Goal: Task Accomplishment & Management: Complete application form

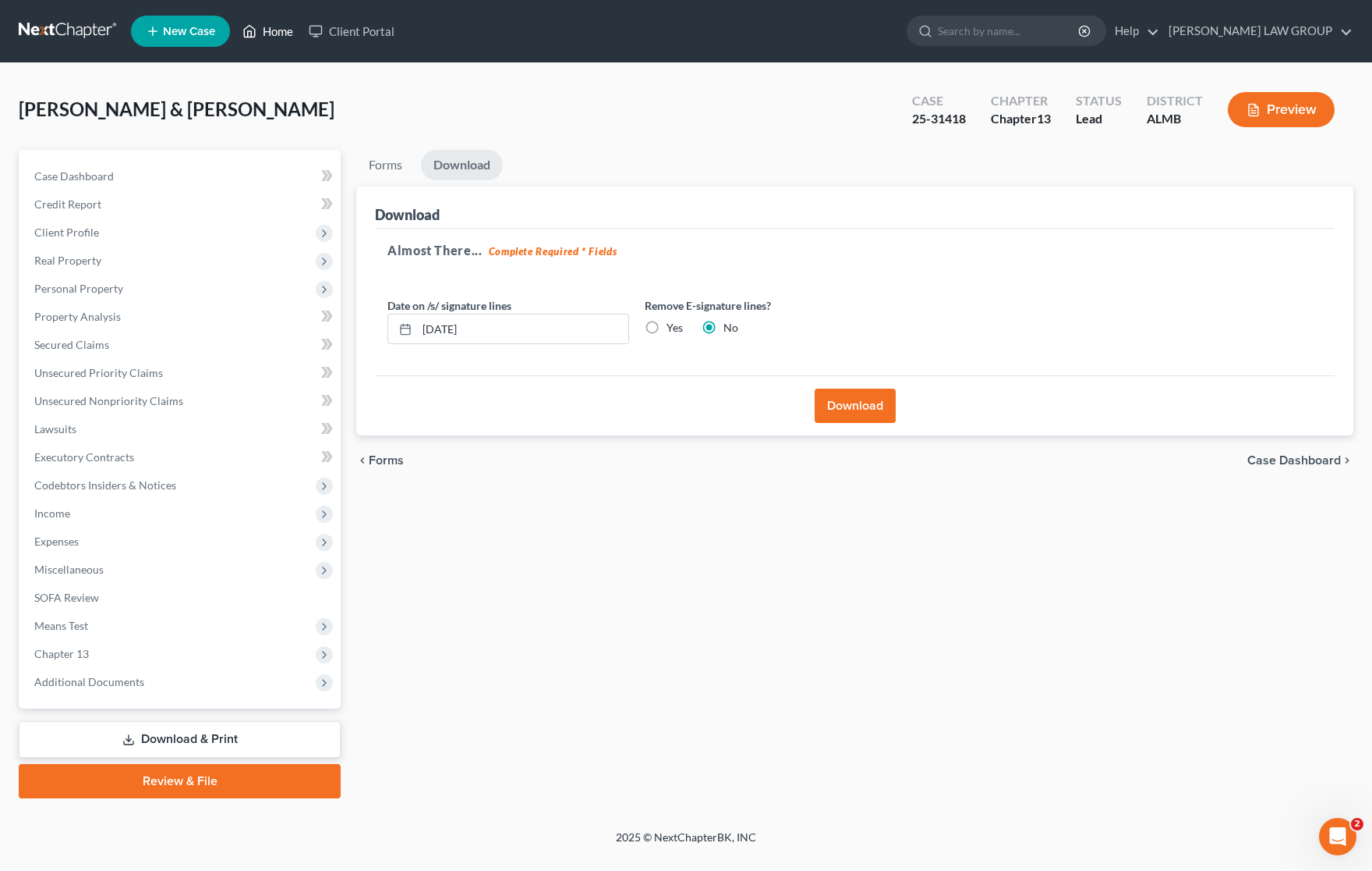
click at [286, 28] on link "Home" at bounding box center [267, 31] width 66 height 28
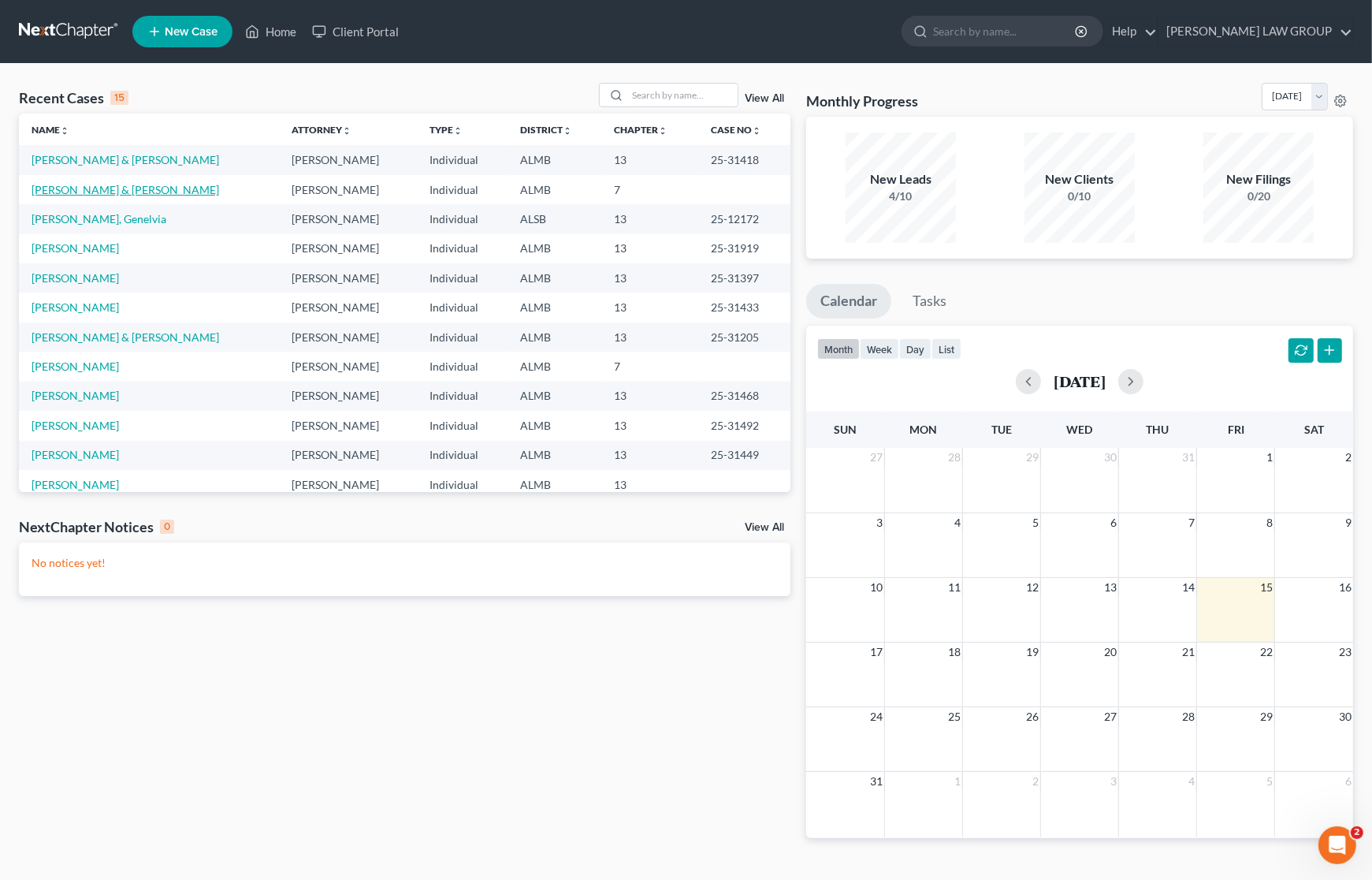
click at [89, 186] on link "[PERSON_NAME] & [PERSON_NAME]" at bounding box center [126, 189] width 188 height 13
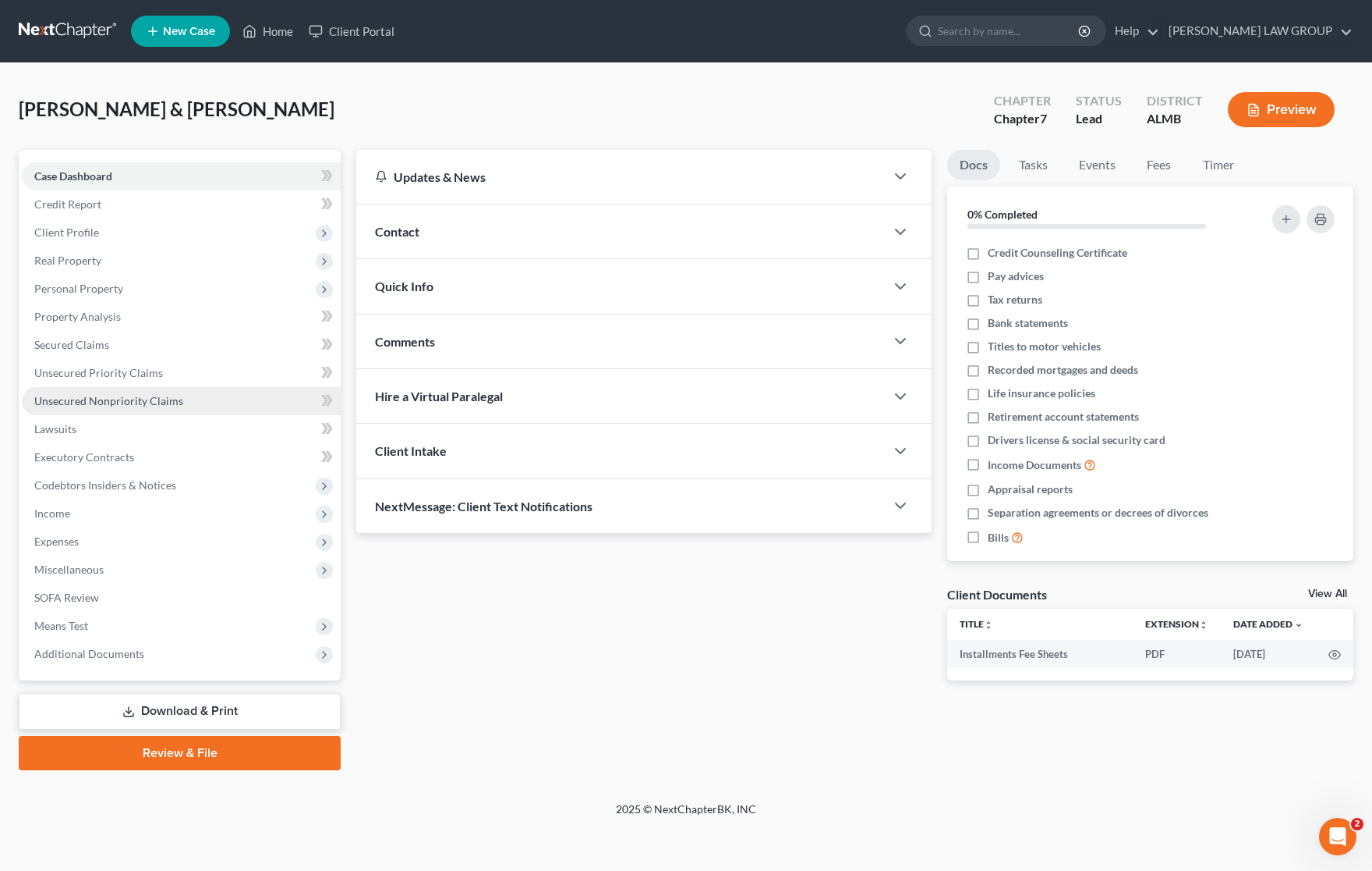
click at [99, 398] on span "Unsecured Nonpriority Claims" at bounding box center [109, 400] width 149 height 13
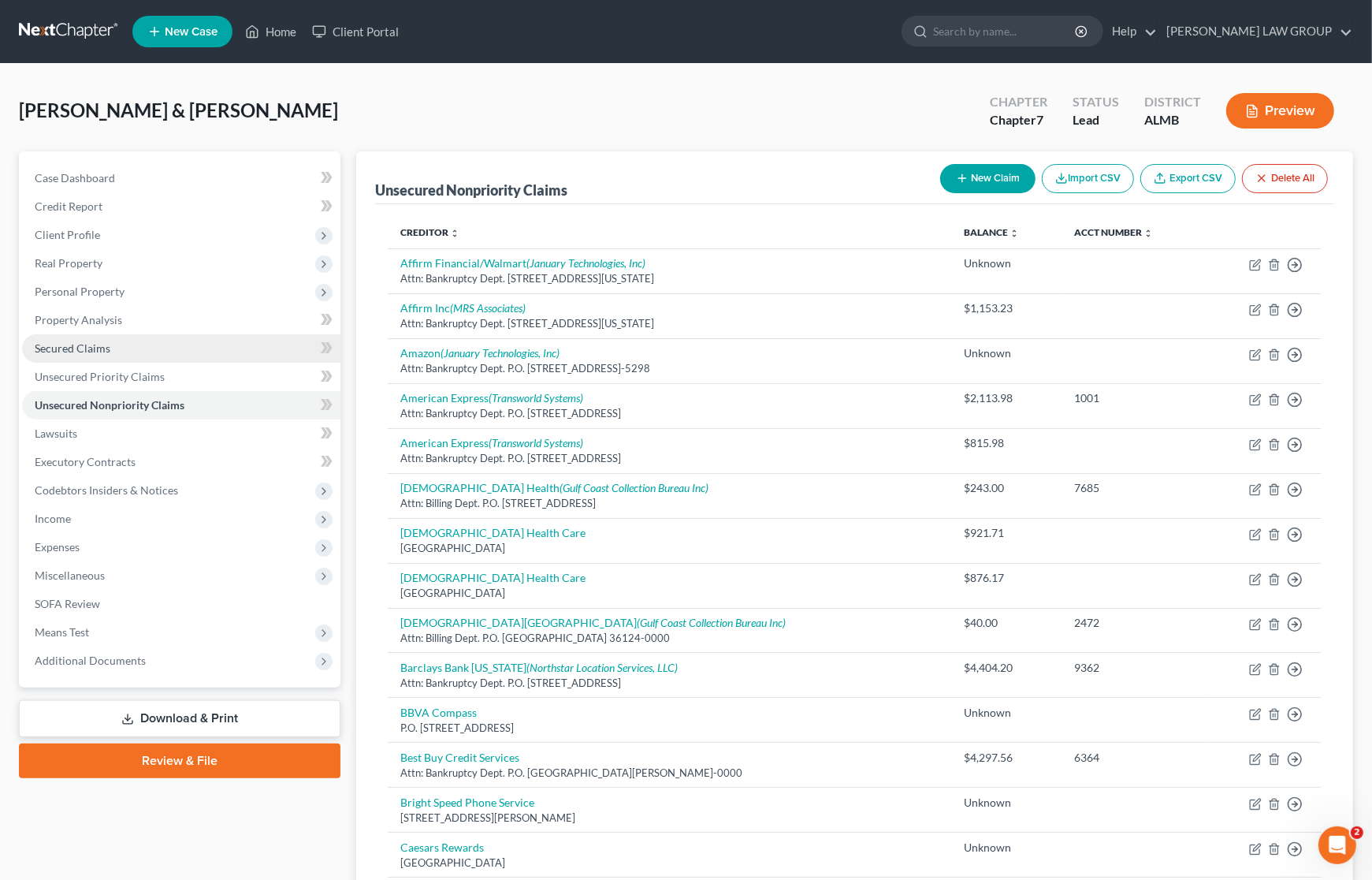
click at [81, 347] on span "Secured Claims" at bounding box center [72, 348] width 75 height 13
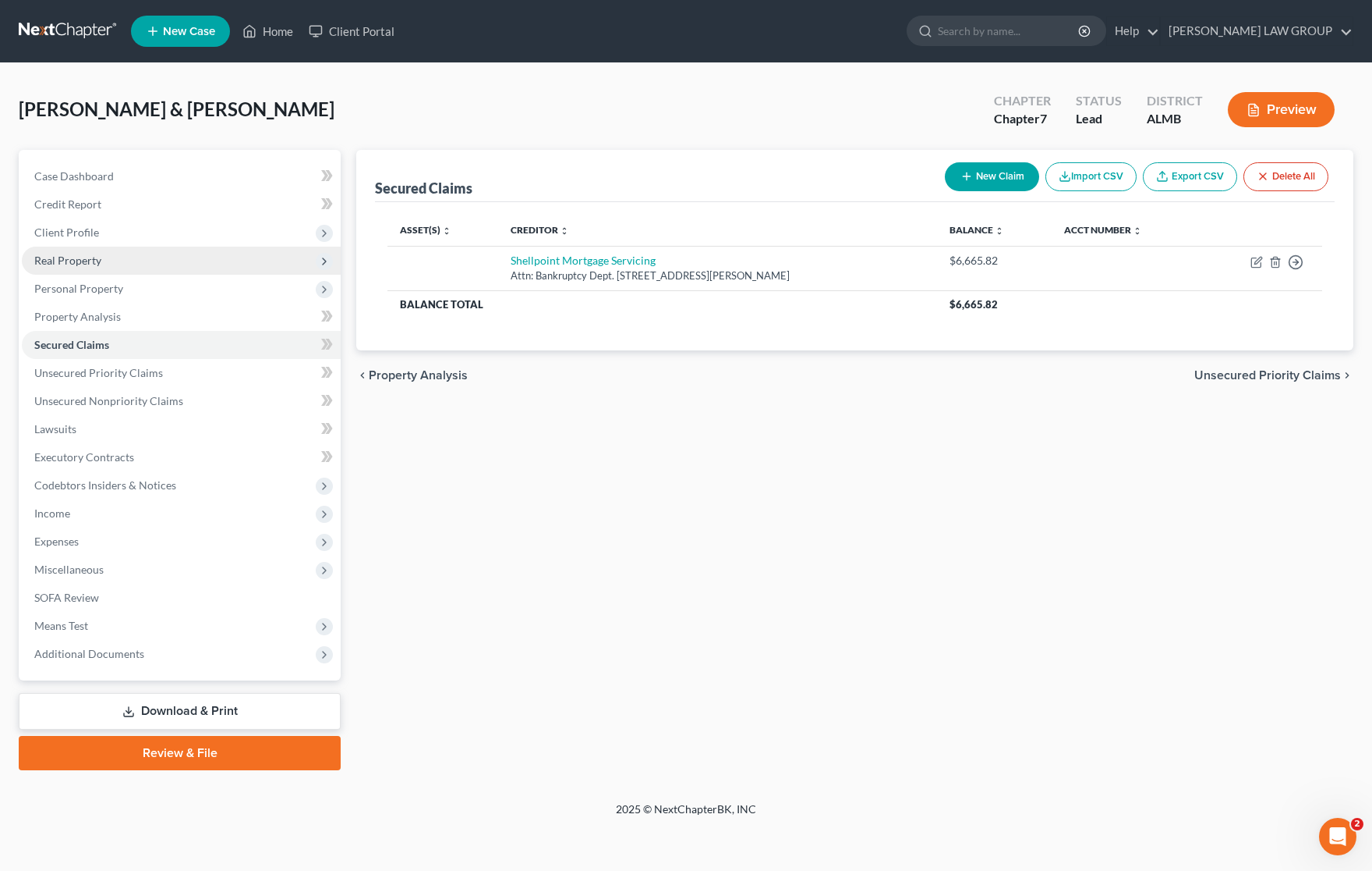
click at [73, 255] on span "Real Property" at bounding box center [68, 260] width 67 height 13
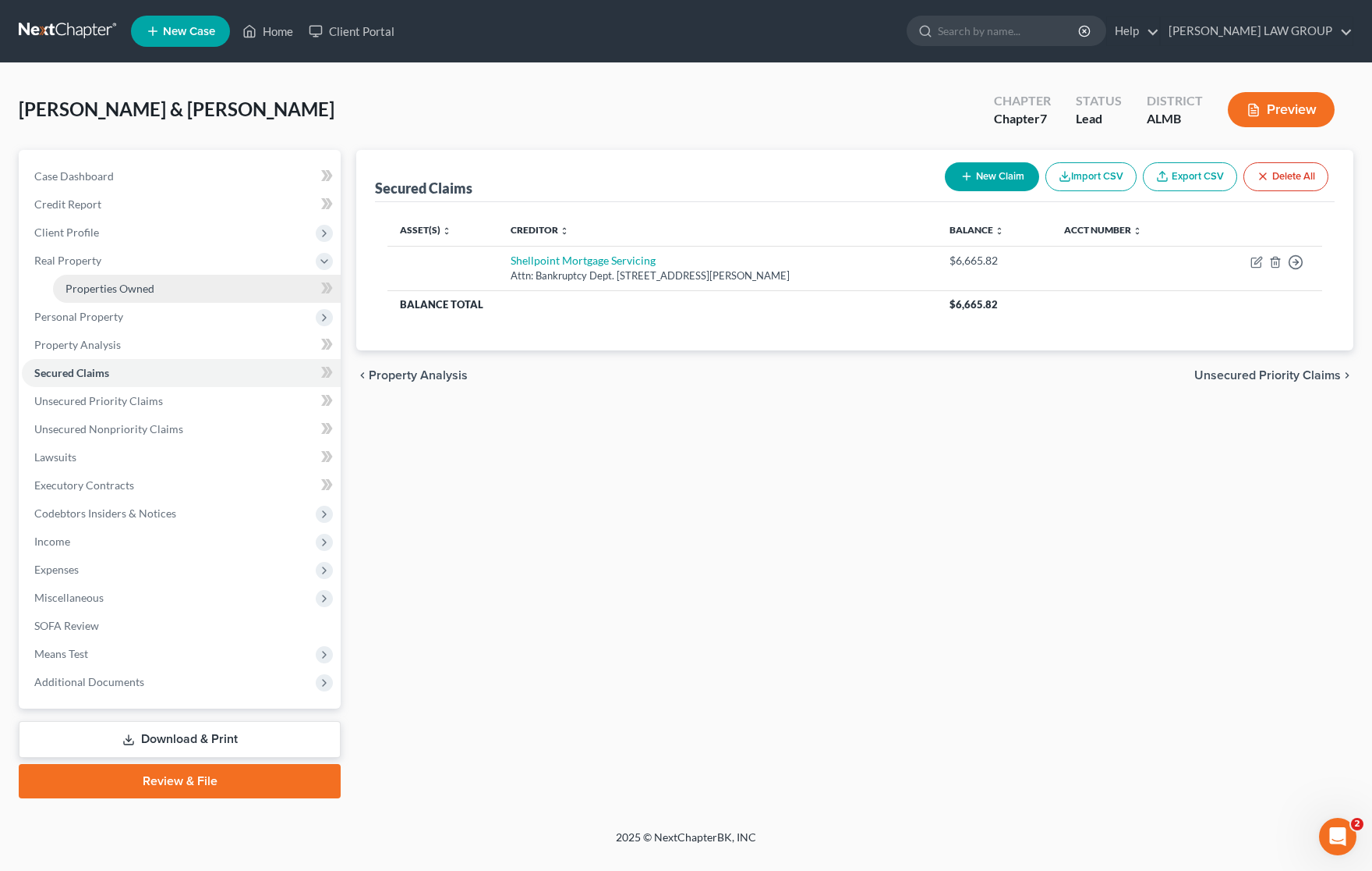
click at [87, 286] on span "Properties Owned" at bounding box center [110, 288] width 89 height 13
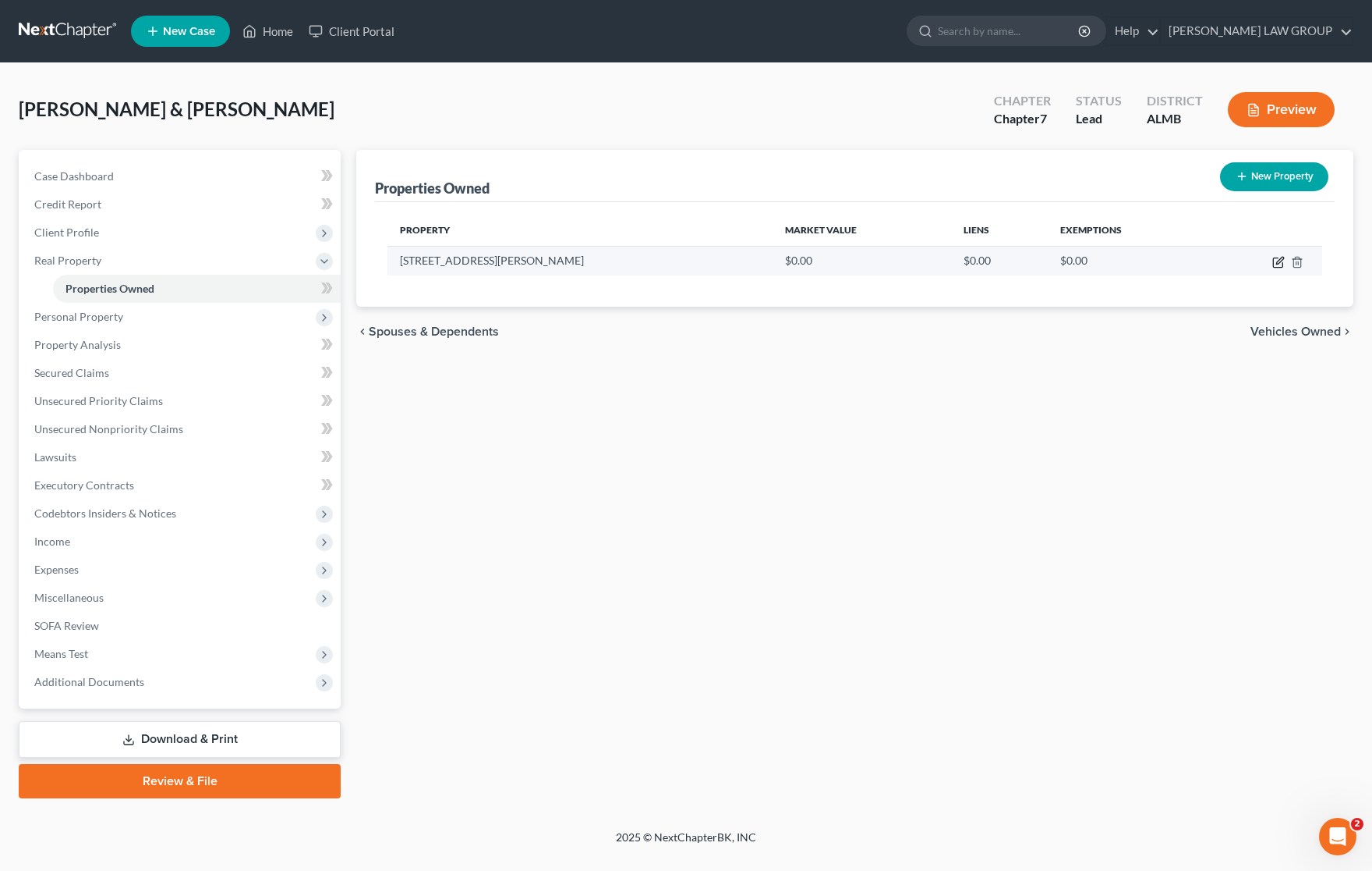
click at [1279, 265] on icon "button" at bounding box center [1278, 261] width 12 height 12
select select "0"
select select "6"
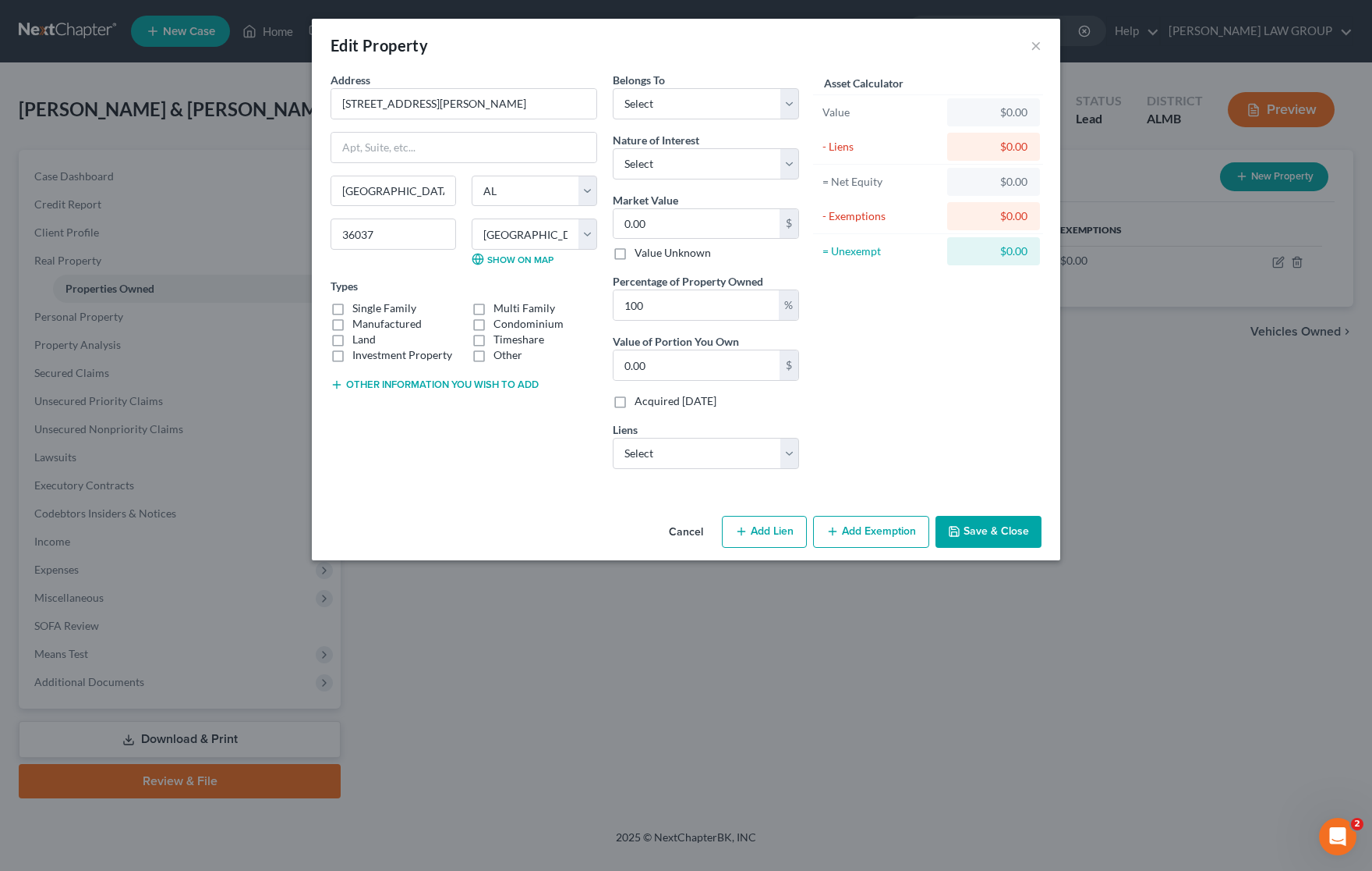
click at [353, 310] on label "Single Family" at bounding box center [384, 308] width 64 height 16
click at [359, 310] on input "Single Family" at bounding box center [364, 305] width 10 height 10
checkbox input "true"
click at [702, 239] on div "0.00 $" at bounding box center [706, 224] width 186 height 32
click at [704, 217] on input "0.00" at bounding box center [697, 224] width 167 height 30
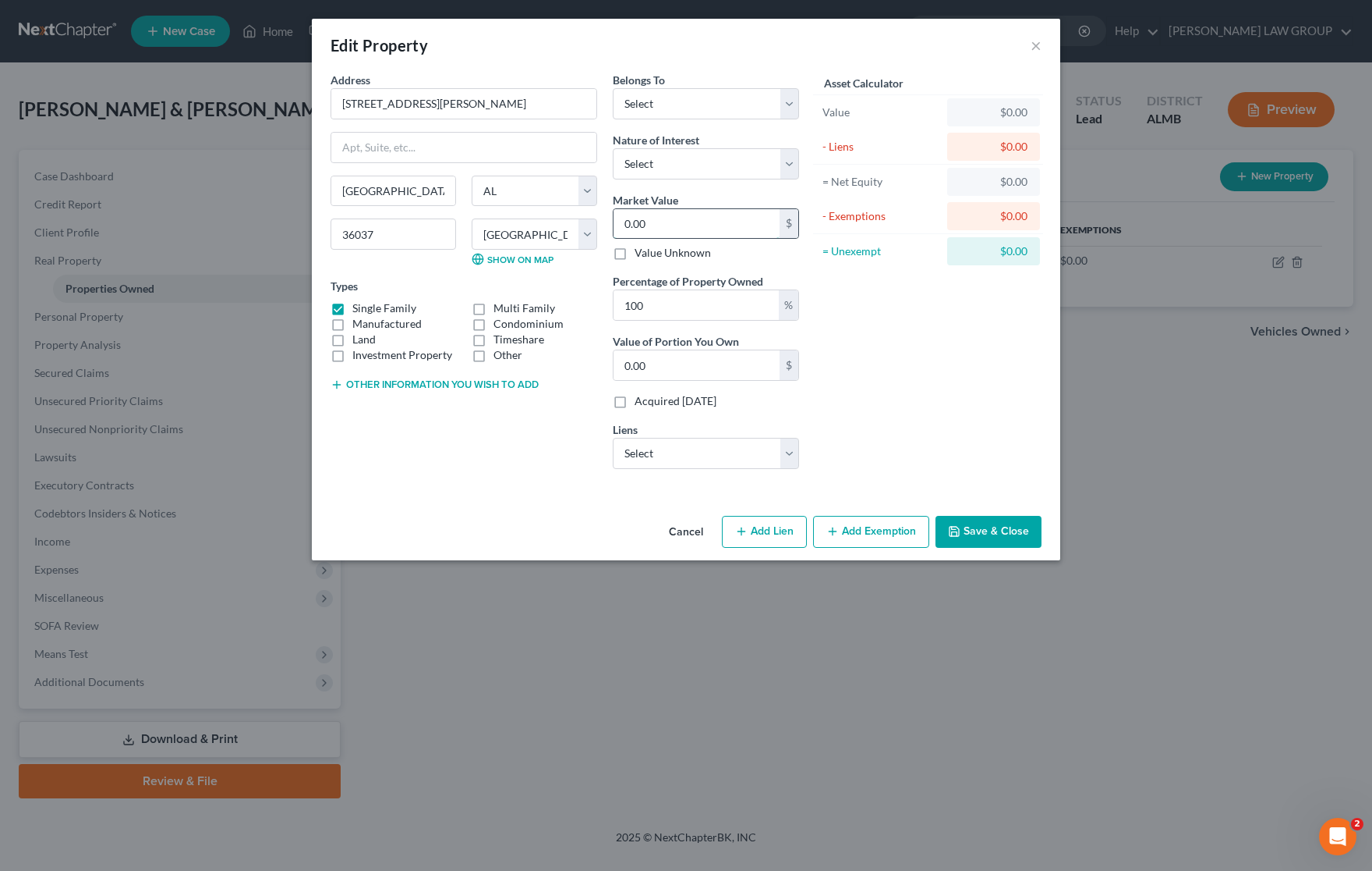
type input "5"
type input "5.00"
type input "50"
type input "50.00"
type input "500"
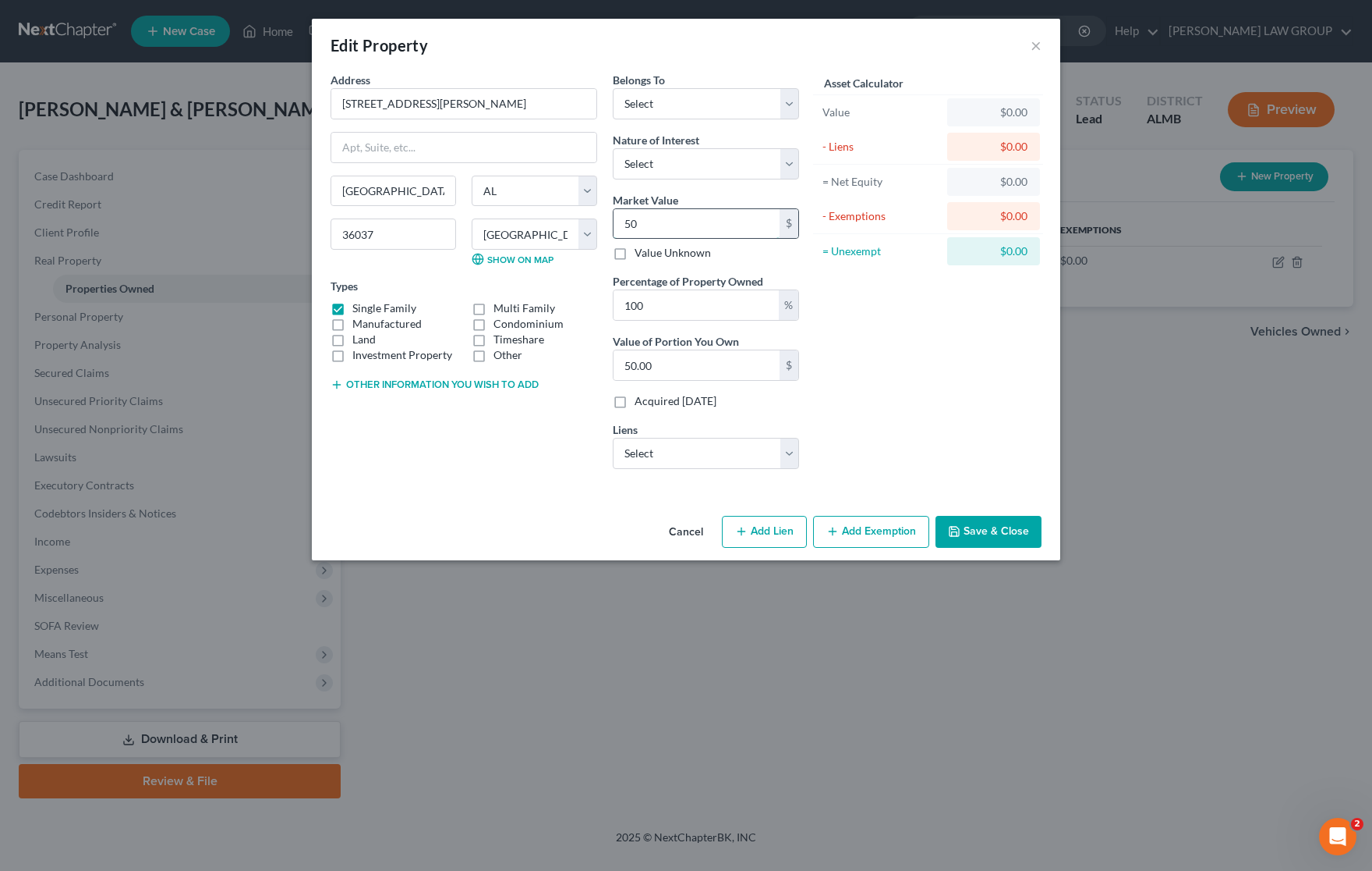
type input "500.00"
type input "5000"
type input "5,000.00"
type input "5,000"
click at [425, 383] on button "Other information you wish to add" at bounding box center [434, 384] width 208 height 12
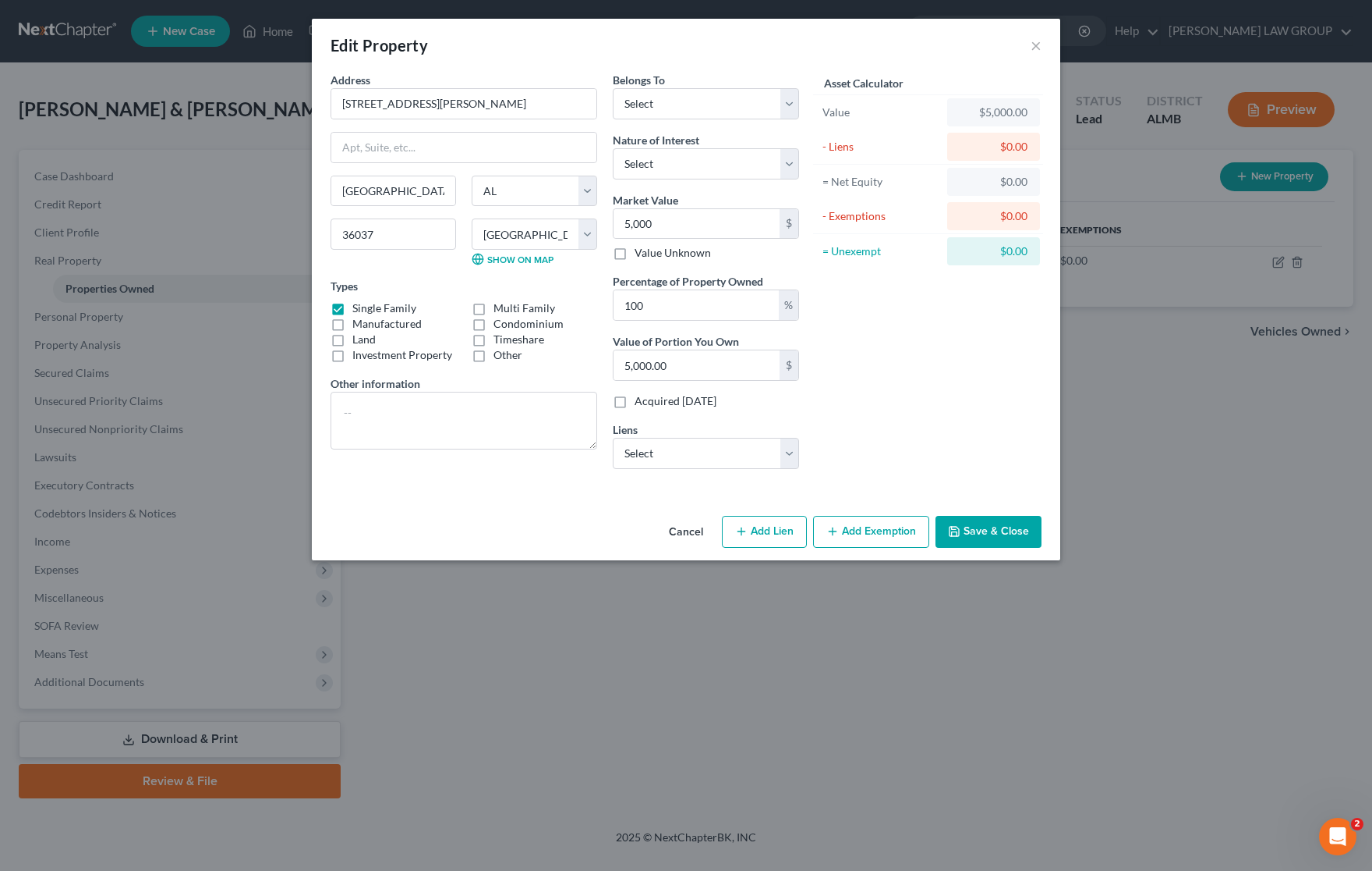
click at [353, 325] on label "Manufactured" at bounding box center [387, 324] width 70 height 16
click at [359, 325] on input "Manufactured" at bounding box center [364, 321] width 10 height 10
checkbox input "true"
click at [353, 306] on label "Single Family" at bounding box center [384, 308] width 64 height 16
click at [359, 306] on input "Single Family" at bounding box center [364, 305] width 10 height 10
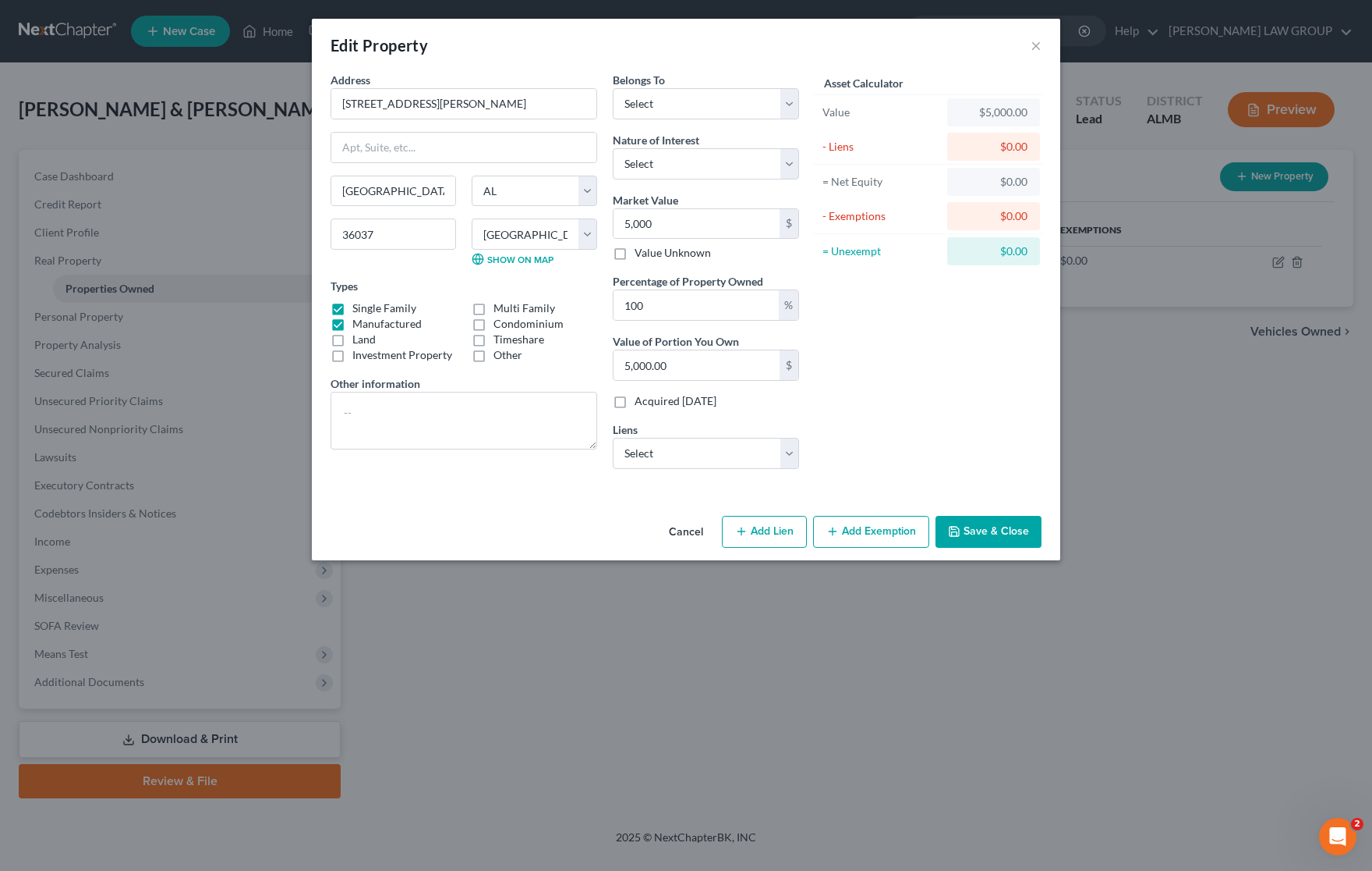
checkbox input "false"
click at [415, 400] on textarea at bounding box center [463, 421] width 267 height 58
type textarea "Mobile Home"
click at [1001, 535] on button "Save & Close" at bounding box center [989, 531] width 106 height 33
click at [793, 103] on select "Select Debtor 1 Only Debtor 2 Only Debtor 1 And Debtor 2 Only At Least One Of T…" at bounding box center [706, 104] width 186 height 32
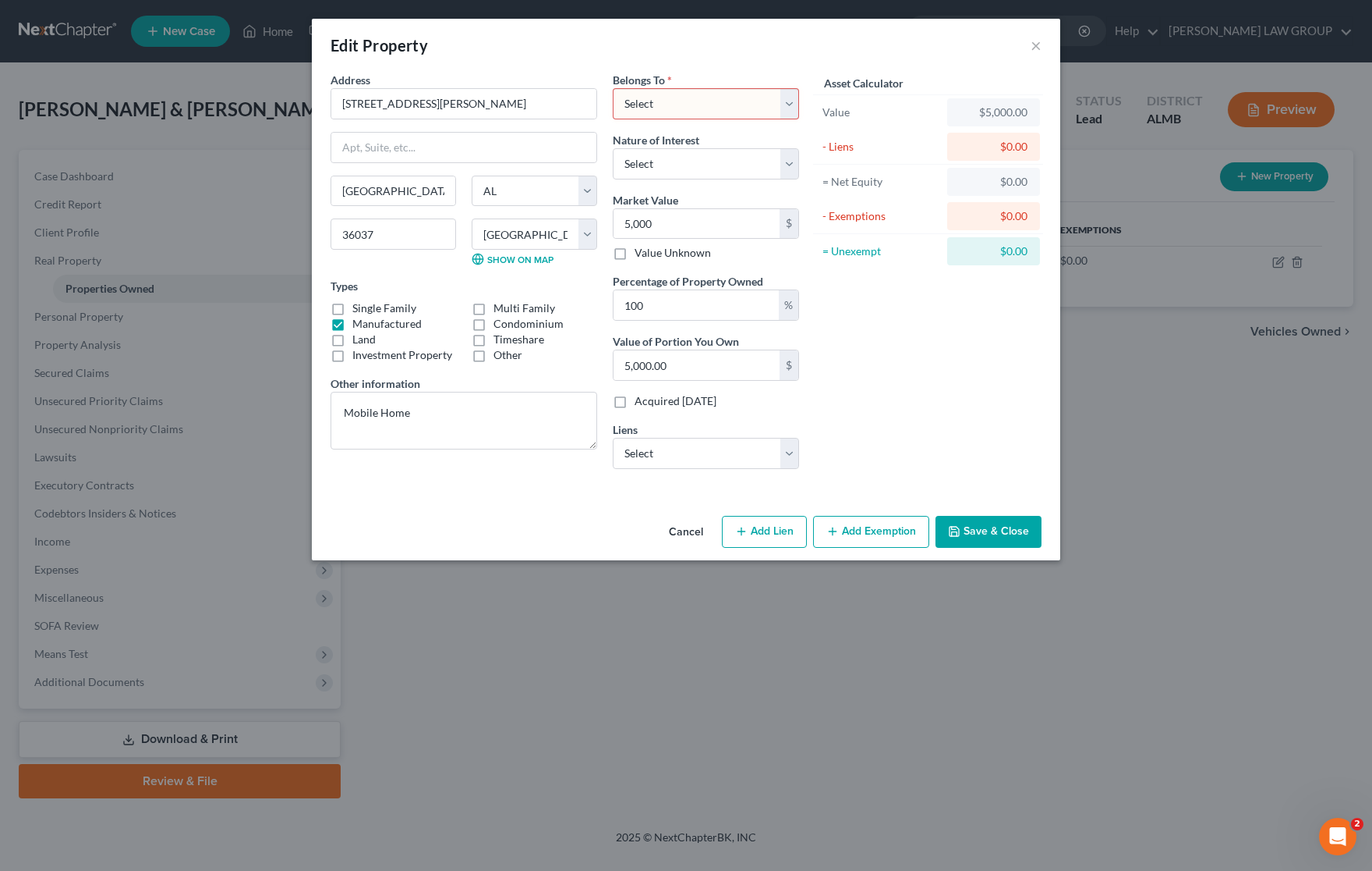
select select "2"
click at [613, 88] on select "Select Debtor 1 Only Debtor 2 Only Debtor 1 And Debtor 2 Only At Least One Of T…" at bounding box center [706, 104] width 186 height 32
click at [977, 525] on button "Save & Close" at bounding box center [989, 531] width 106 height 33
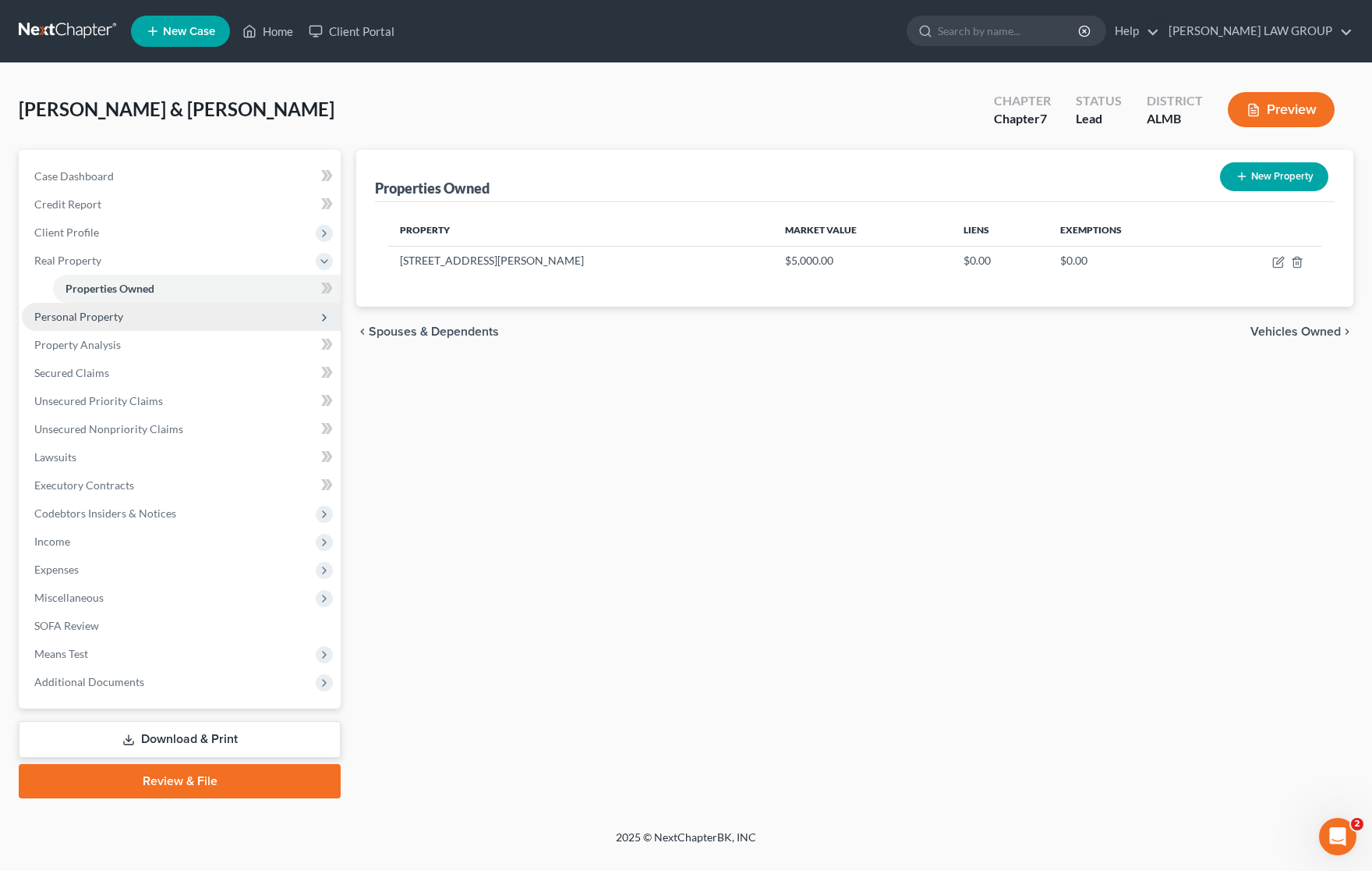
click at [109, 311] on span "Personal Property" at bounding box center [79, 316] width 89 height 13
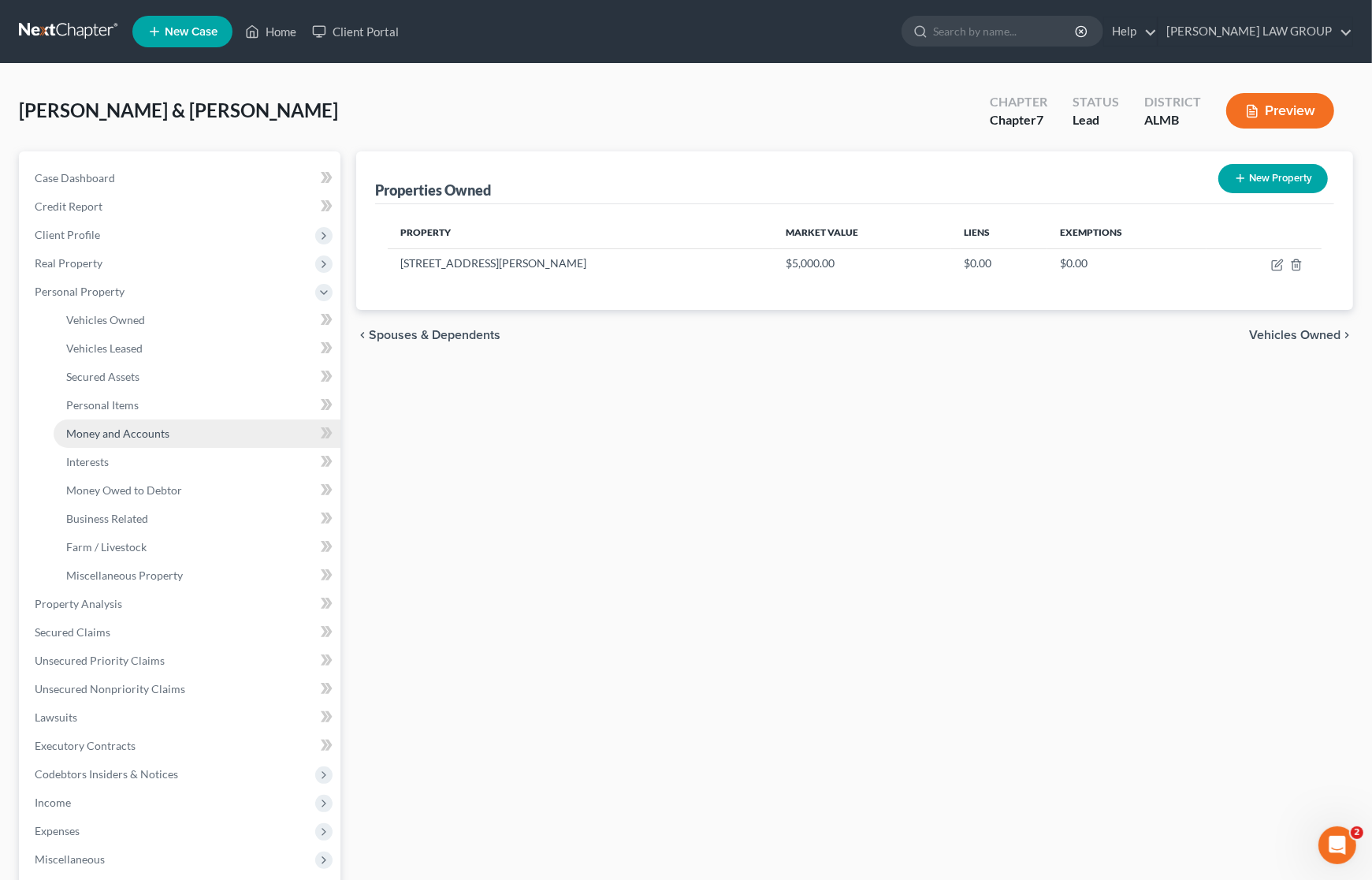
click at [140, 434] on span "Money and Accounts" at bounding box center [118, 433] width 103 height 13
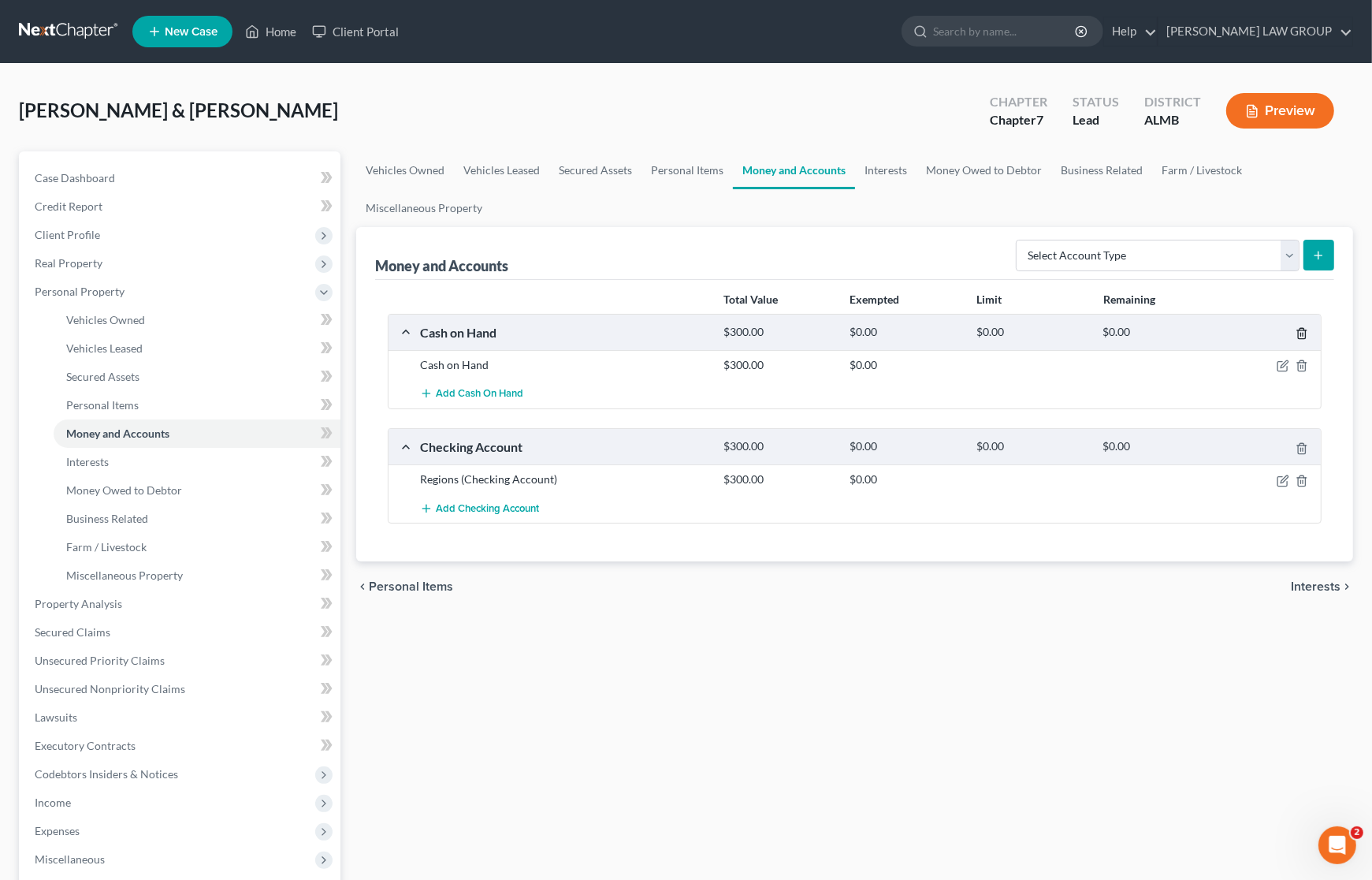
click at [1301, 334] on line "button" at bounding box center [1301, 335] width 0 height 3
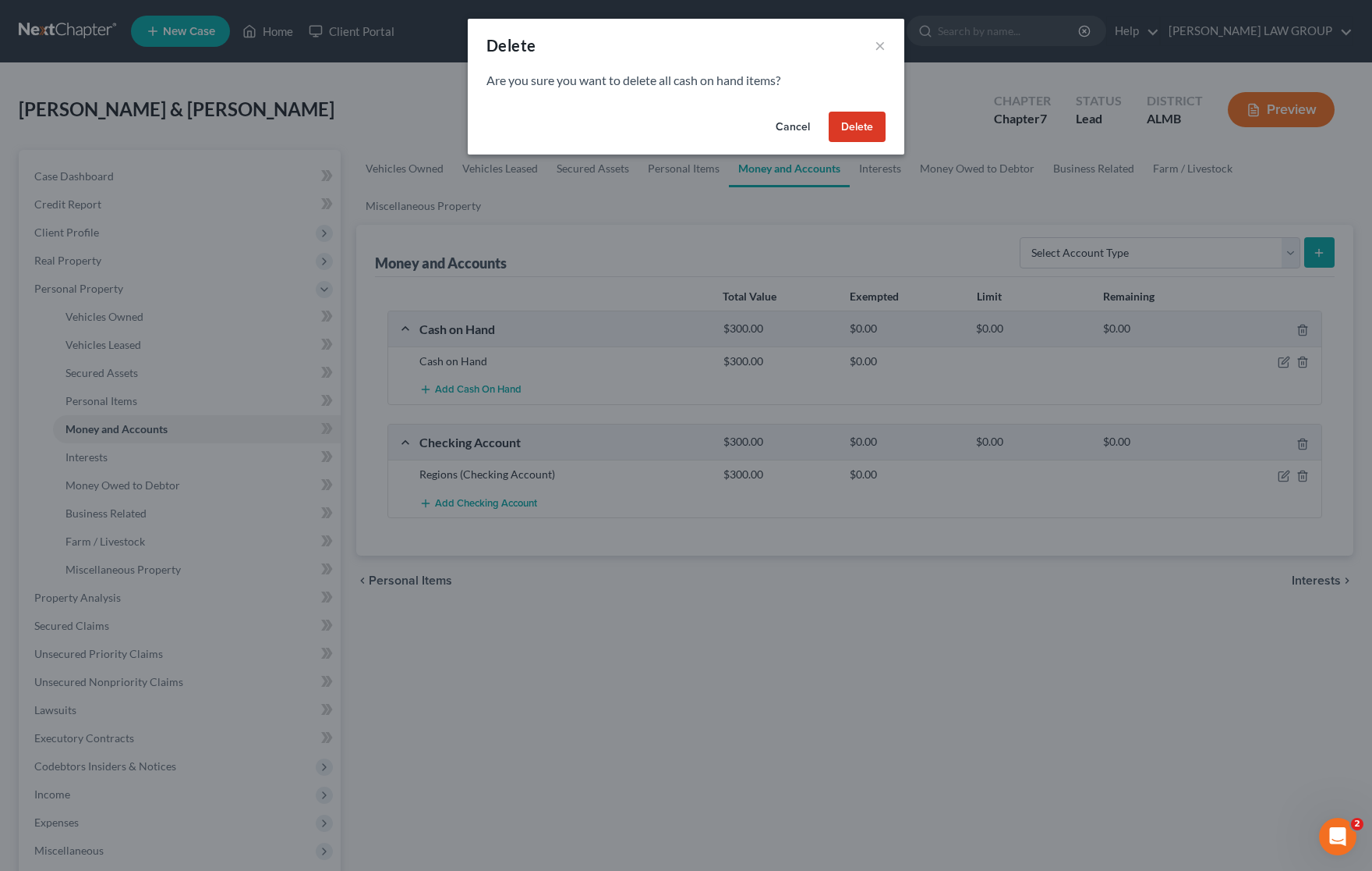
click at [852, 127] on button "Delete" at bounding box center [857, 127] width 57 height 32
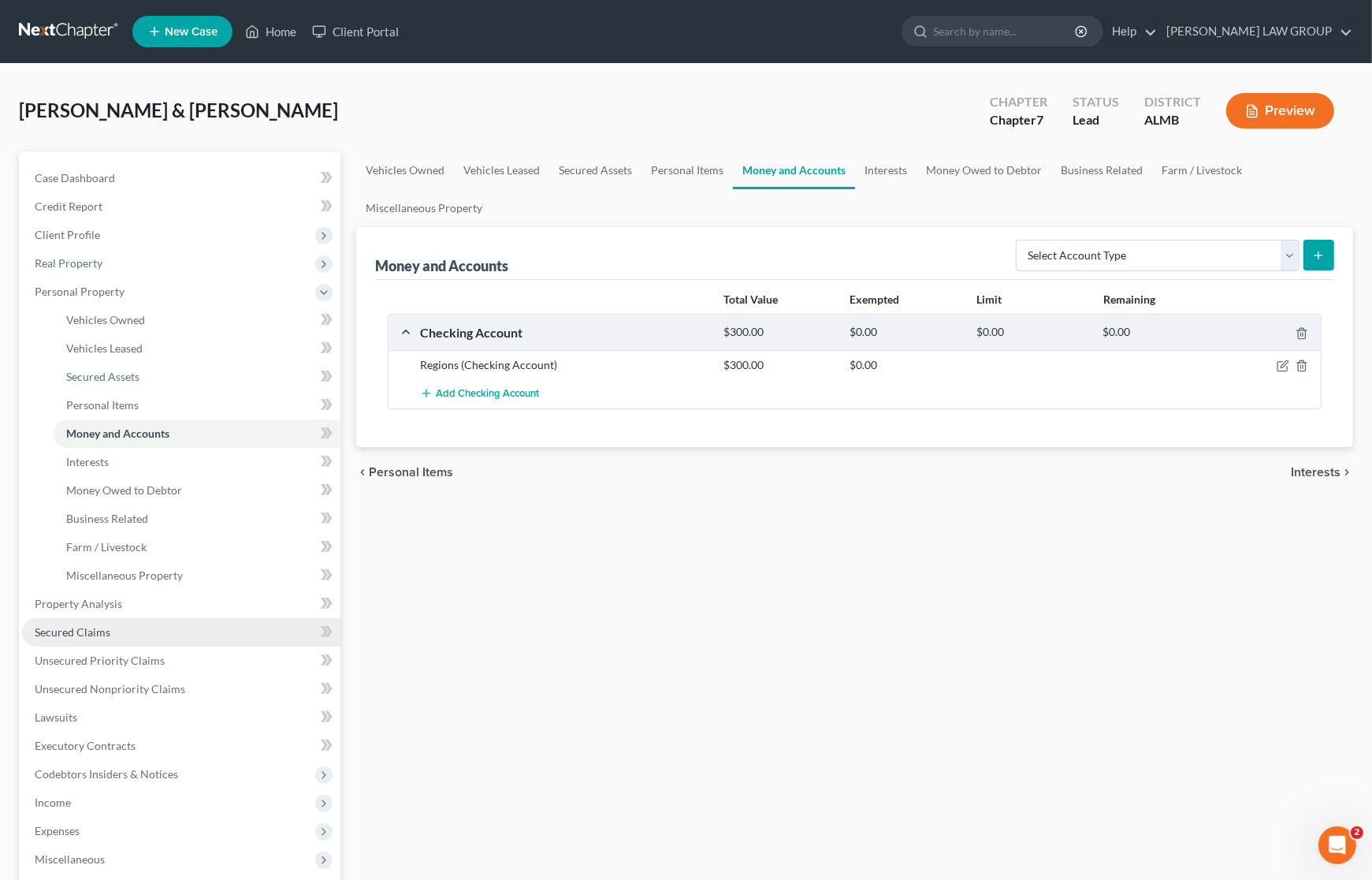
click at [81, 633] on span "Secured Claims" at bounding box center [72, 632] width 75 height 13
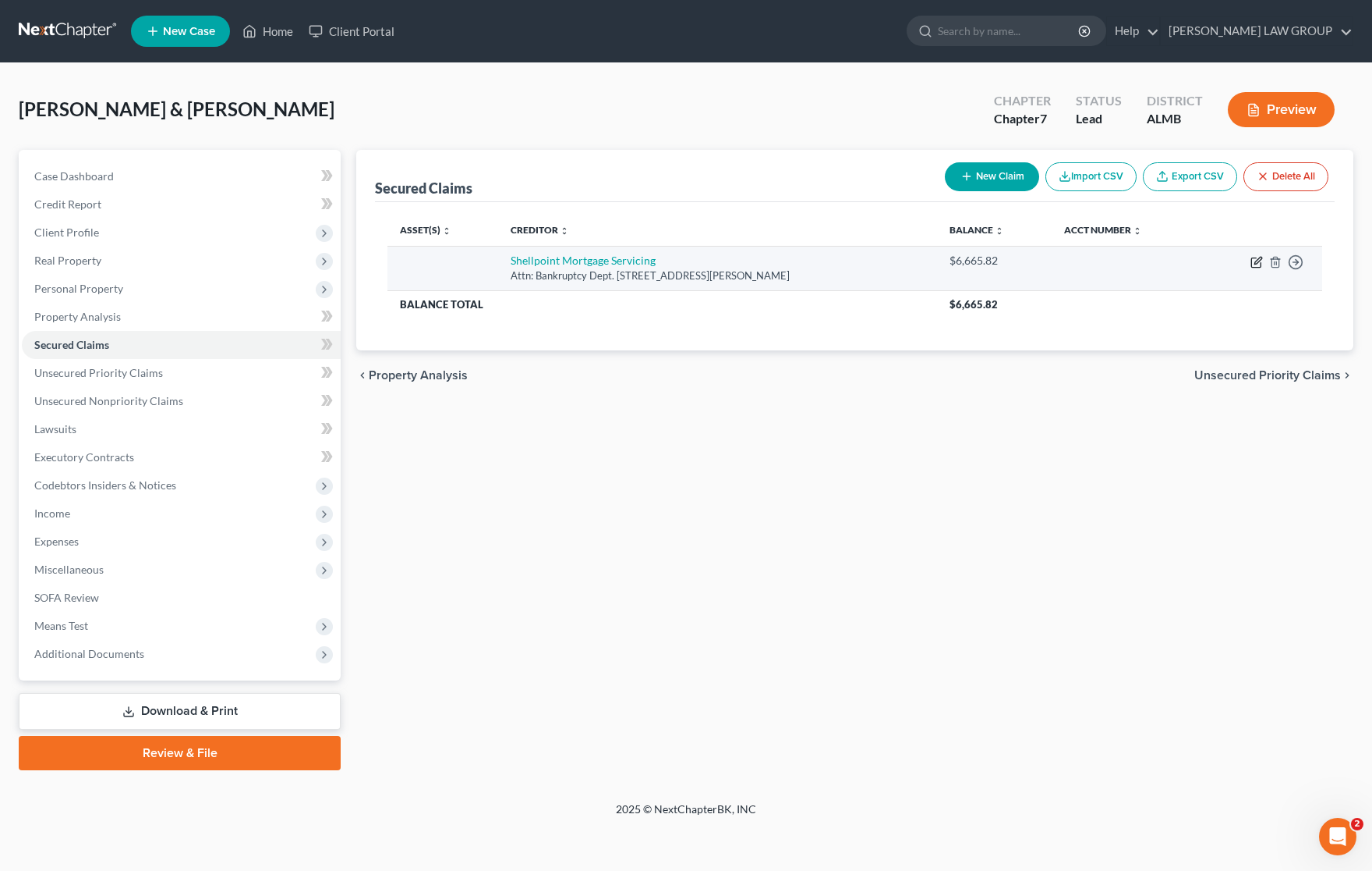
click at [1257, 261] on icon "button" at bounding box center [1257, 261] width 12 height 12
select select "42"
select select "0"
select select "2"
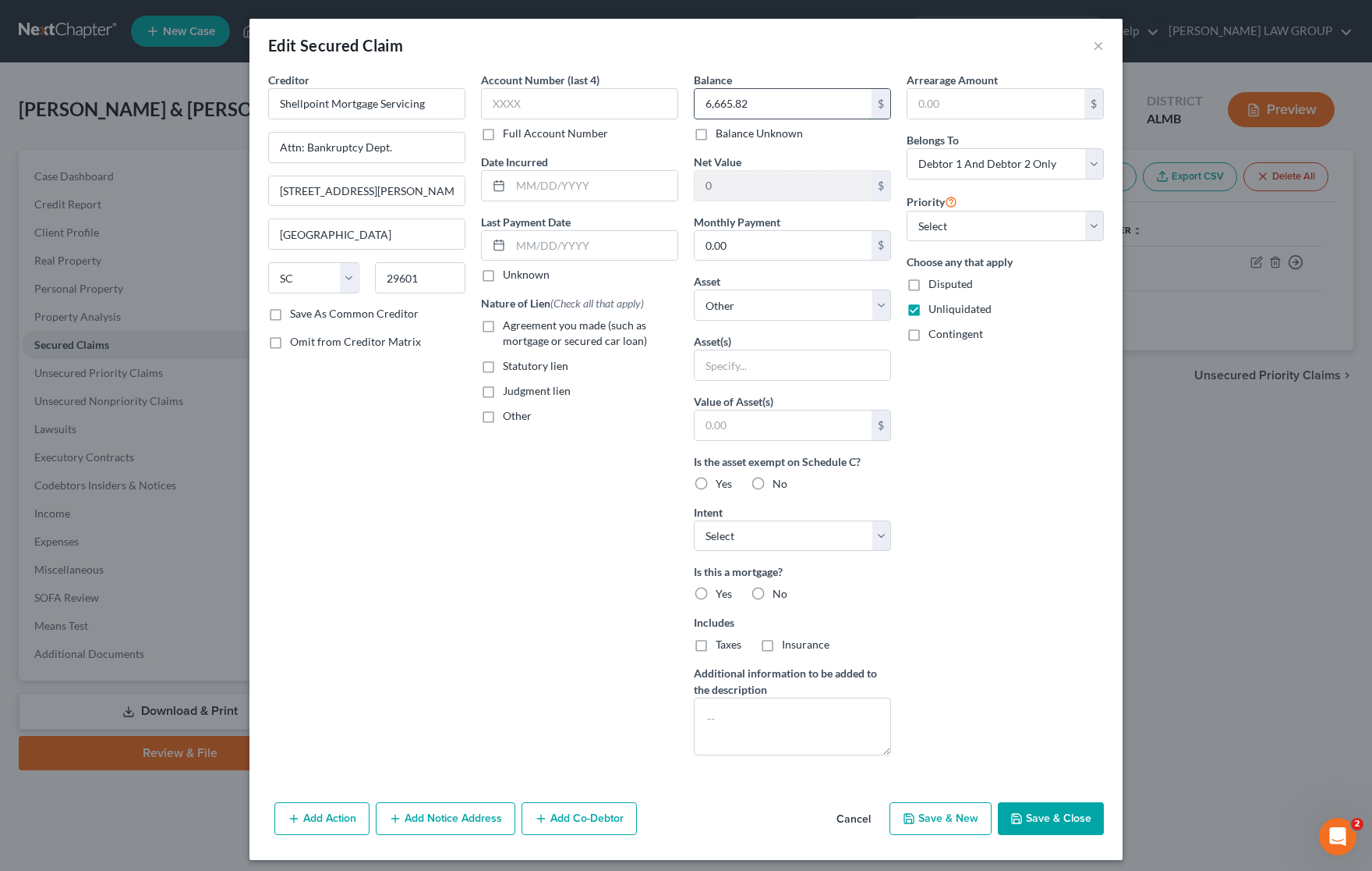
click at [781, 103] on input "6,665.82" at bounding box center [783, 104] width 177 height 30
type input "5,532.87"
click at [877, 308] on select "Select Other Multiple Assets Jewelry - Weddings rings - $1200.0 Clothing - Wear…" at bounding box center [793, 305] width 197 height 32
select select "5"
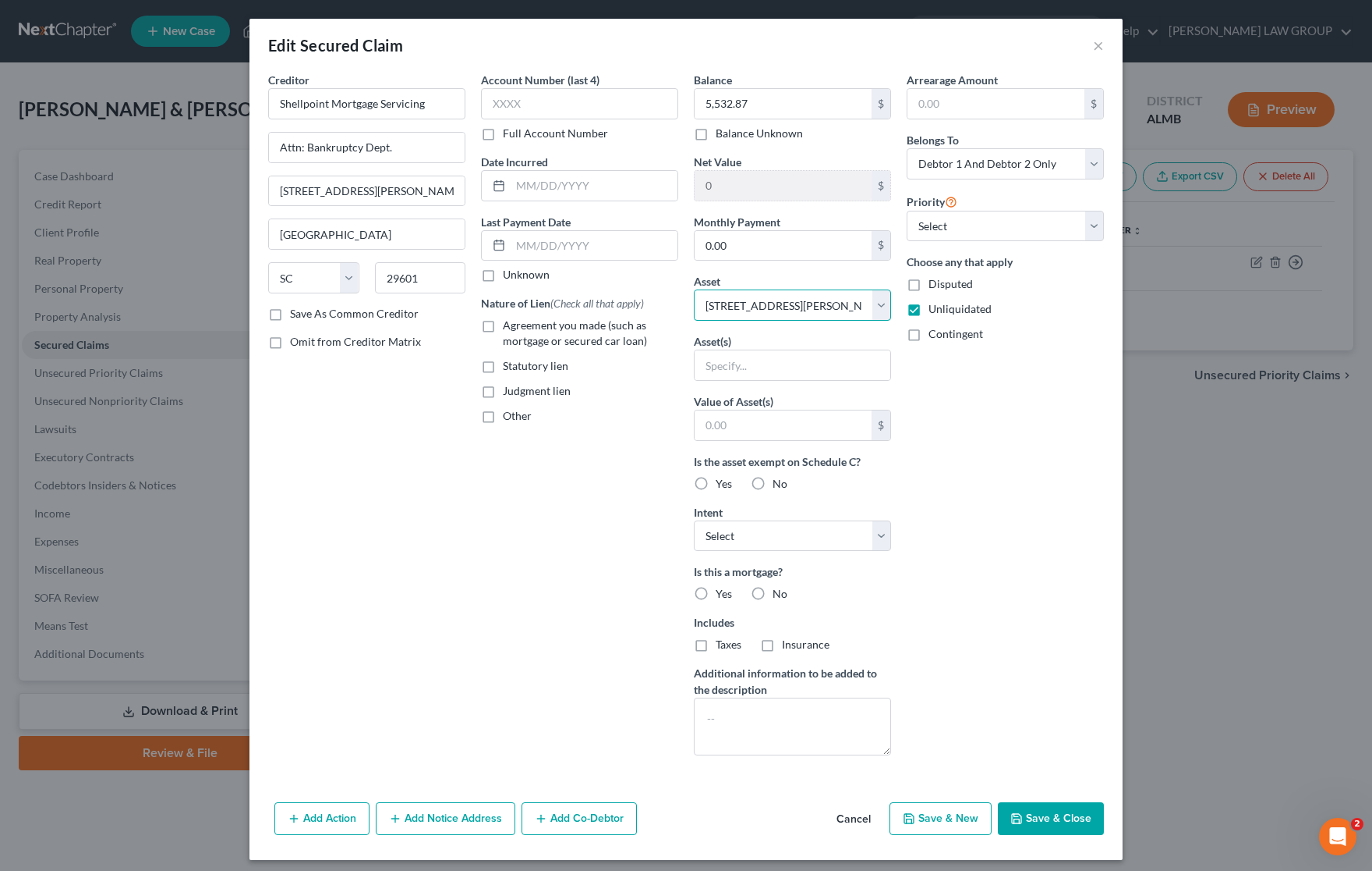
click at [694, 290] on select "Select Other Multiple Assets Jewelry - Weddings rings - $1200.0 Clothing - Wear…" at bounding box center [793, 305] width 197 height 32
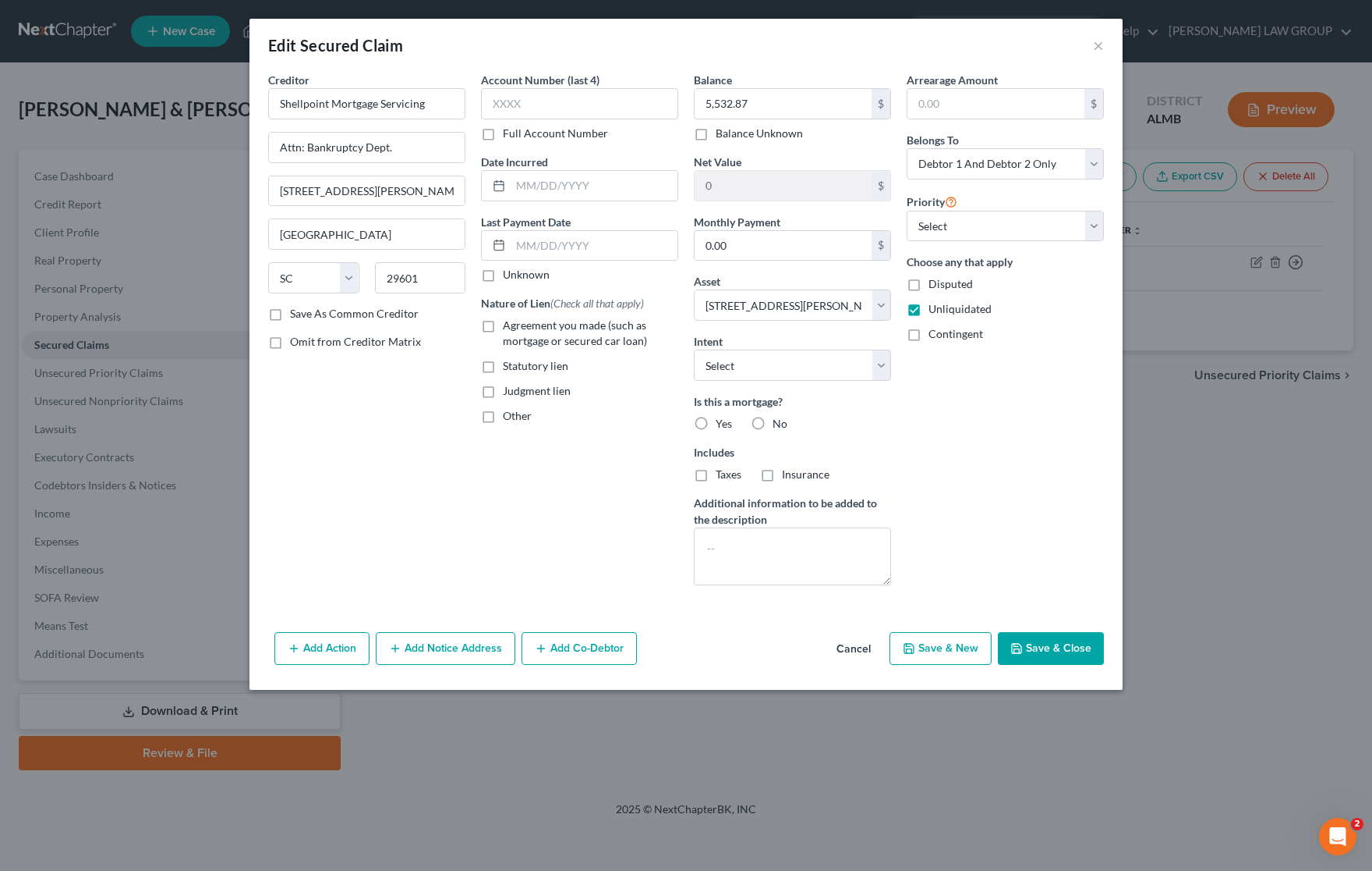
click at [1028, 650] on button "Save & Close" at bounding box center [1051, 648] width 106 height 33
select select
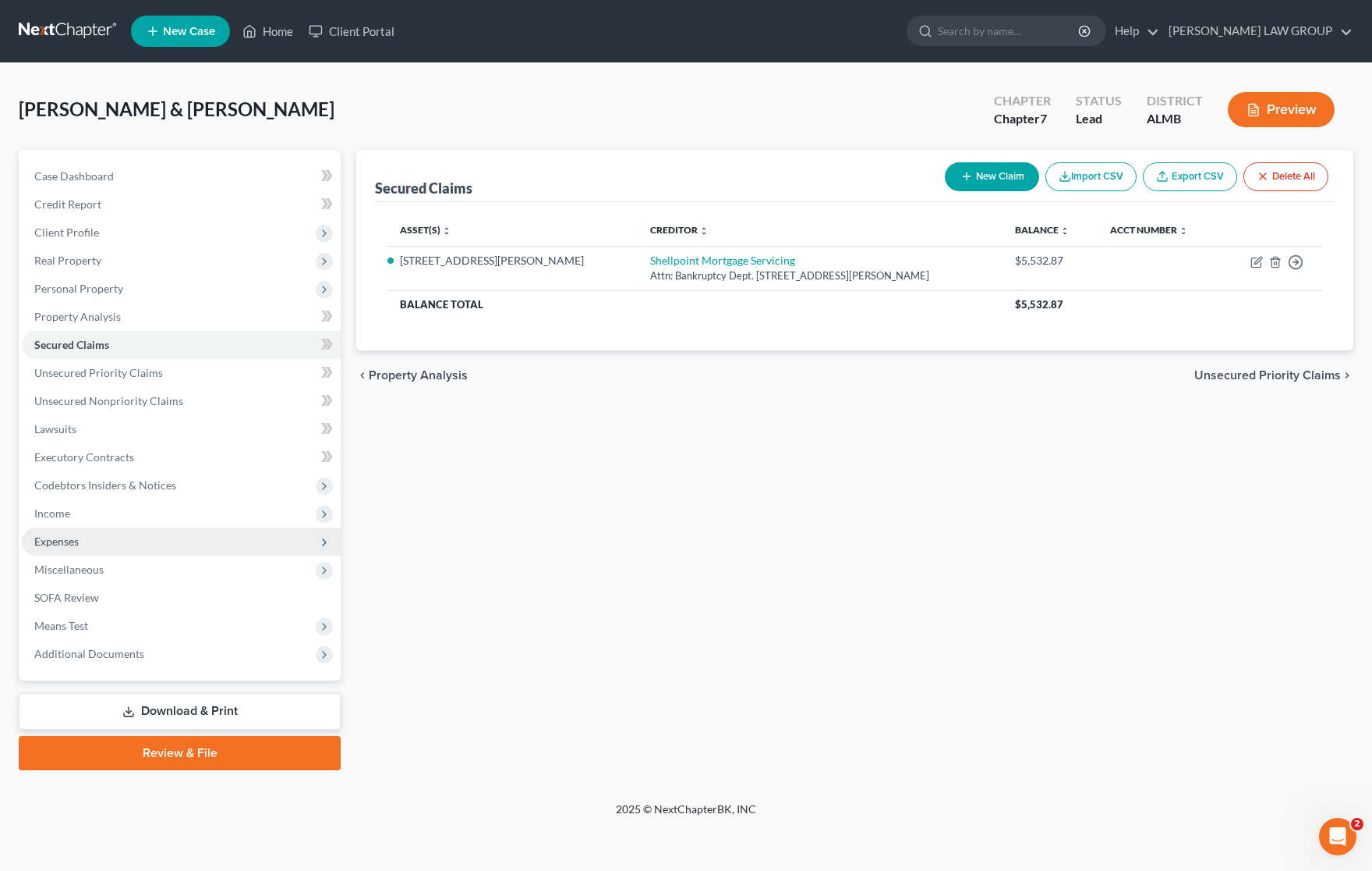
click at [80, 543] on span "Expenses" at bounding box center [180, 542] width 319 height 28
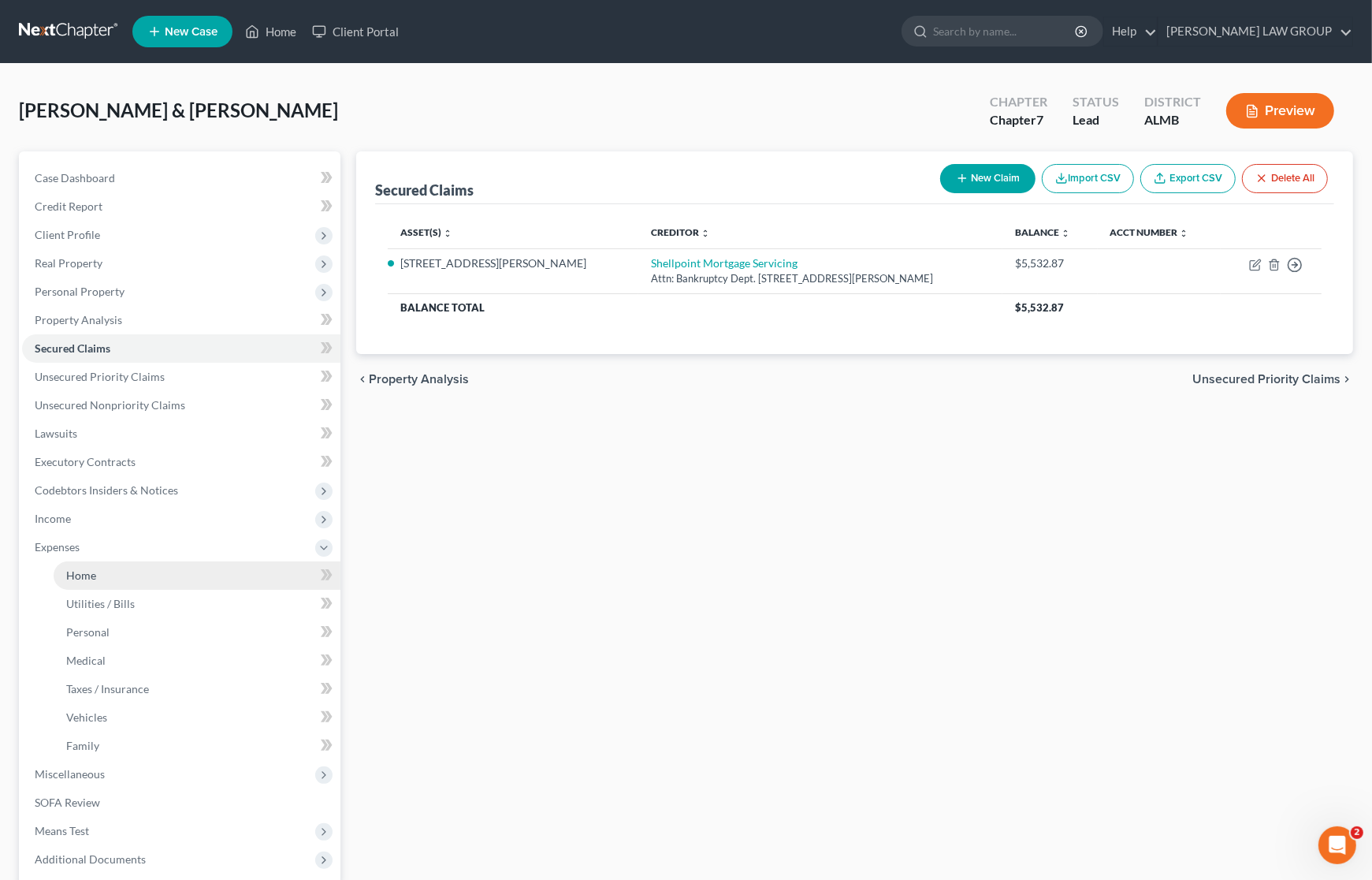
click at [124, 568] on link "Home" at bounding box center [197, 575] width 287 height 28
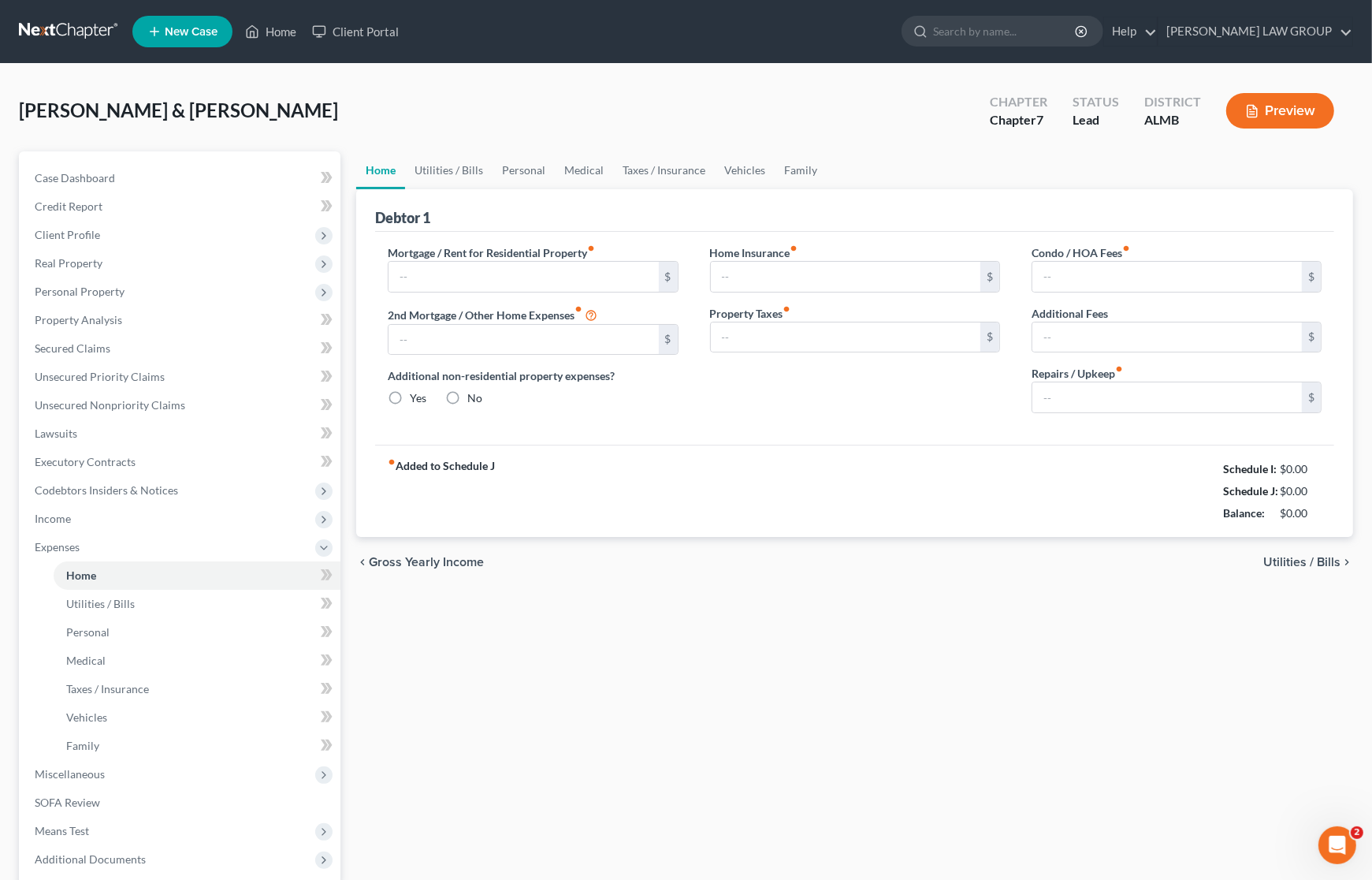
type input "0.00"
radio input "true"
type input "0.00"
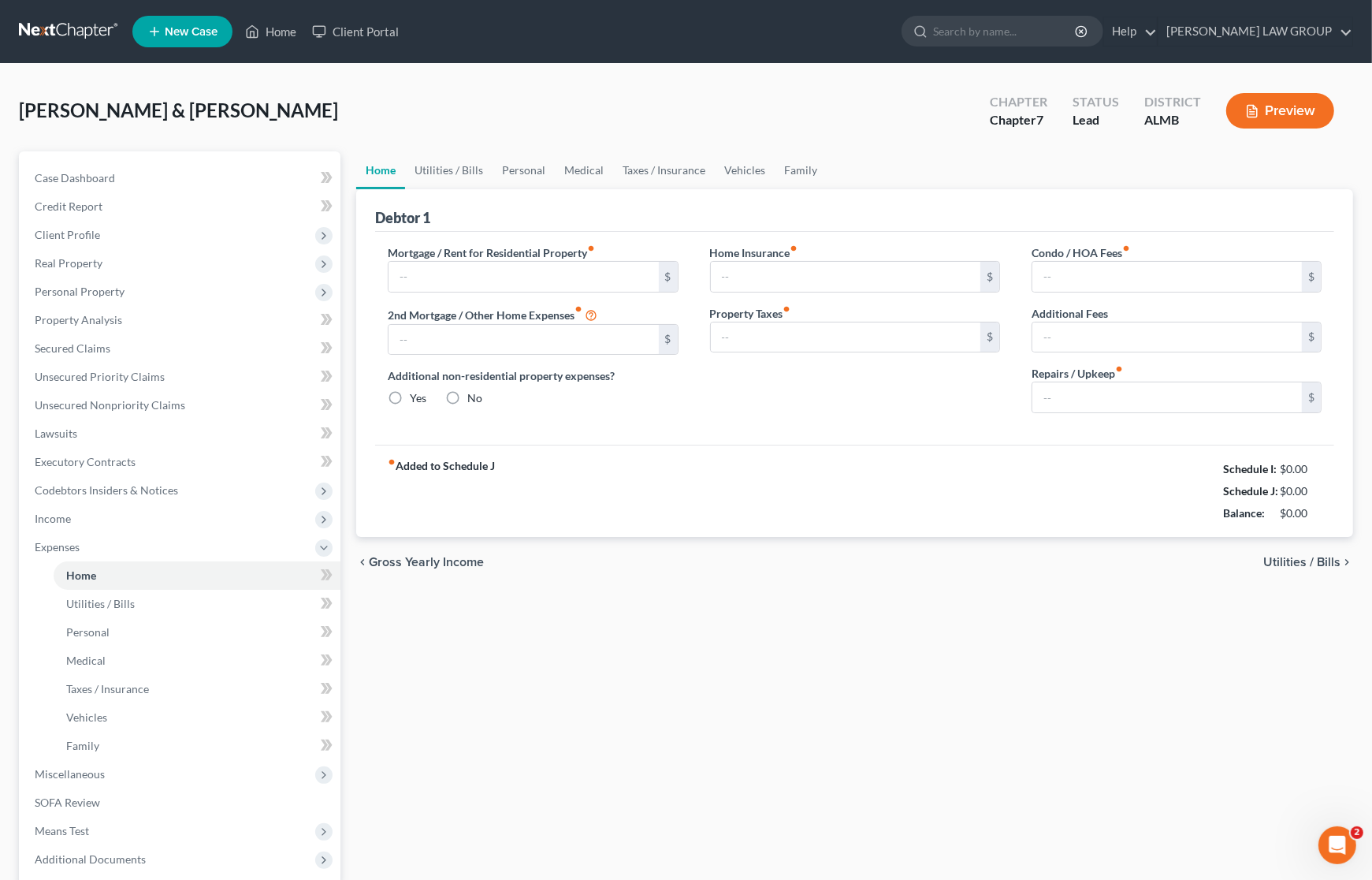
type input "0.00"
click at [93, 597] on span "Utilities / Bills" at bounding box center [100, 604] width 69 height 13
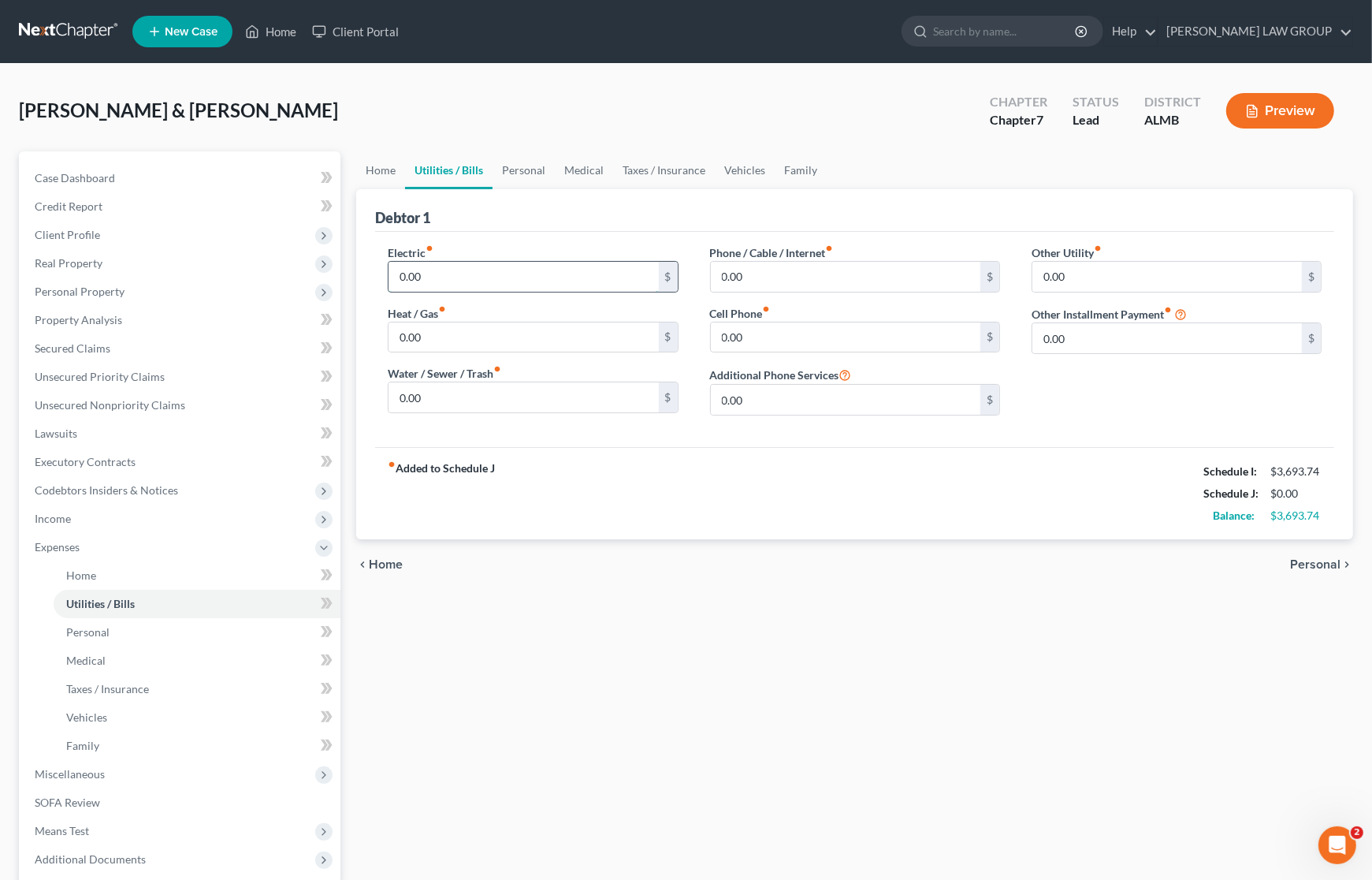
click at [470, 277] on input "0.00" at bounding box center [523, 276] width 270 height 30
type input "418"
click at [451, 387] on input "0.00" at bounding box center [523, 398] width 270 height 30
type input "38"
click at [789, 334] on input "0.00" at bounding box center [845, 338] width 270 height 30
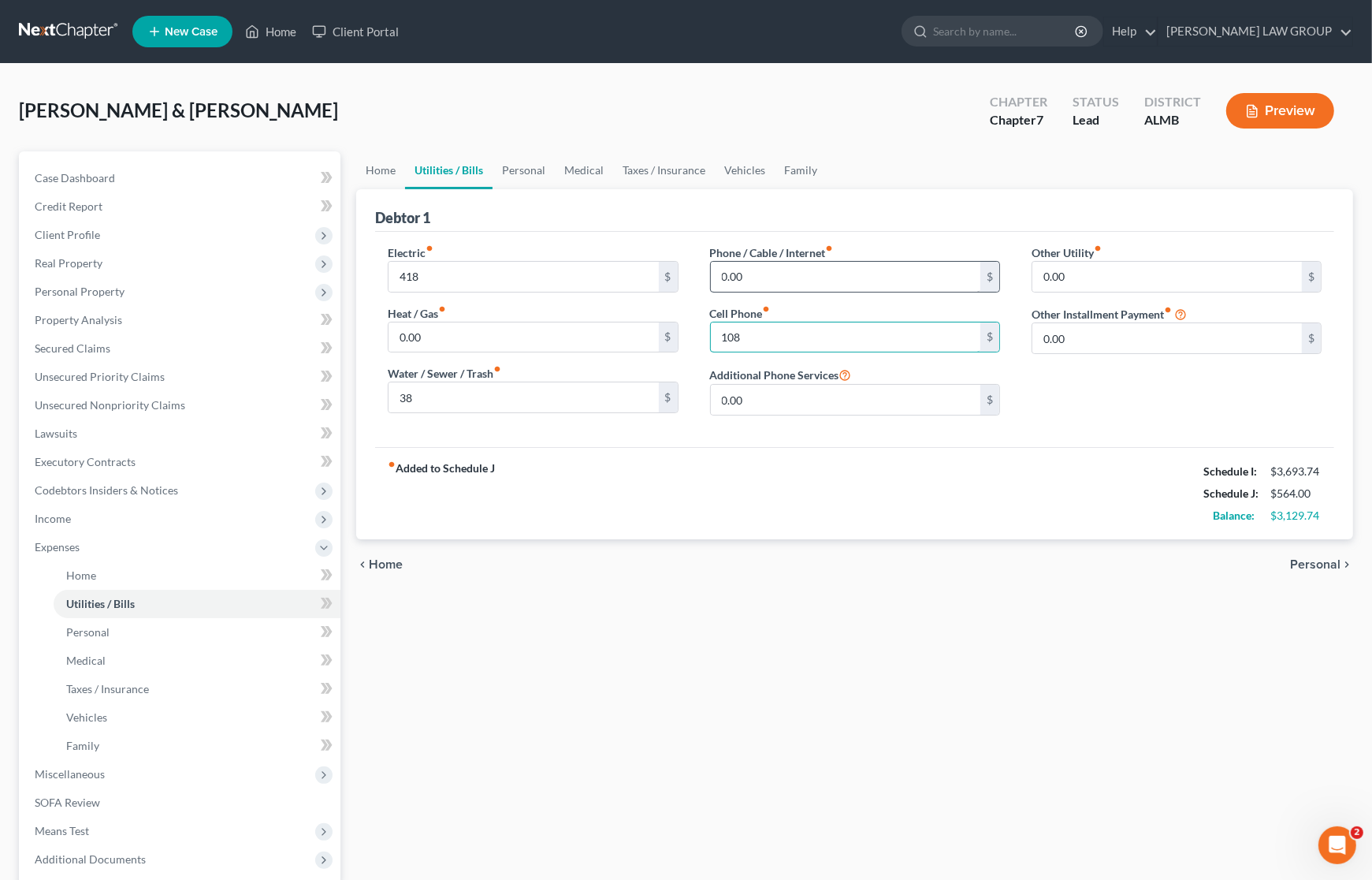
type input "108"
click at [784, 266] on input "0.00" at bounding box center [845, 276] width 270 height 30
type input "179"
click at [87, 344] on span "Secured Claims" at bounding box center [72, 348] width 75 height 13
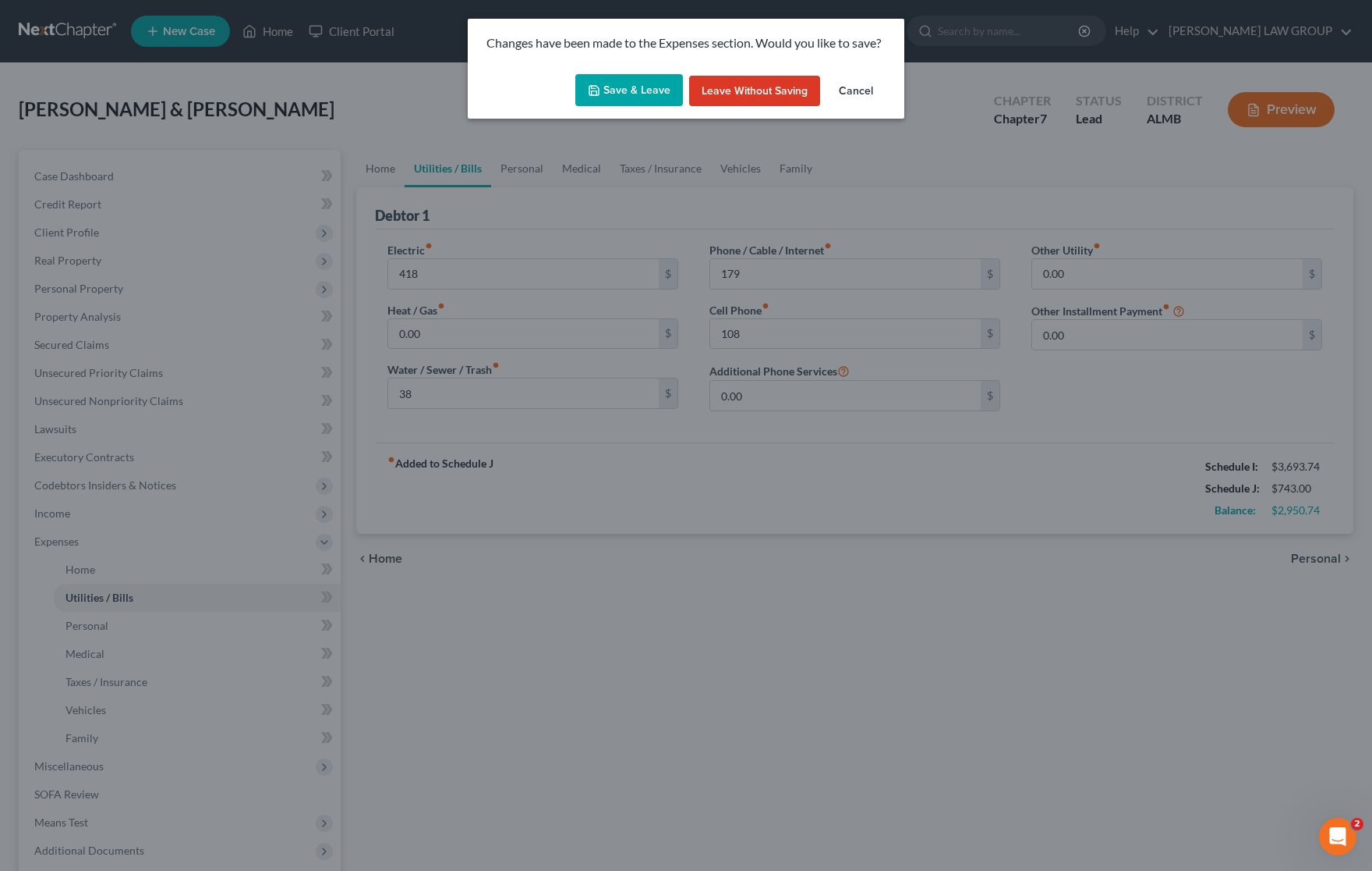
click at [621, 83] on button "Save & Leave" at bounding box center [630, 90] width 108 height 33
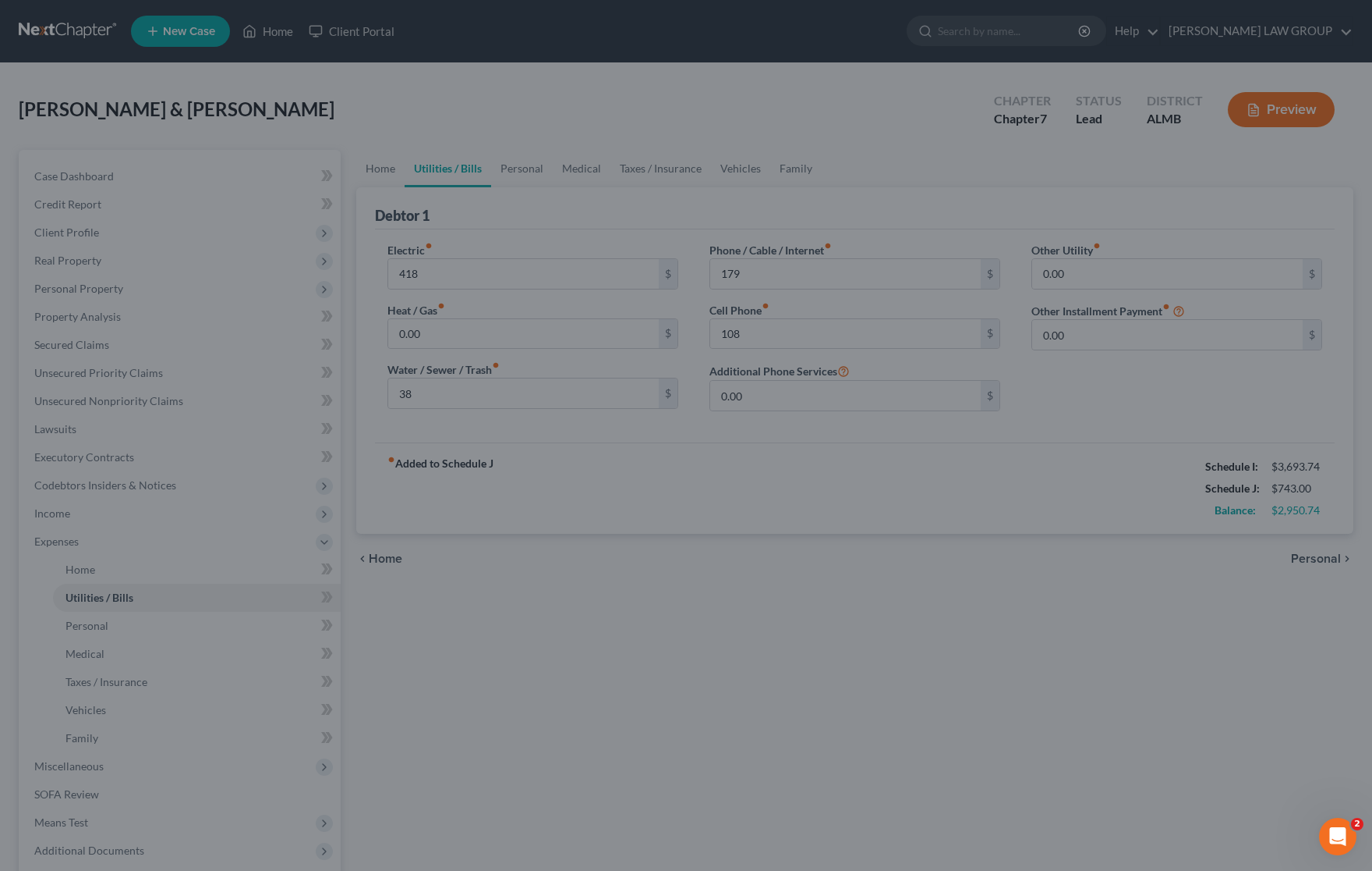
type input "418.00"
type input "38.00"
type input "179.00"
type input "108.00"
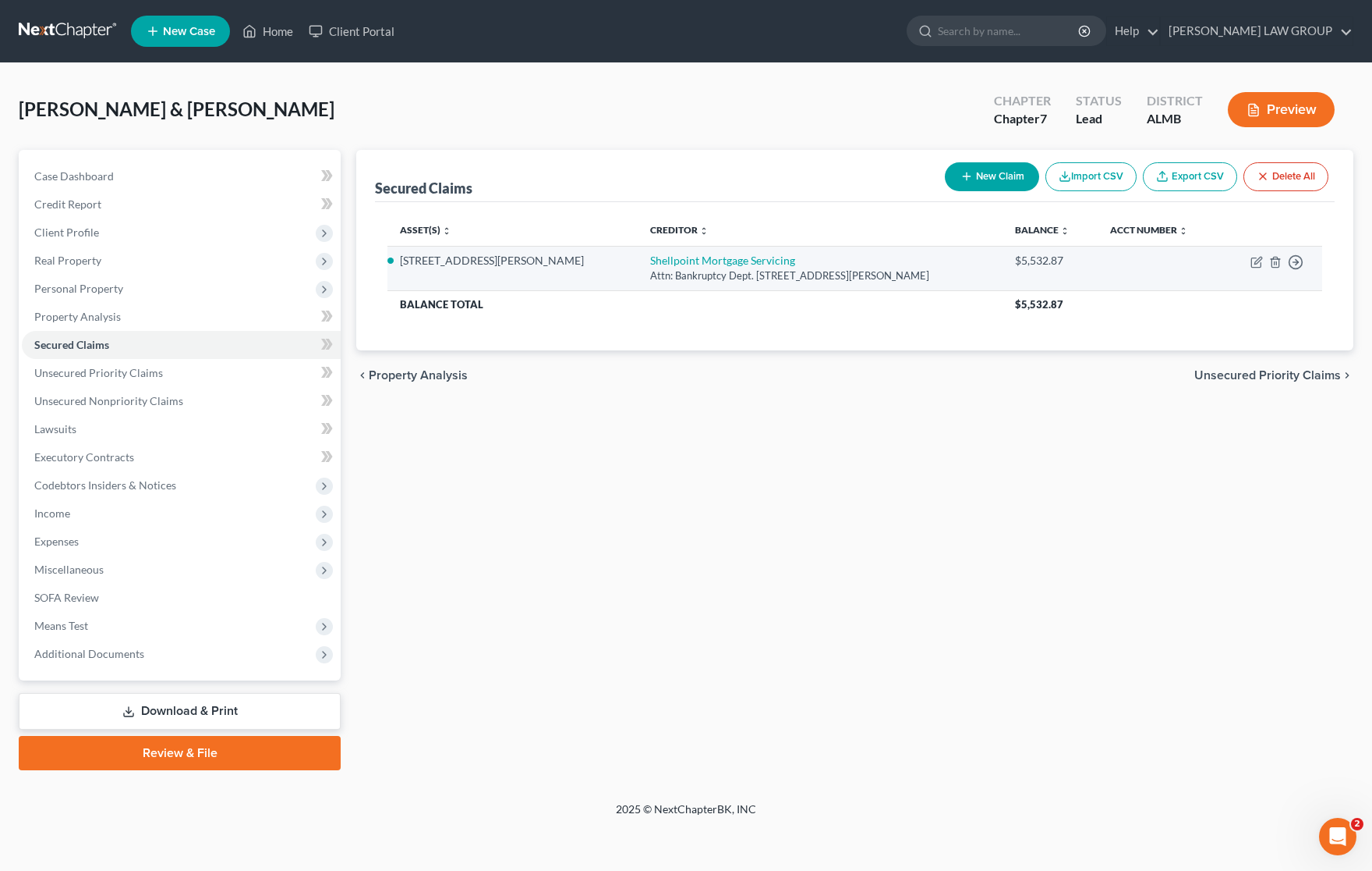
click at [1253, 250] on td "Move to E Move to F Move to G Move to Notice Only" at bounding box center [1272, 268] width 101 height 45
click at [1249, 260] on td "Move to E Move to F Move to G Move to Notice Only" at bounding box center [1272, 268] width 101 height 45
click at [1254, 260] on icon "button" at bounding box center [1257, 261] width 12 height 12
select select "42"
select select "2"
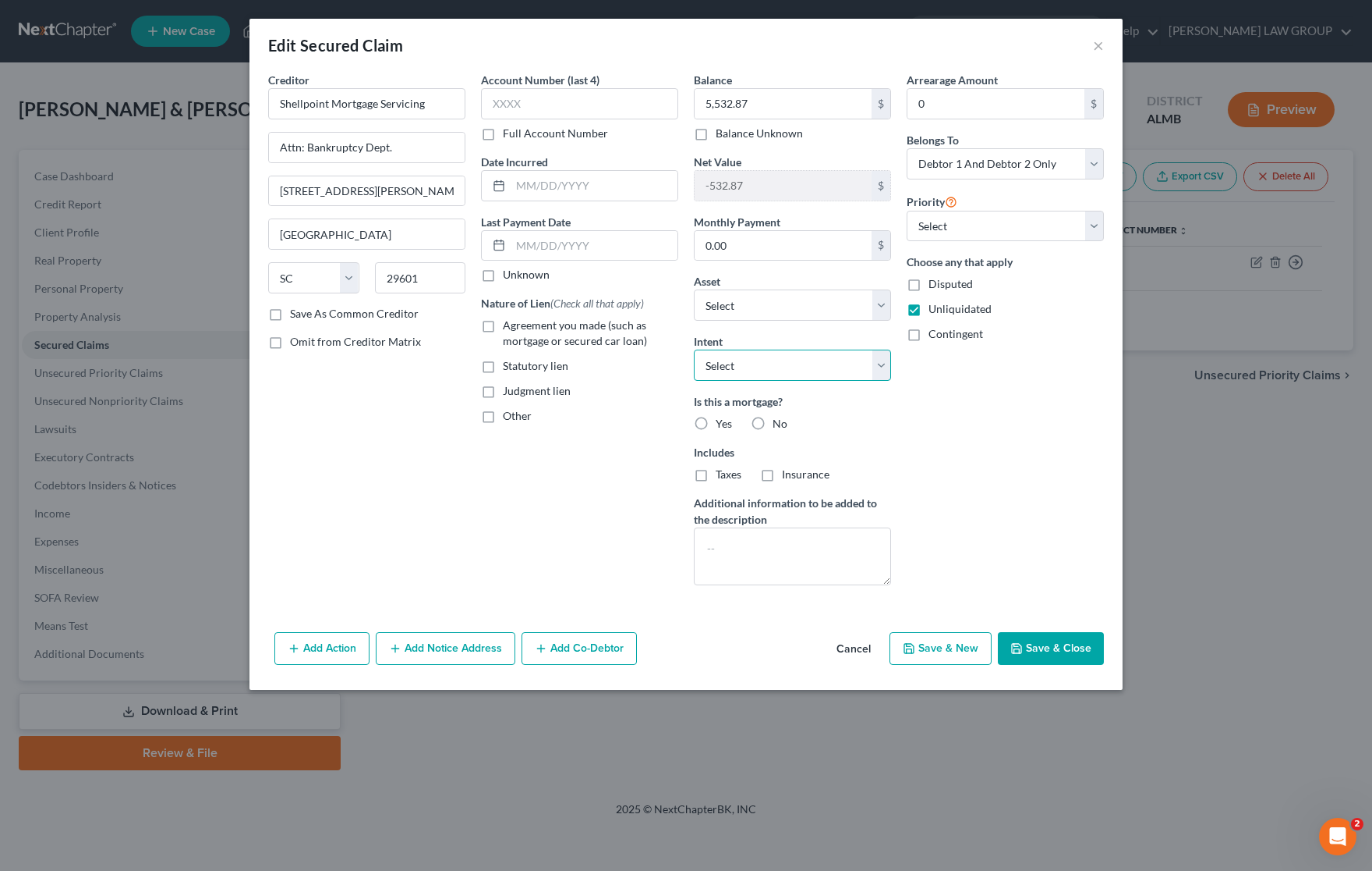
click at [881, 361] on select "Select Surrender Redeem Reaffirm Avoid Other" at bounding box center [793, 366] width 197 height 32
select select "2"
click at [694, 351] on select "Select Surrender Redeem Reaffirm Avoid Other" at bounding box center [793, 366] width 197 height 32
click at [1050, 646] on button "Save & Close" at bounding box center [1051, 648] width 106 height 33
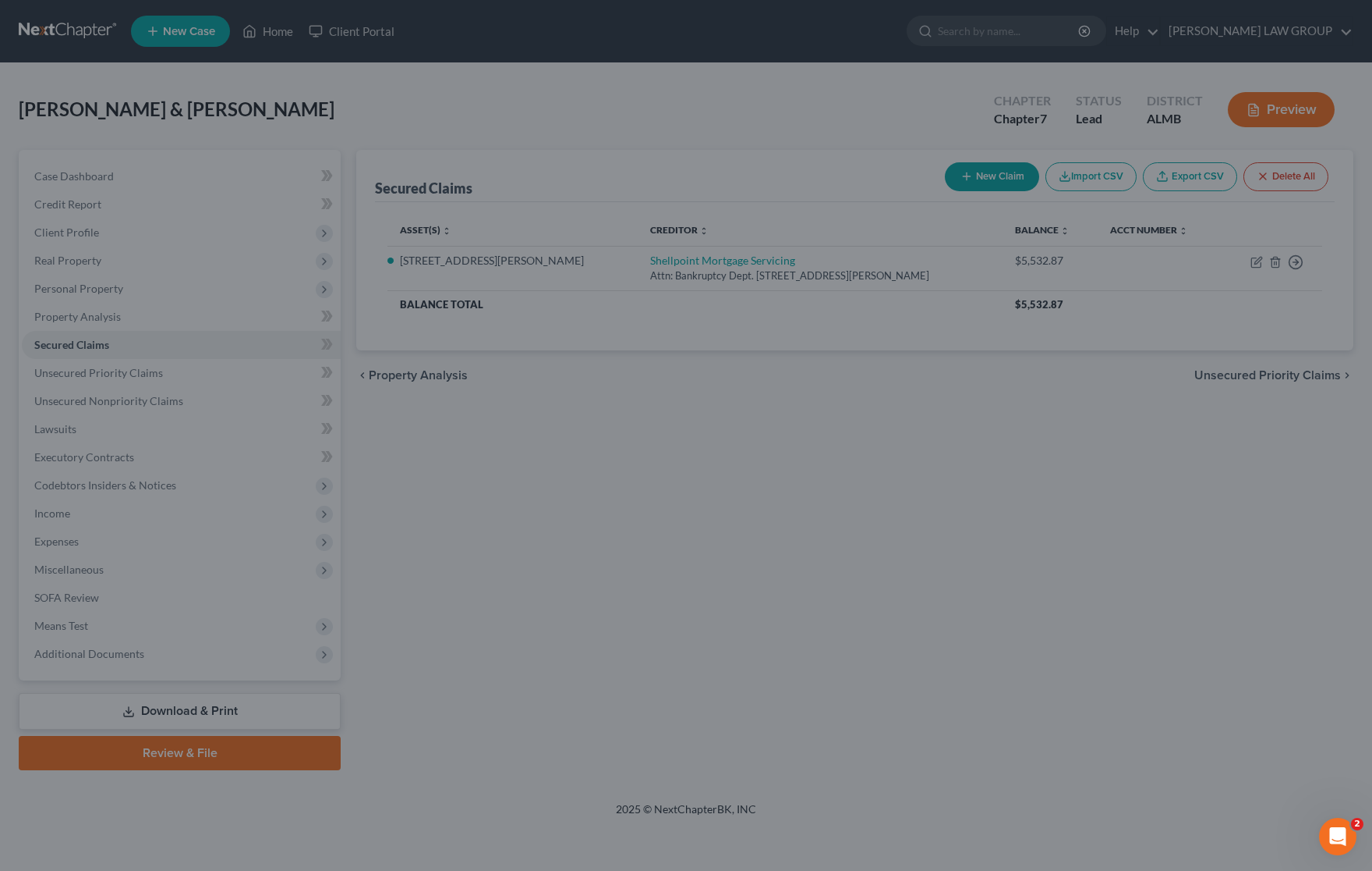
select select "5"
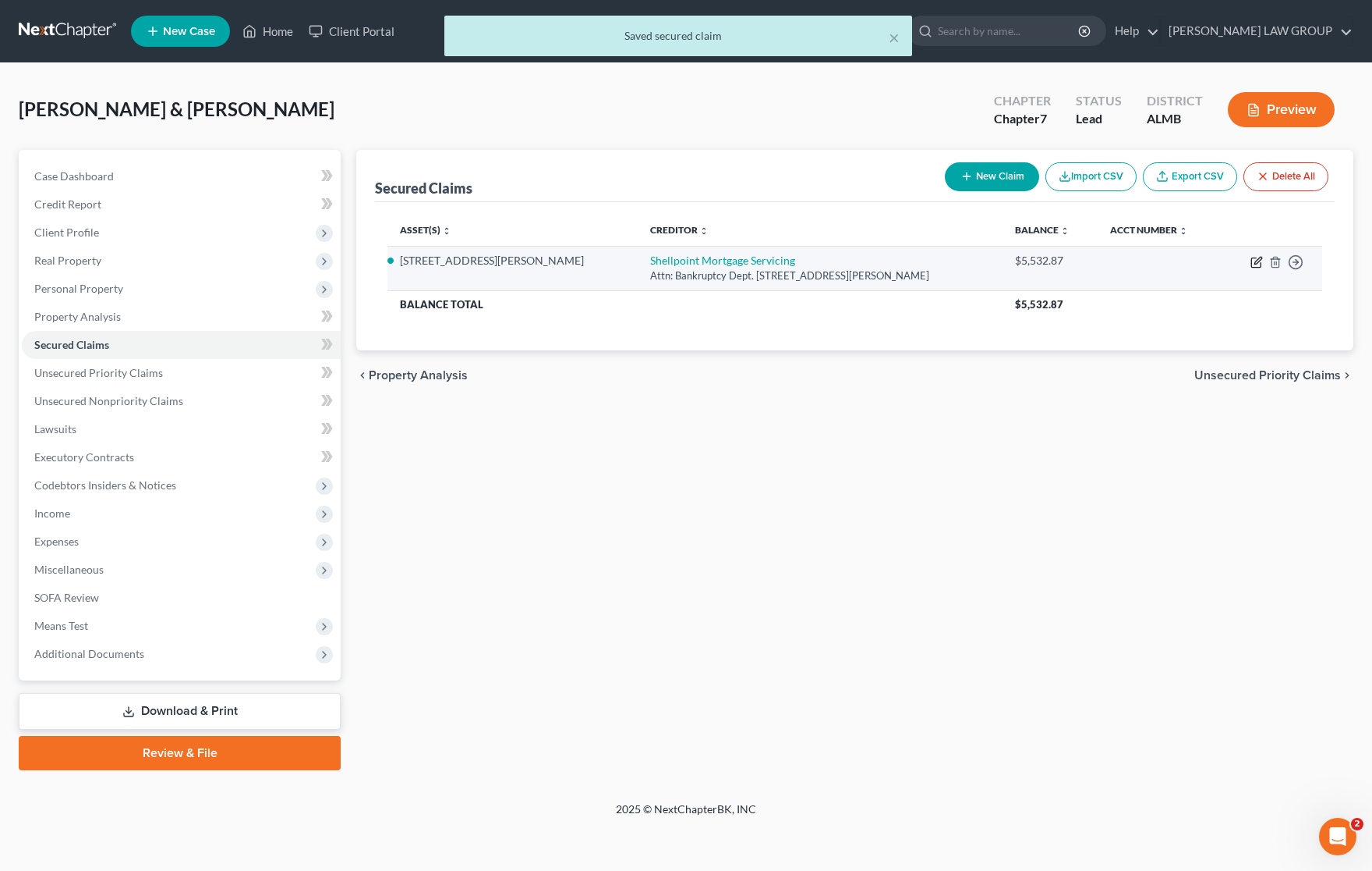
click at [1252, 262] on icon "button" at bounding box center [1257, 261] width 12 height 12
select select "42"
select select "2"
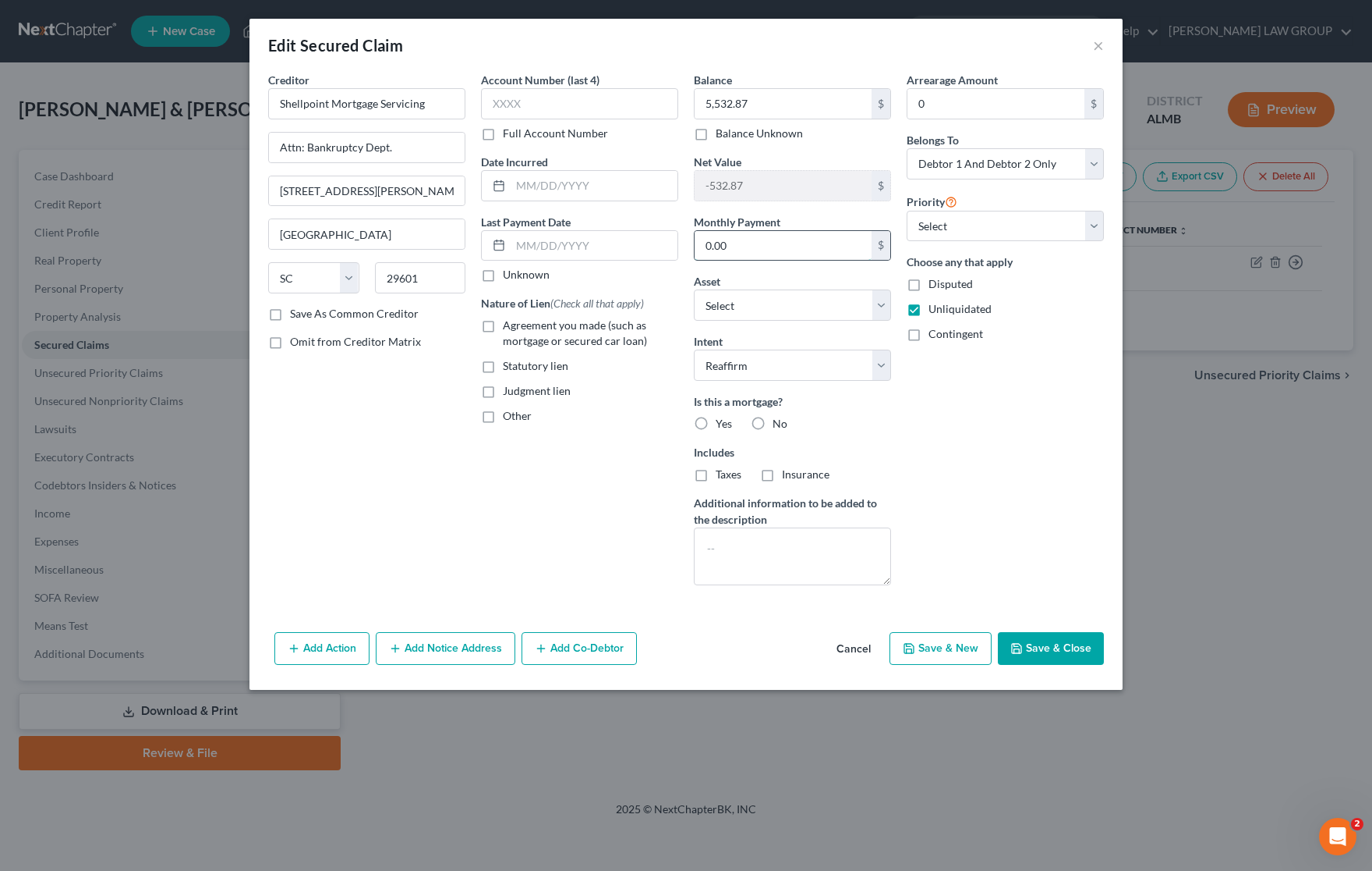
click at [762, 248] on input "0.00" at bounding box center [783, 246] width 177 height 30
click at [1022, 641] on button "Save & Close" at bounding box center [1051, 648] width 106 height 33
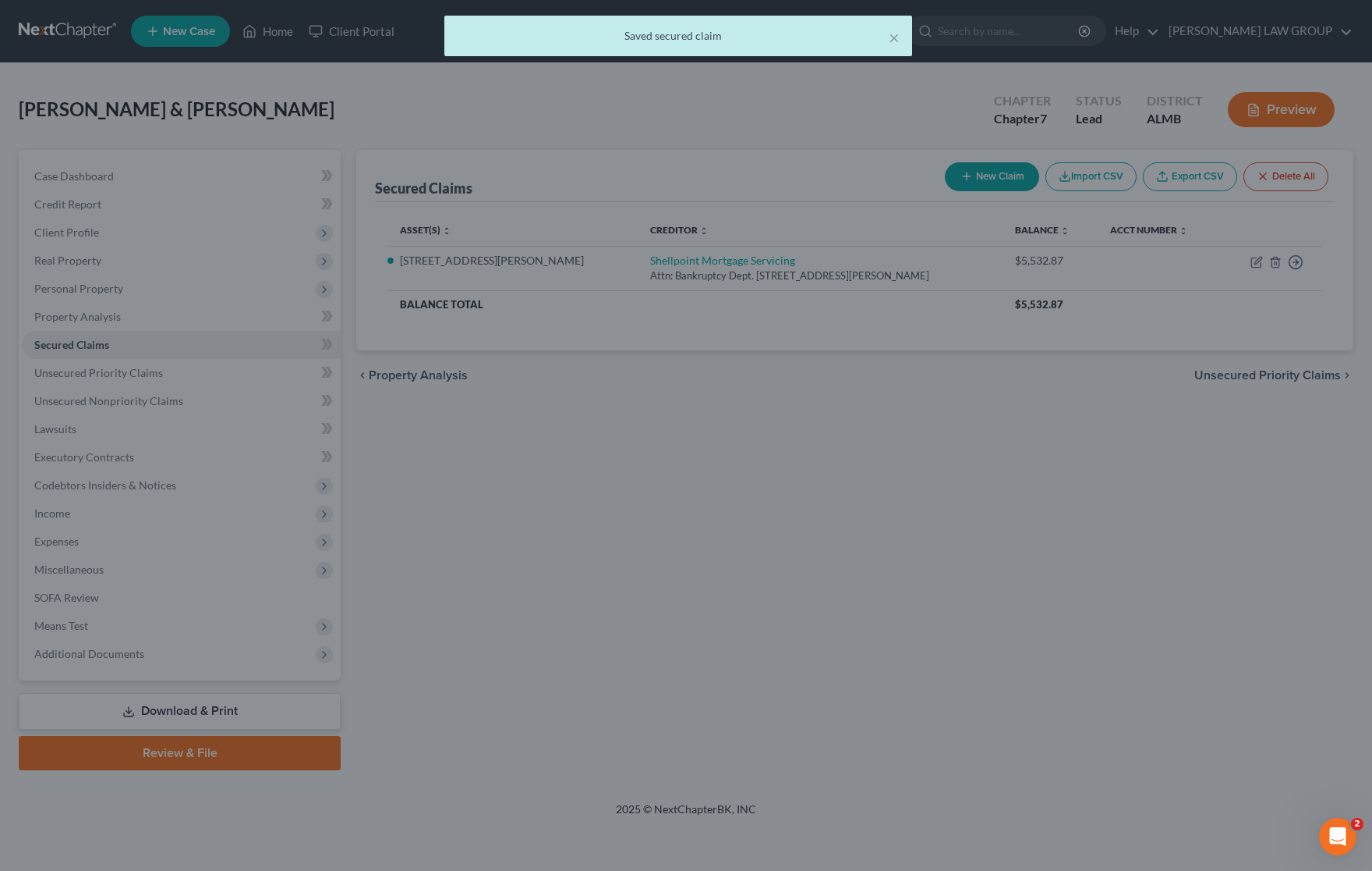
type input "300.00"
select select "5"
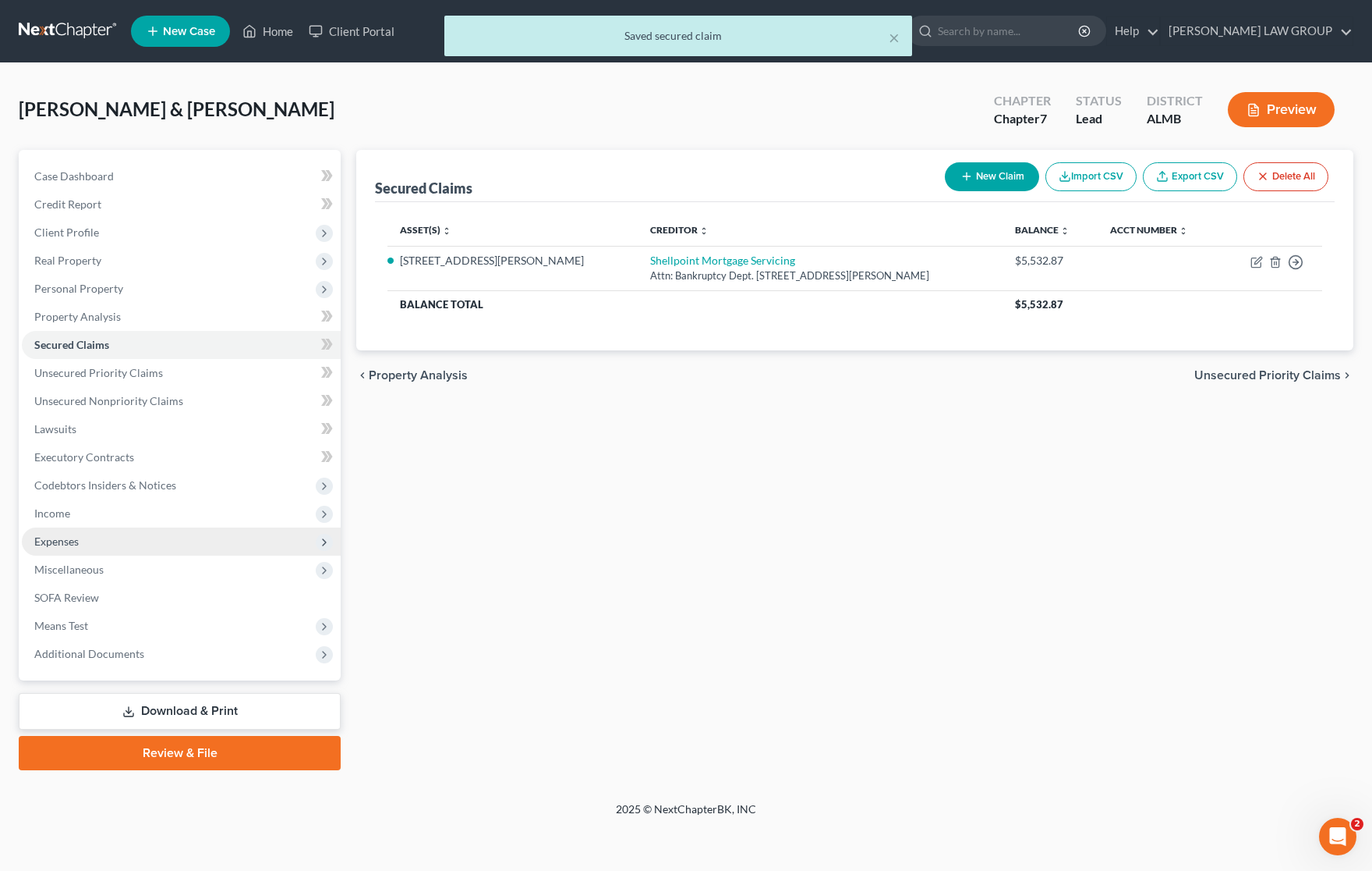
click at [112, 547] on span "Expenses" at bounding box center [180, 542] width 319 height 28
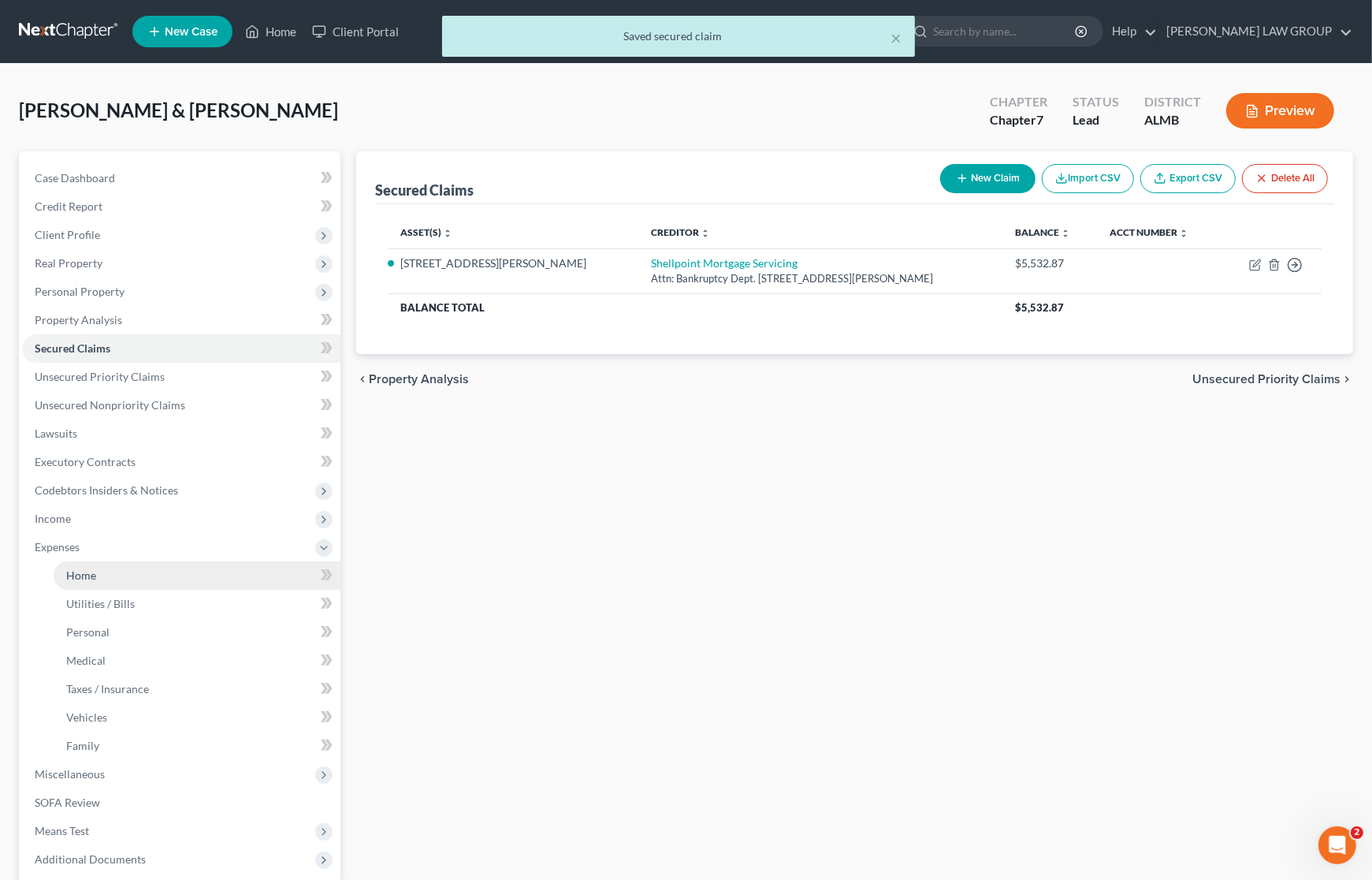
click at [110, 569] on link "Home" at bounding box center [197, 575] width 287 height 28
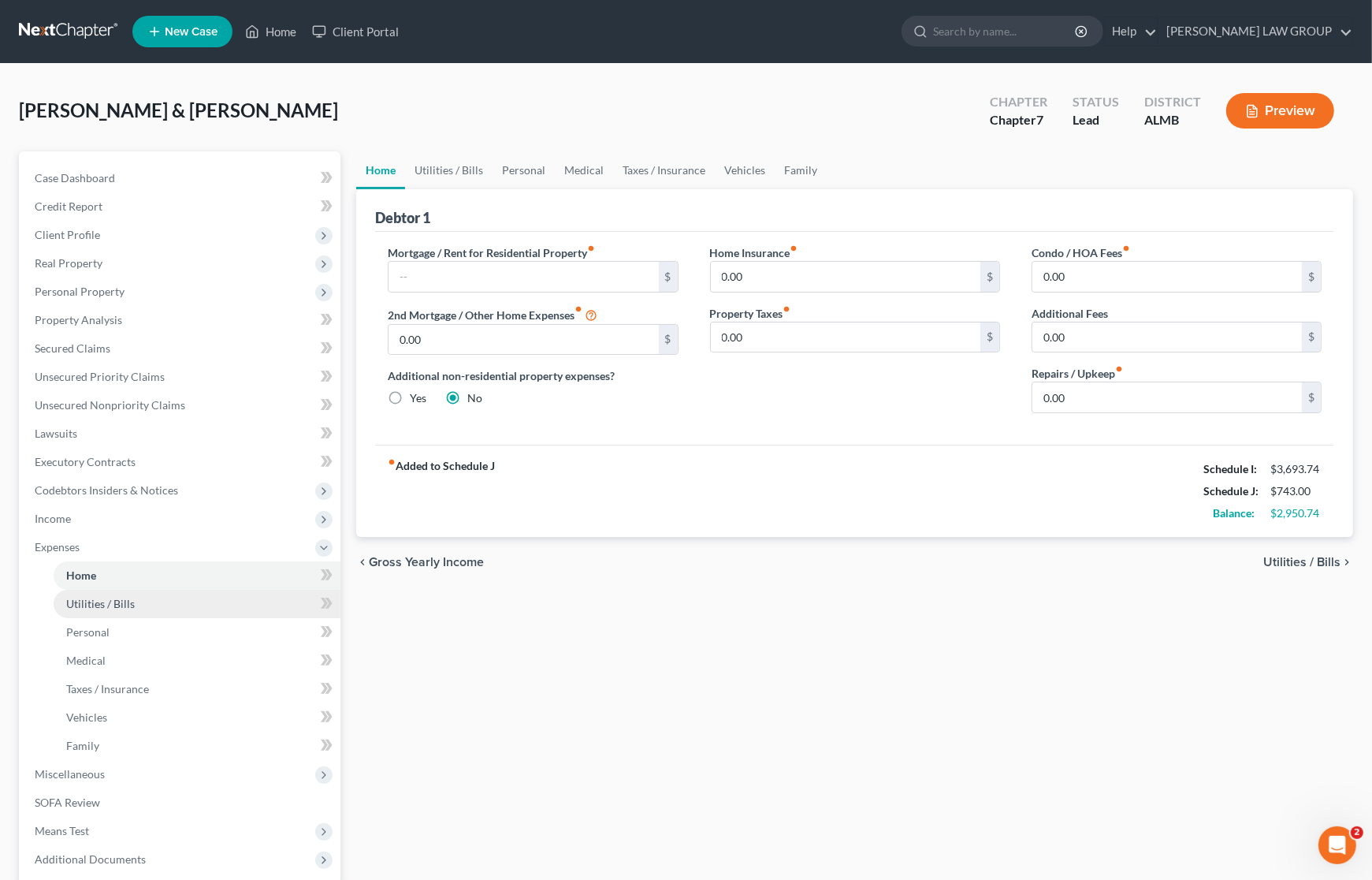
click at [111, 597] on span "Utilities / Bills" at bounding box center [100, 604] width 69 height 13
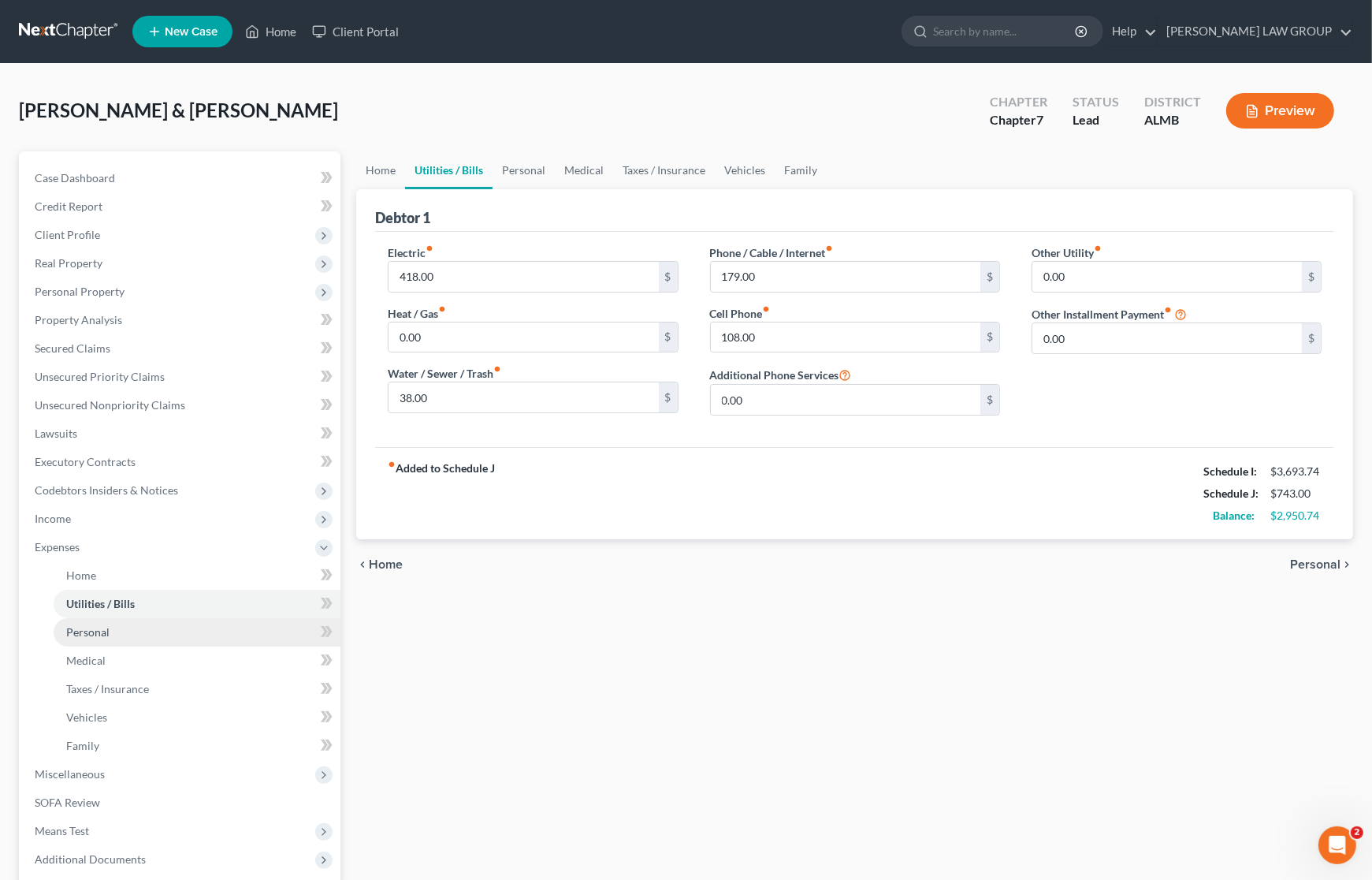
click at [103, 627] on span "Personal" at bounding box center [87, 632] width 43 height 13
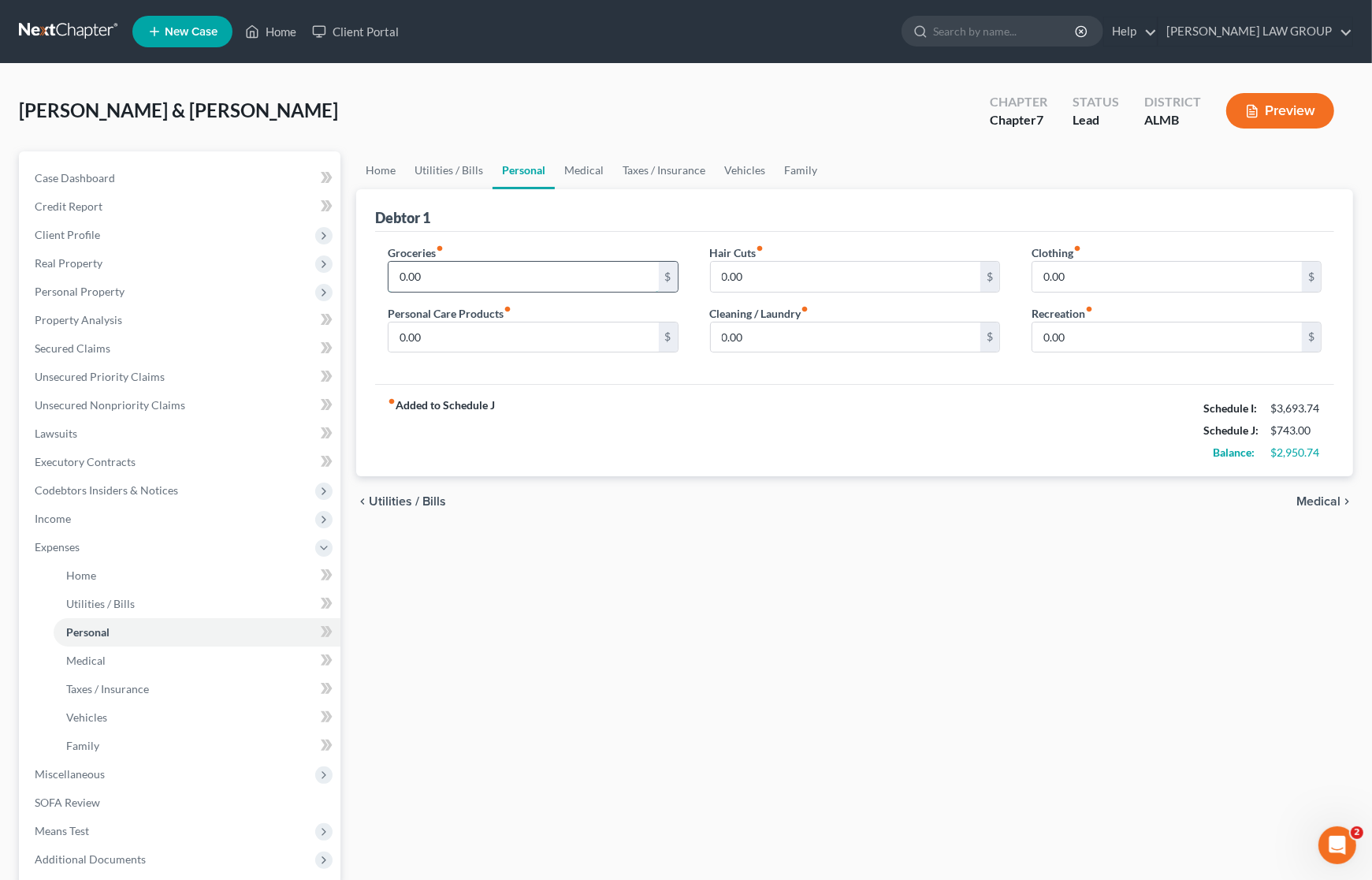
click at [474, 277] on input "0.00" at bounding box center [523, 276] width 270 height 30
type input "1,200"
click at [801, 338] on input "0.00" at bounding box center [845, 338] width 270 height 30
type input "100"
click at [155, 660] on link "Medical" at bounding box center [197, 660] width 287 height 28
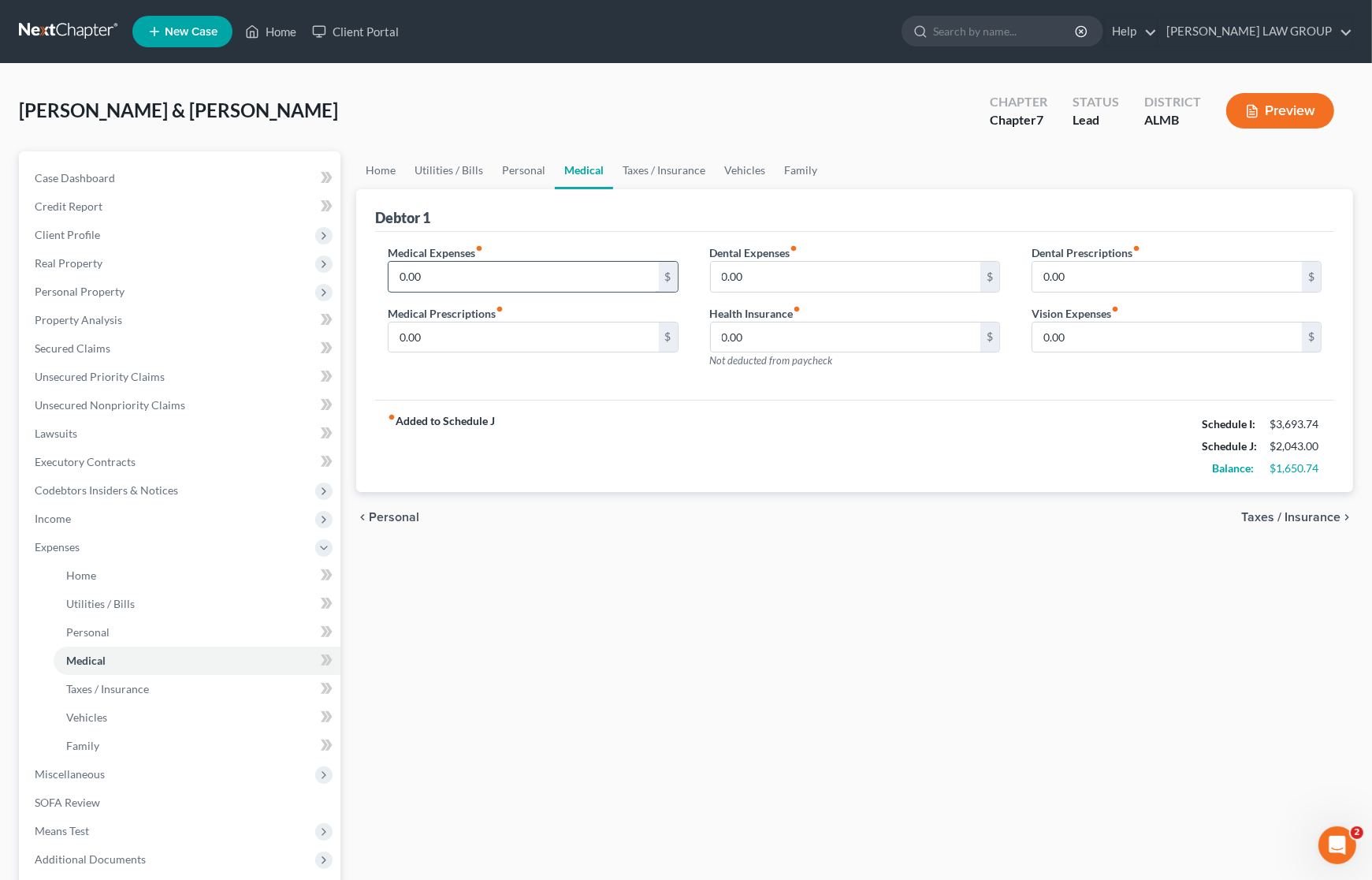
click at [458, 273] on input "0.00" at bounding box center [523, 276] width 270 height 30
type input "274"
click at [111, 727] on link "Vehicles" at bounding box center [197, 717] width 287 height 28
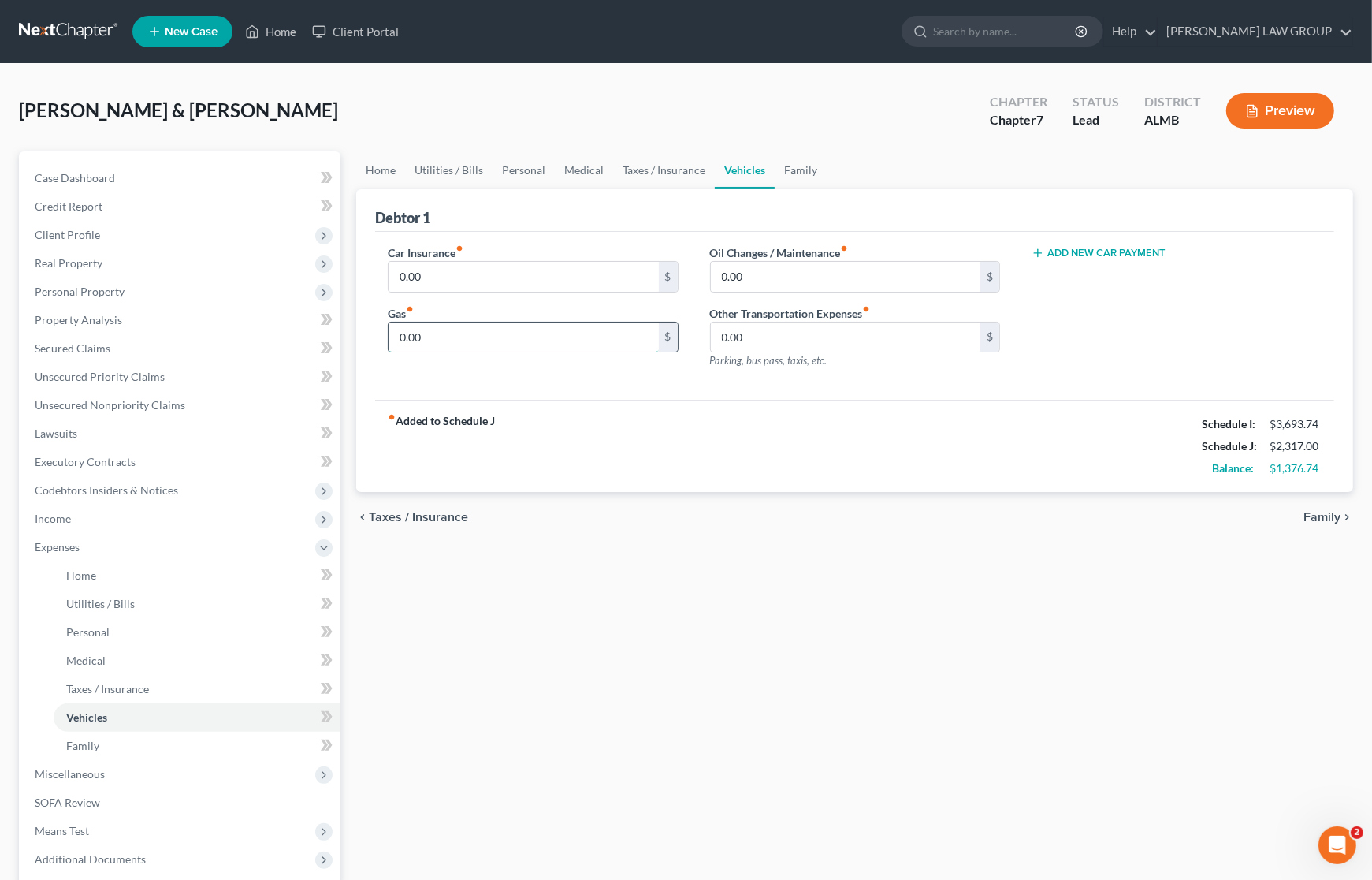
click at [446, 336] on input "0.00" at bounding box center [523, 338] width 270 height 30
type input "300"
click at [123, 572] on link "Home" at bounding box center [197, 575] width 287 height 28
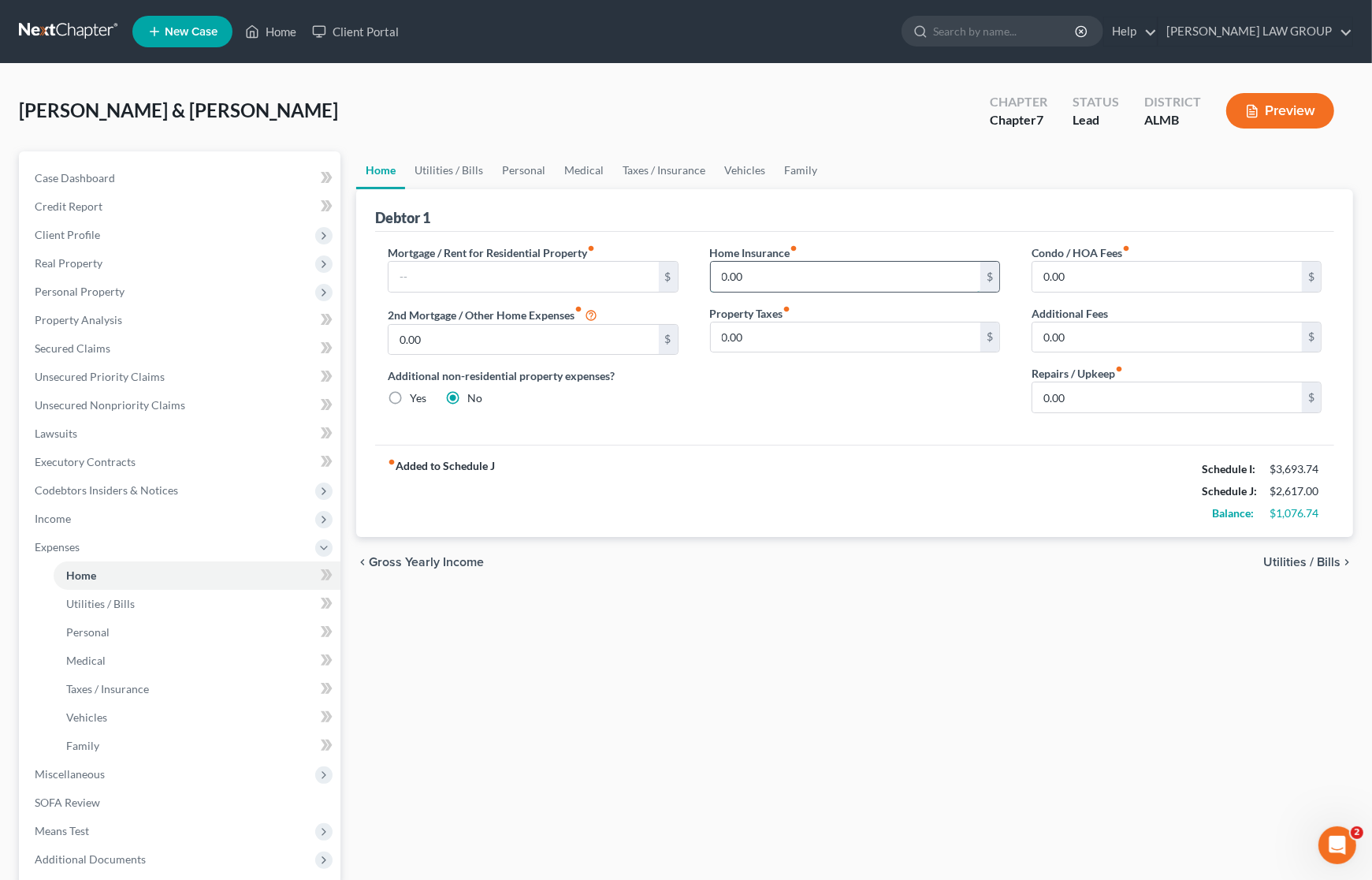
click at [796, 275] on input "0.00" at bounding box center [845, 276] width 270 height 30
type input "178"
click at [106, 714] on link "Vehicles" at bounding box center [197, 717] width 287 height 28
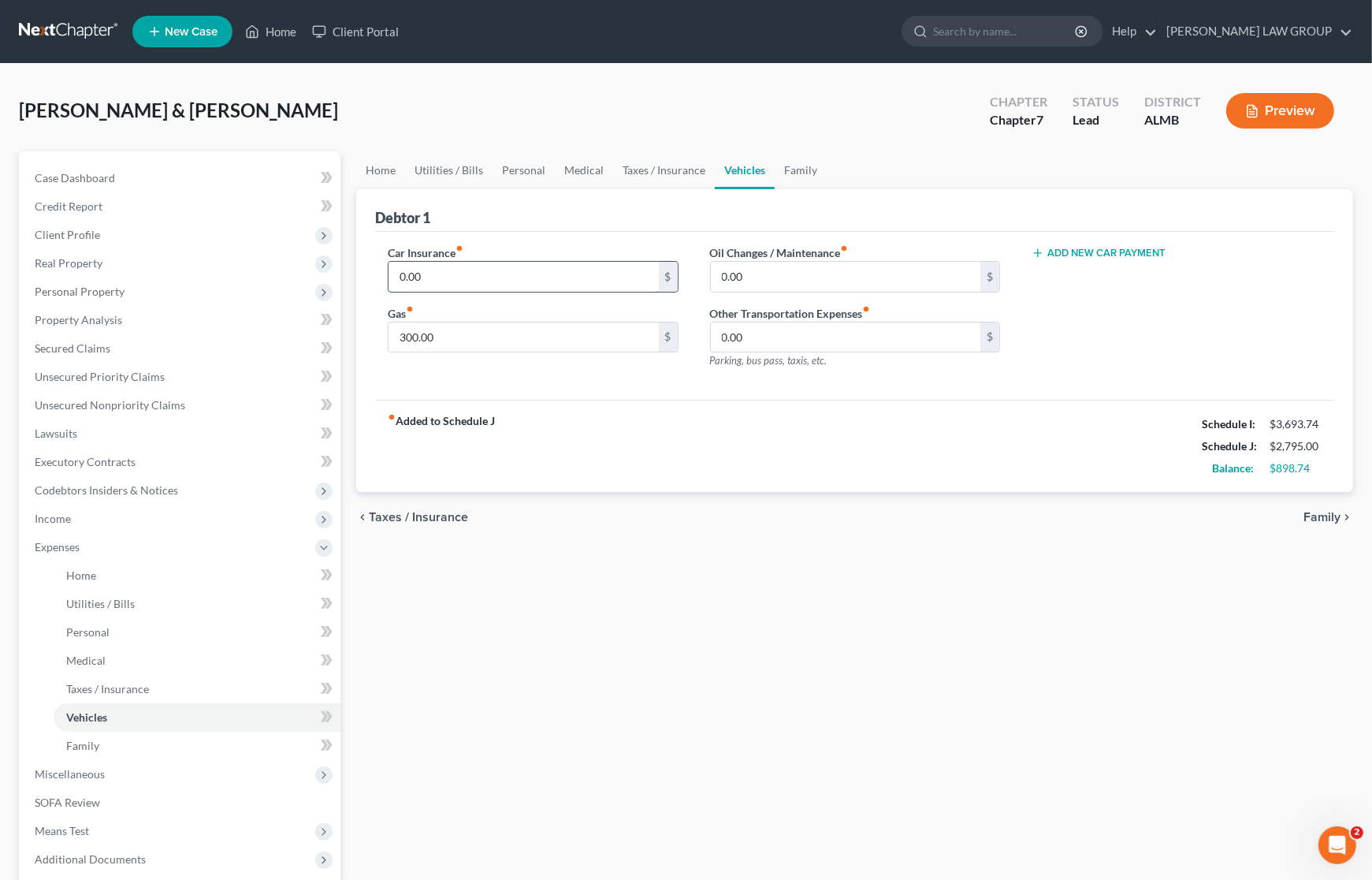
click at [460, 278] on input "0.00" at bounding box center [523, 276] width 270 height 30
type input "98"
click at [118, 685] on span "Taxes / Insurance" at bounding box center [107, 688] width 83 height 13
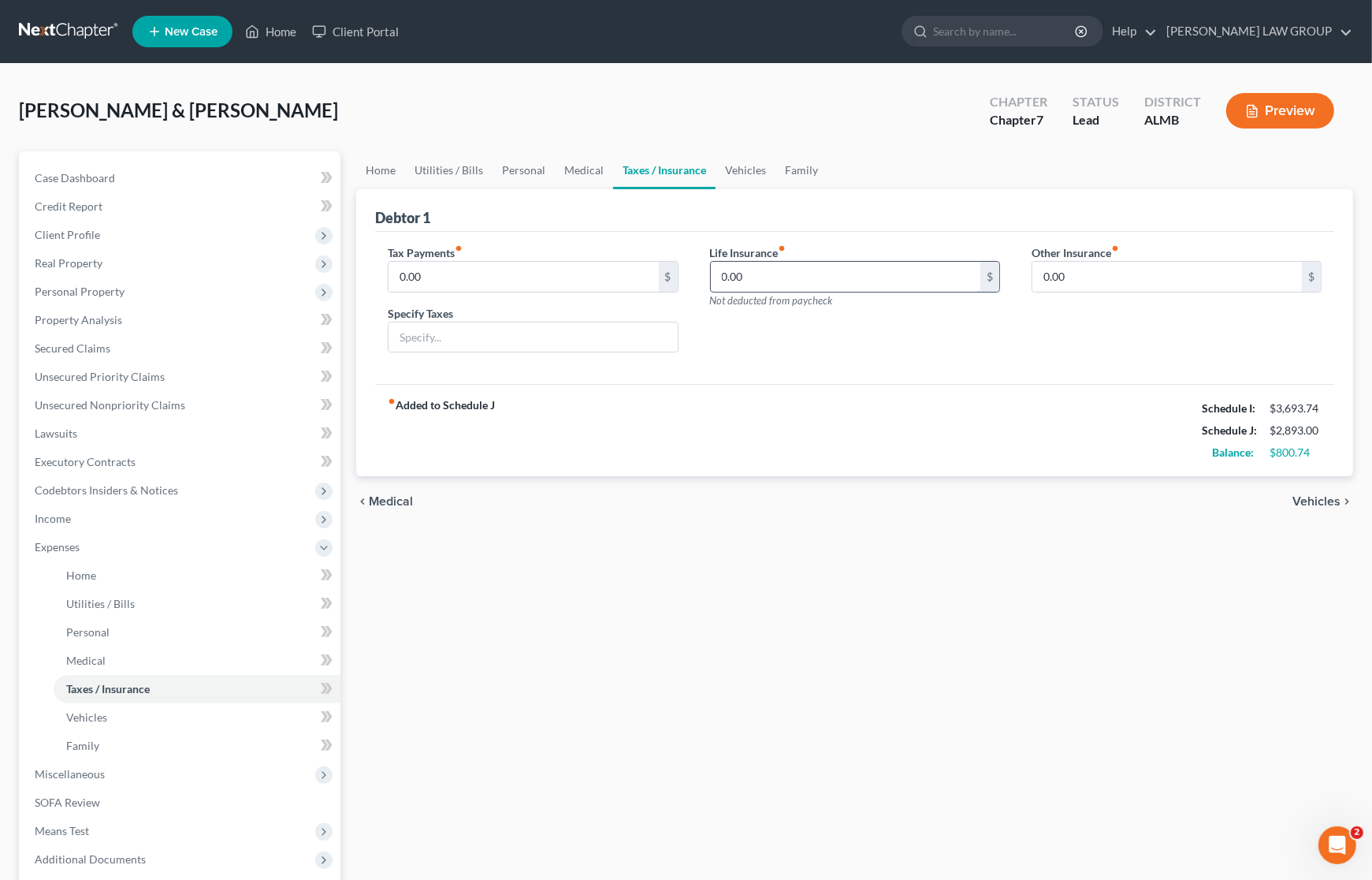
click at [757, 276] on input "0.00" at bounding box center [845, 276] width 270 height 30
type input "78"
click at [106, 568] on link "Home" at bounding box center [197, 575] width 287 height 28
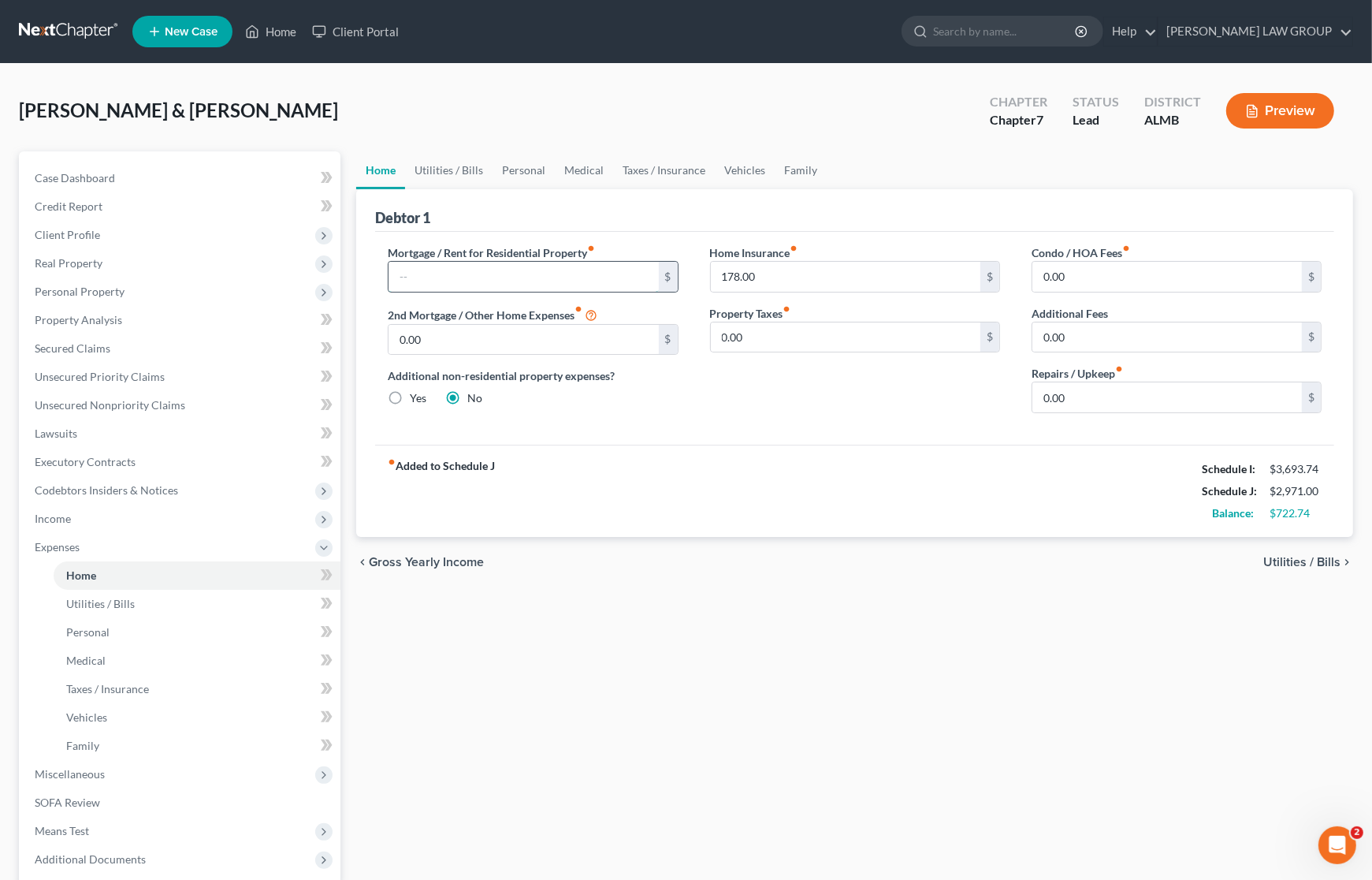
click at [505, 285] on input "text" at bounding box center [523, 276] width 270 height 30
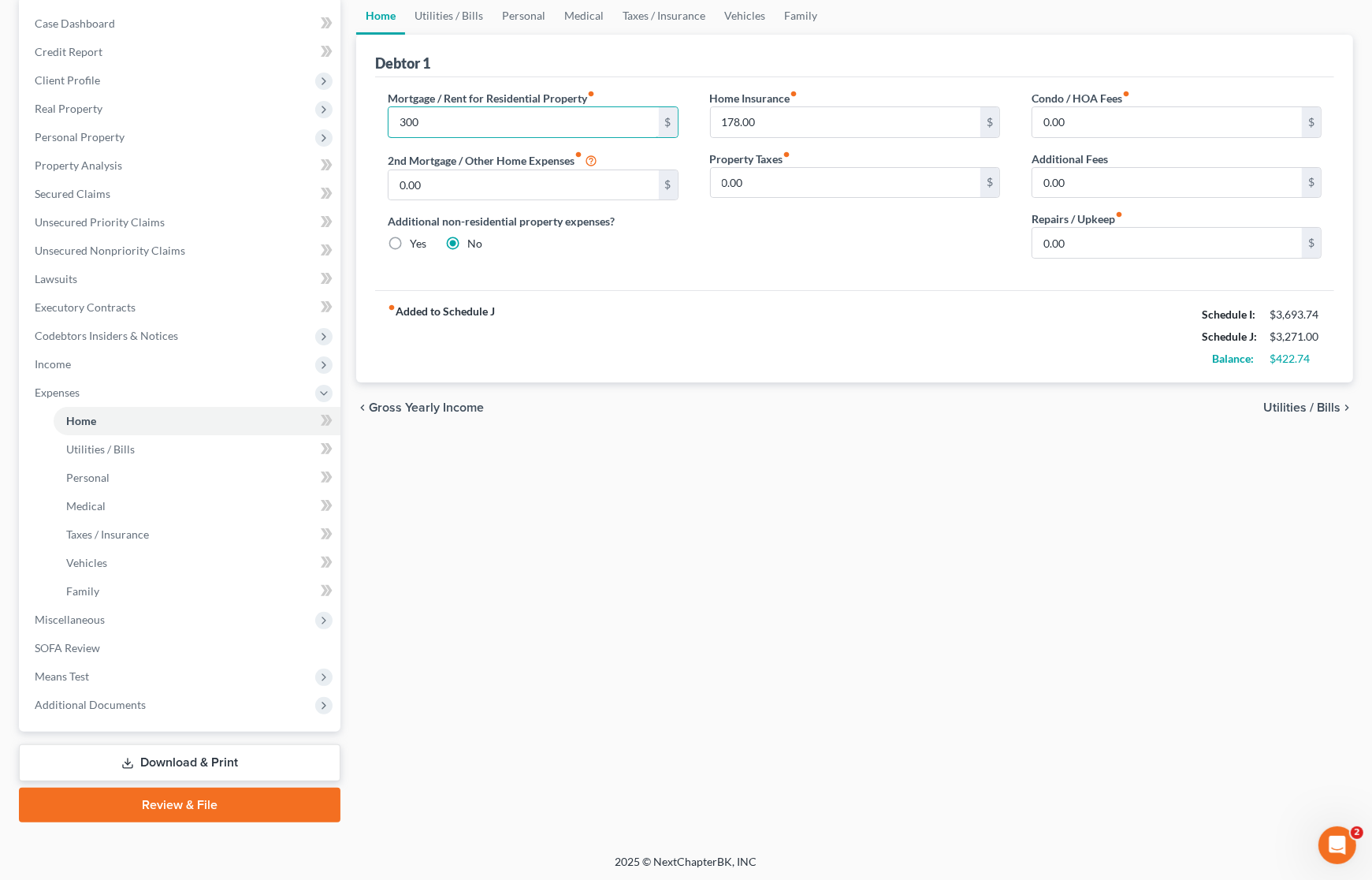
scroll to position [155, 0]
click at [117, 617] on span "Miscellaneous" at bounding box center [181, 619] width 319 height 28
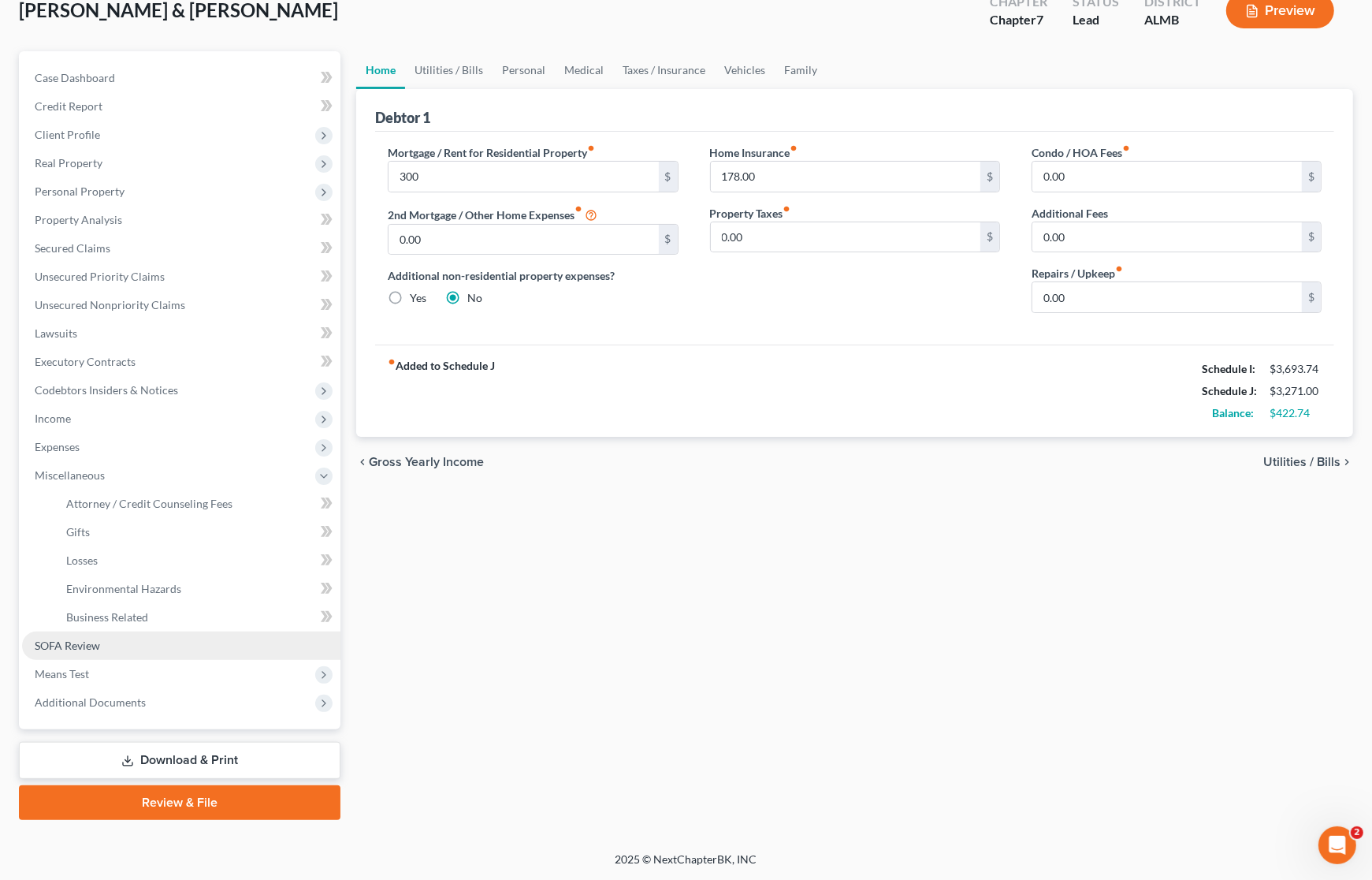
scroll to position [99, 0]
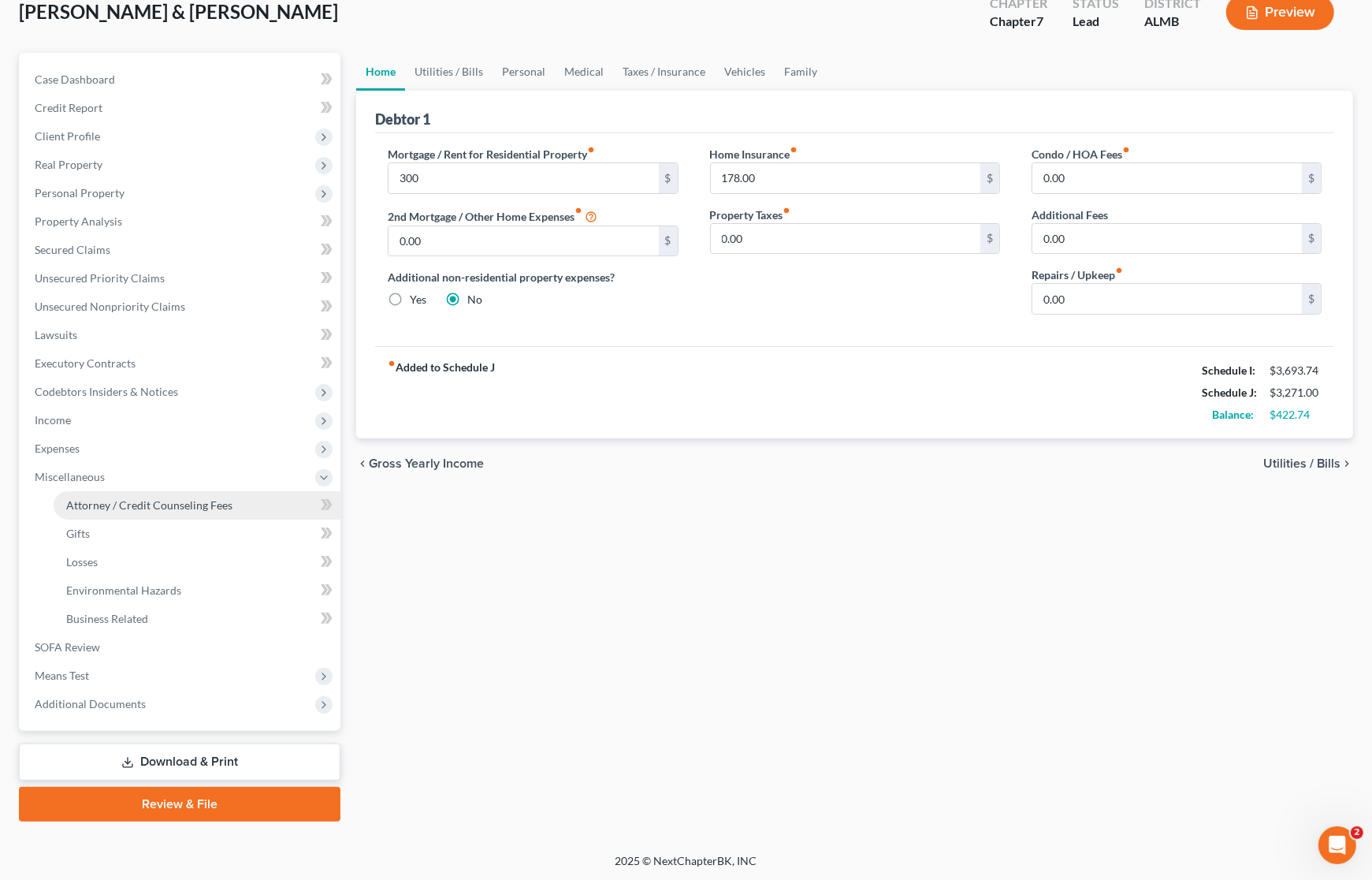
click at [132, 505] on span "Attorney / Credit Counseling Fees" at bounding box center [149, 505] width 166 height 13
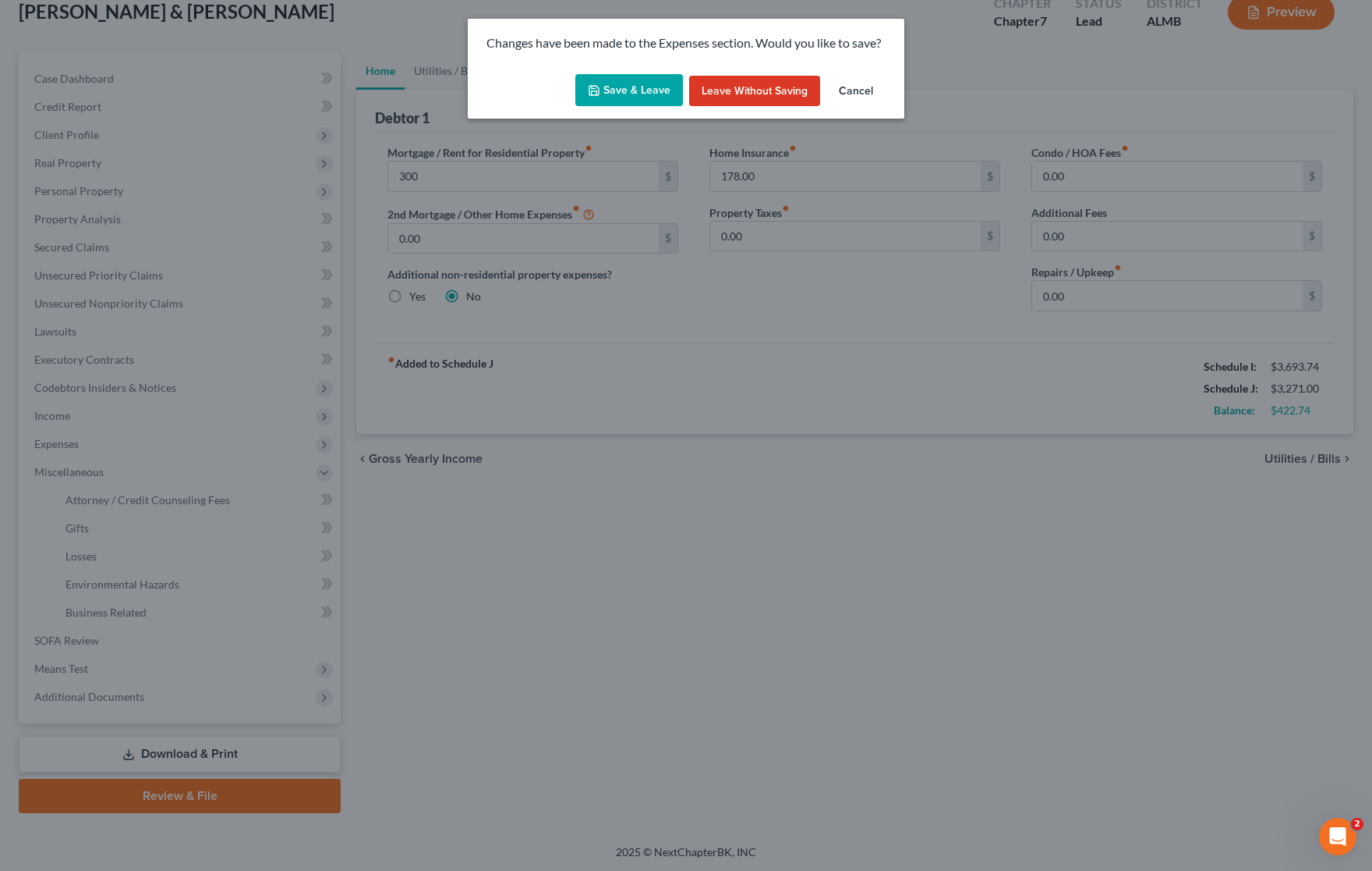
click at [656, 94] on button "Save & Leave" at bounding box center [630, 90] width 108 height 33
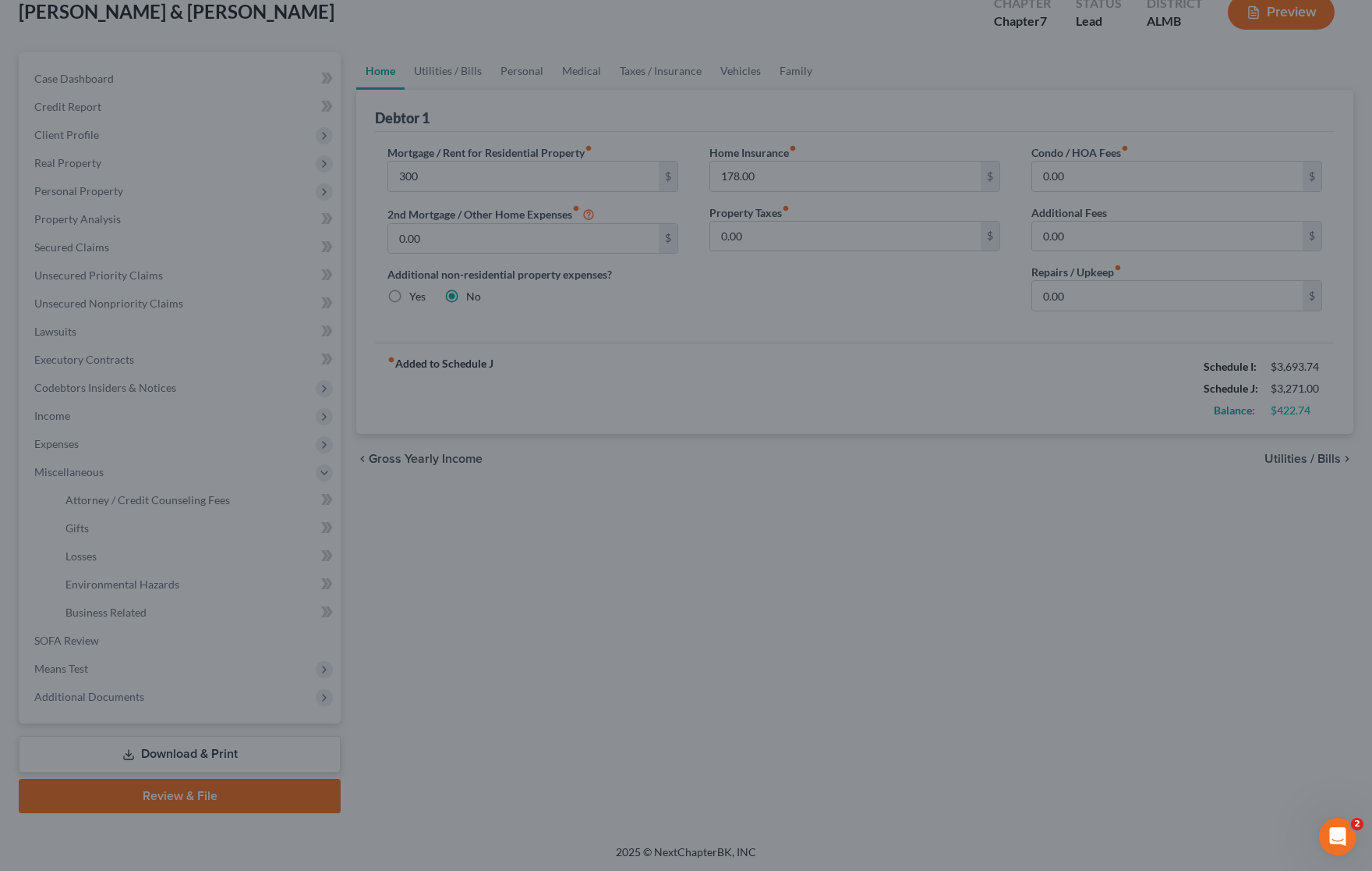
type input "300.00"
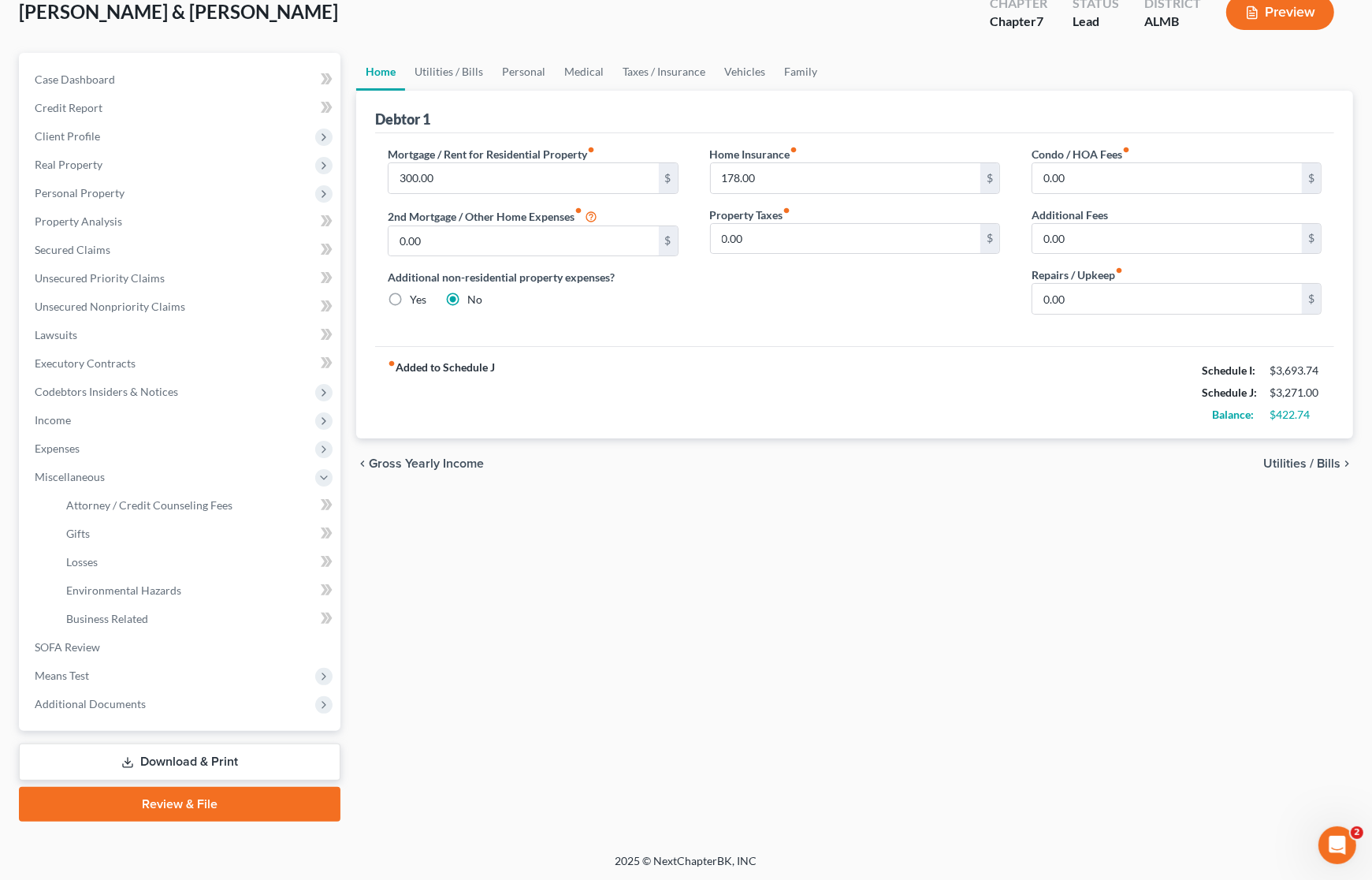
select select "0"
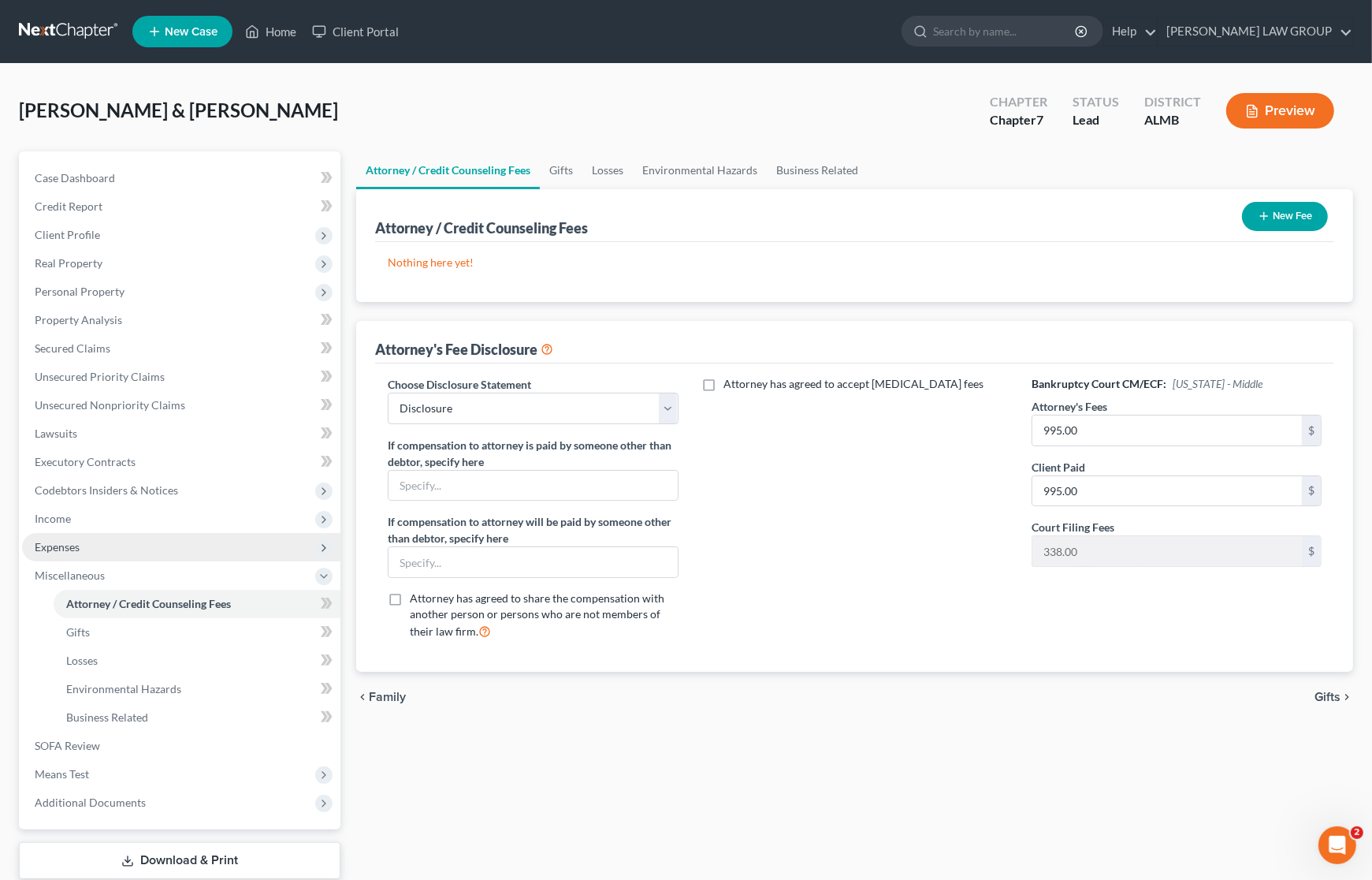
click at [79, 544] on span "Expenses" at bounding box center [57, 546] width 45 height 13
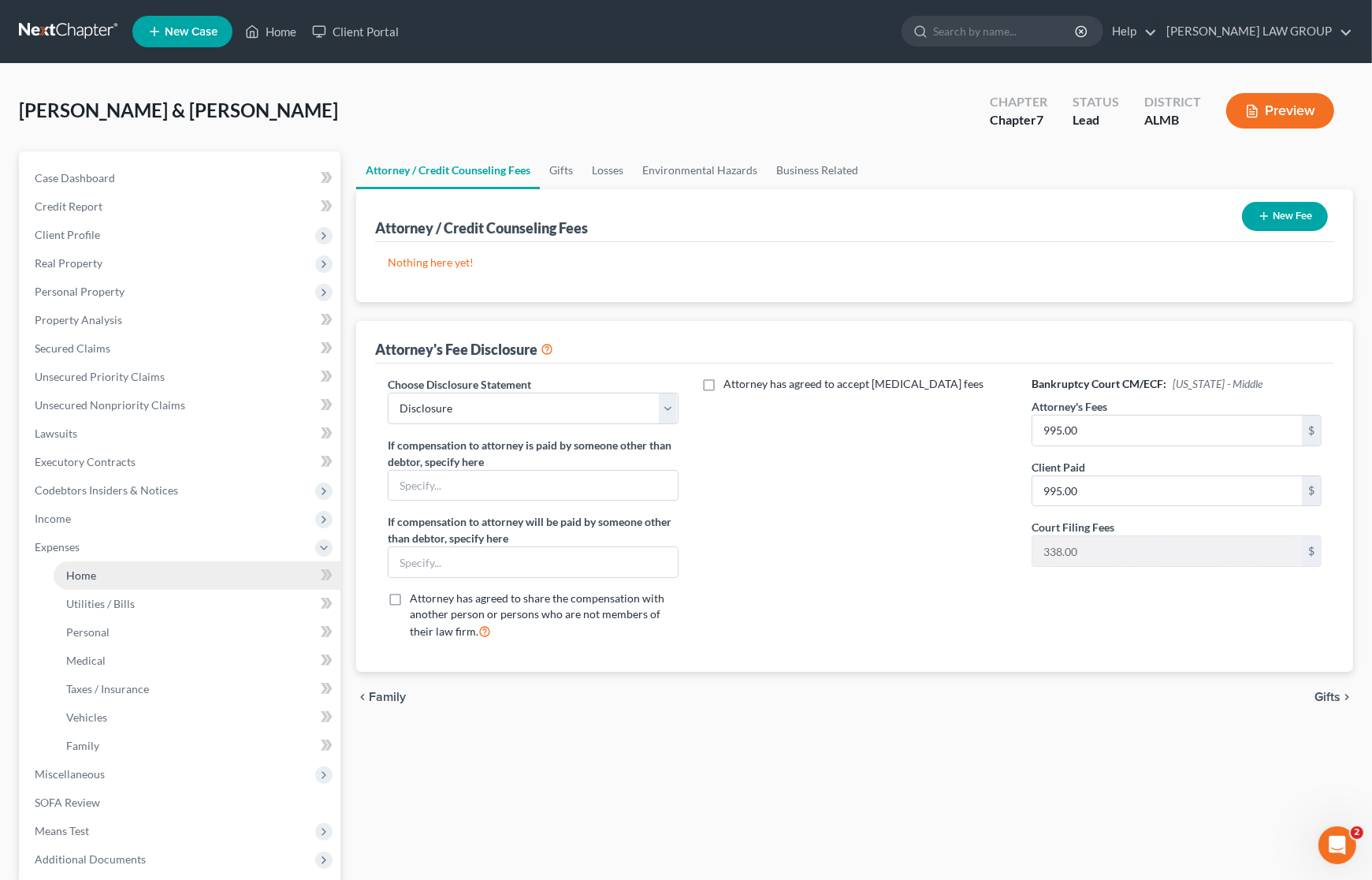
click at [95, 574] on link "Home" at bounding box center [197, 575] width 287 height 28
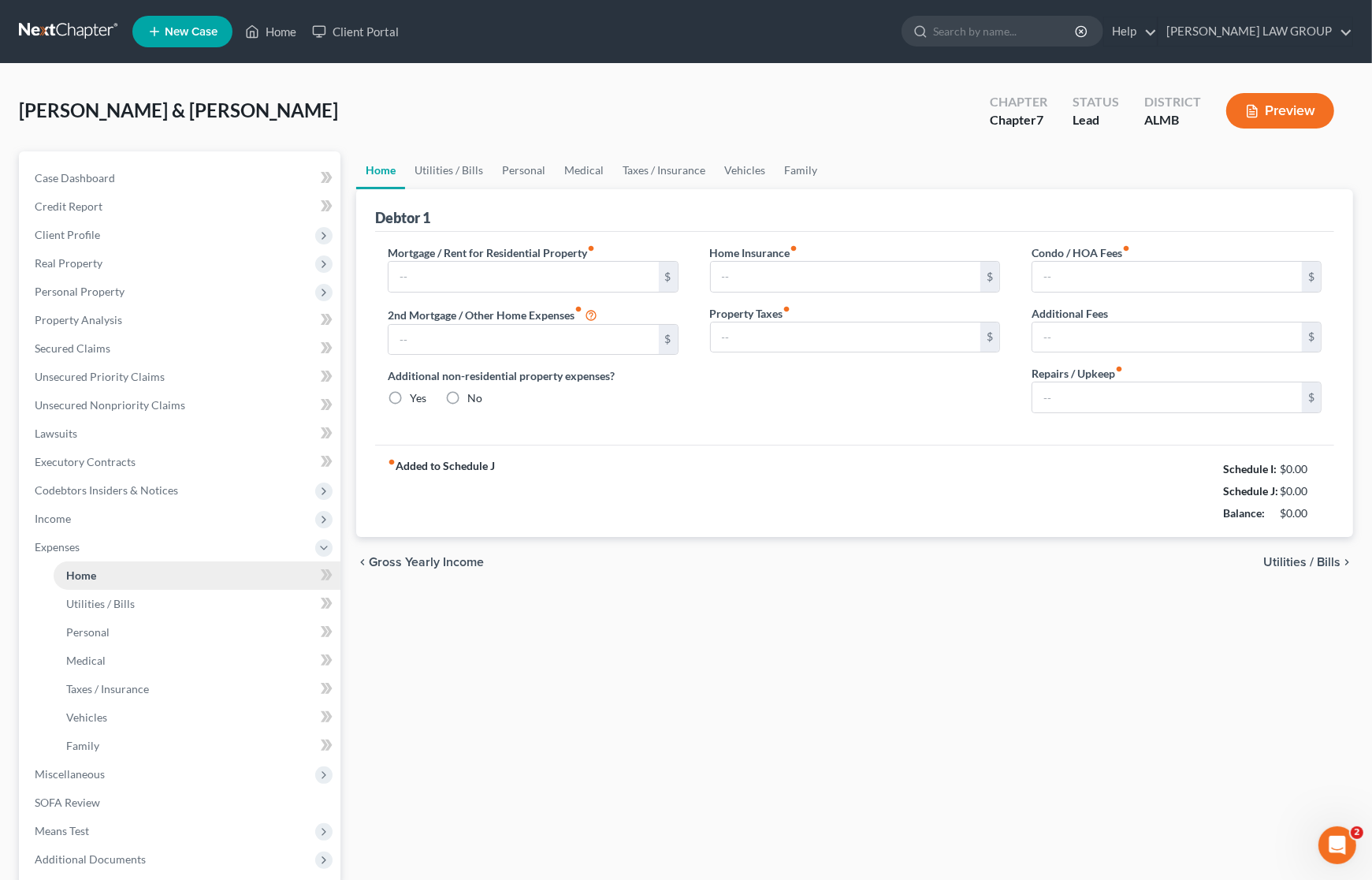
type input "300.00"
type input "0.00"
radio input "true"
type input "178.00"
type input "0.00"
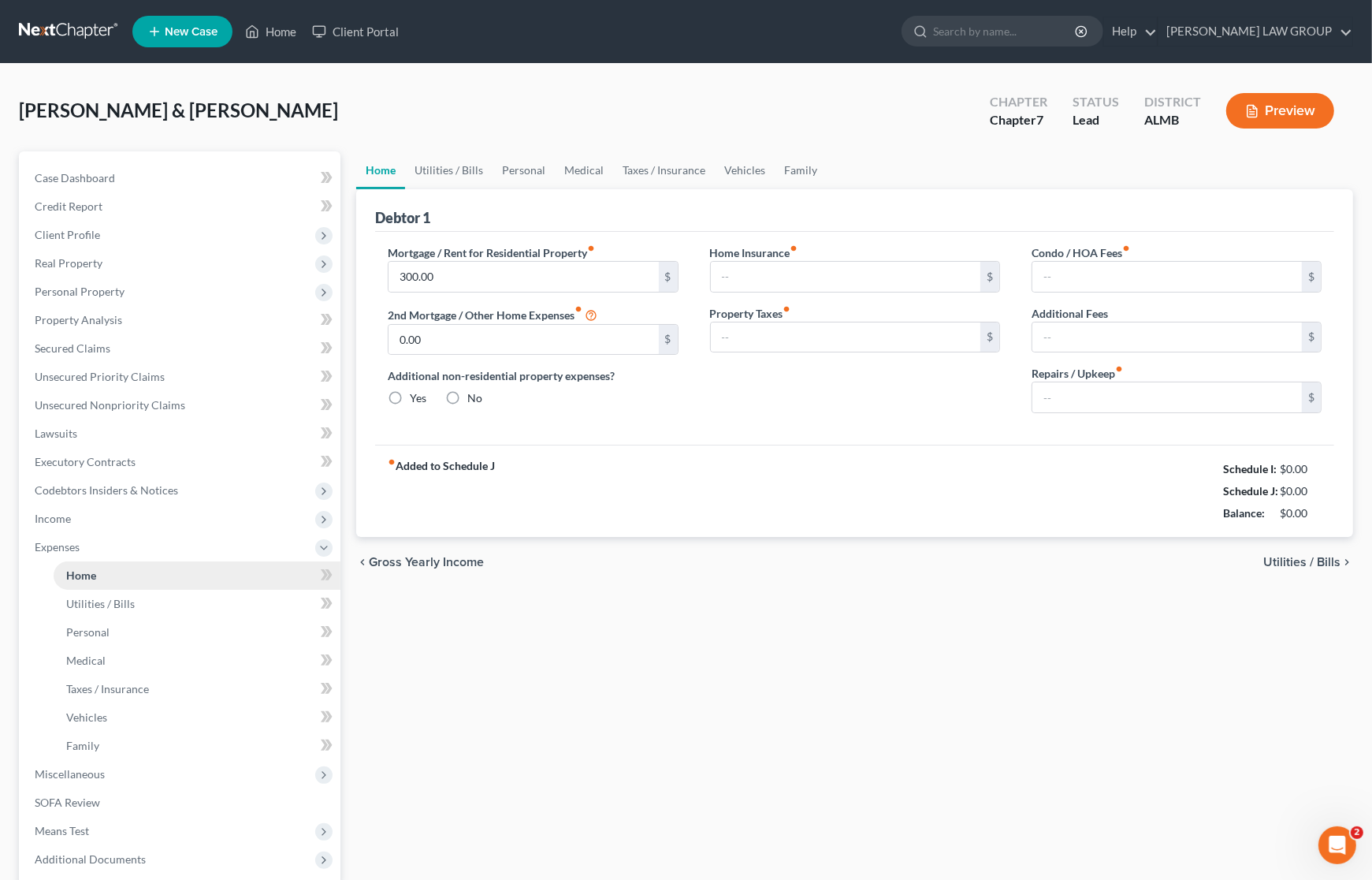
type input "0.00"
click at [69, 517] on span "Income" at bounding box center [53, 518] width 37 height 13
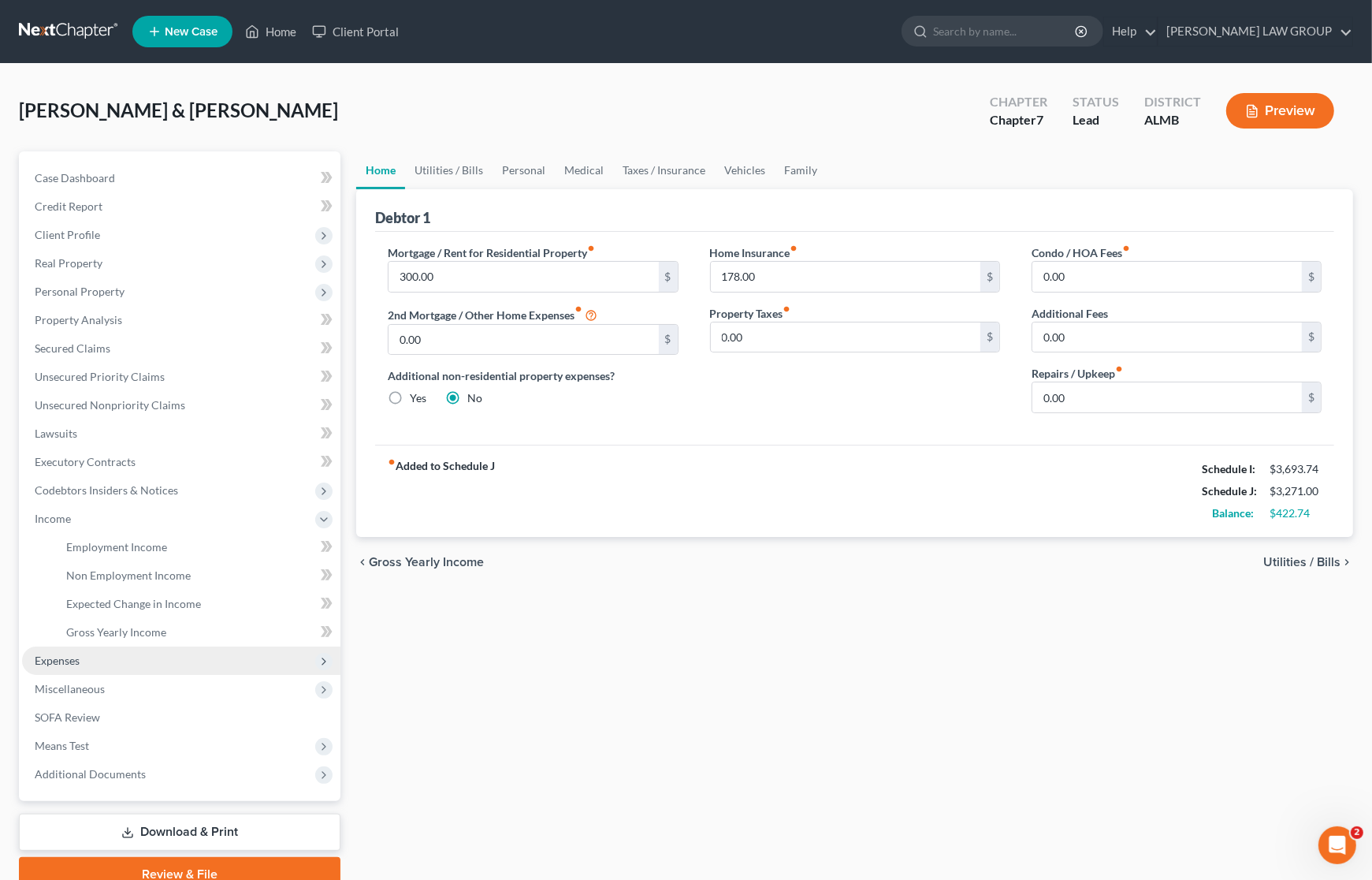
click at [71, 653] on span "Expenses" at bounding box center [57, 660] width 45 height 13
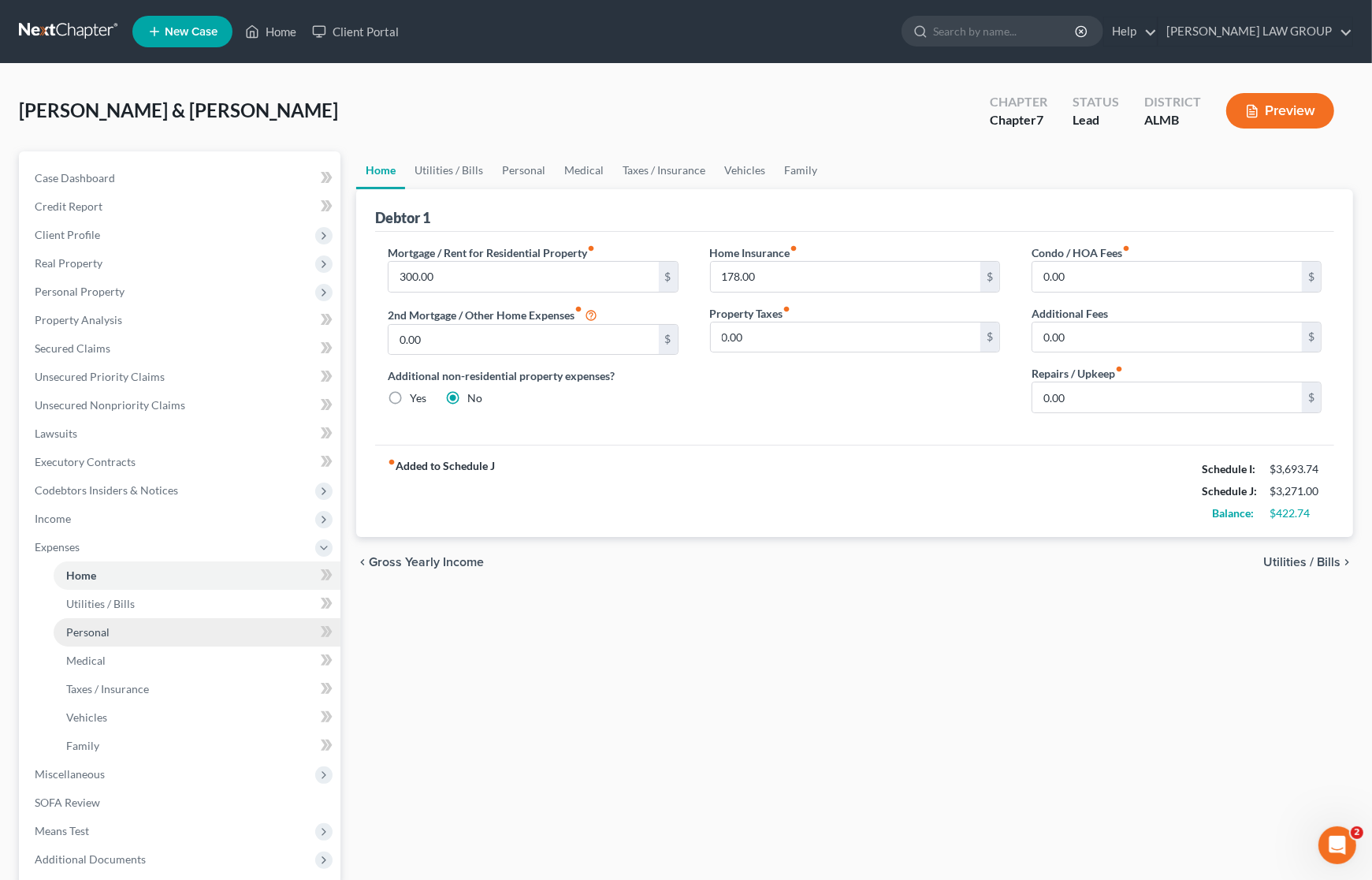
click at [110, 633] on link "Personal" at bounding box center [197, 632] width 287 height 28
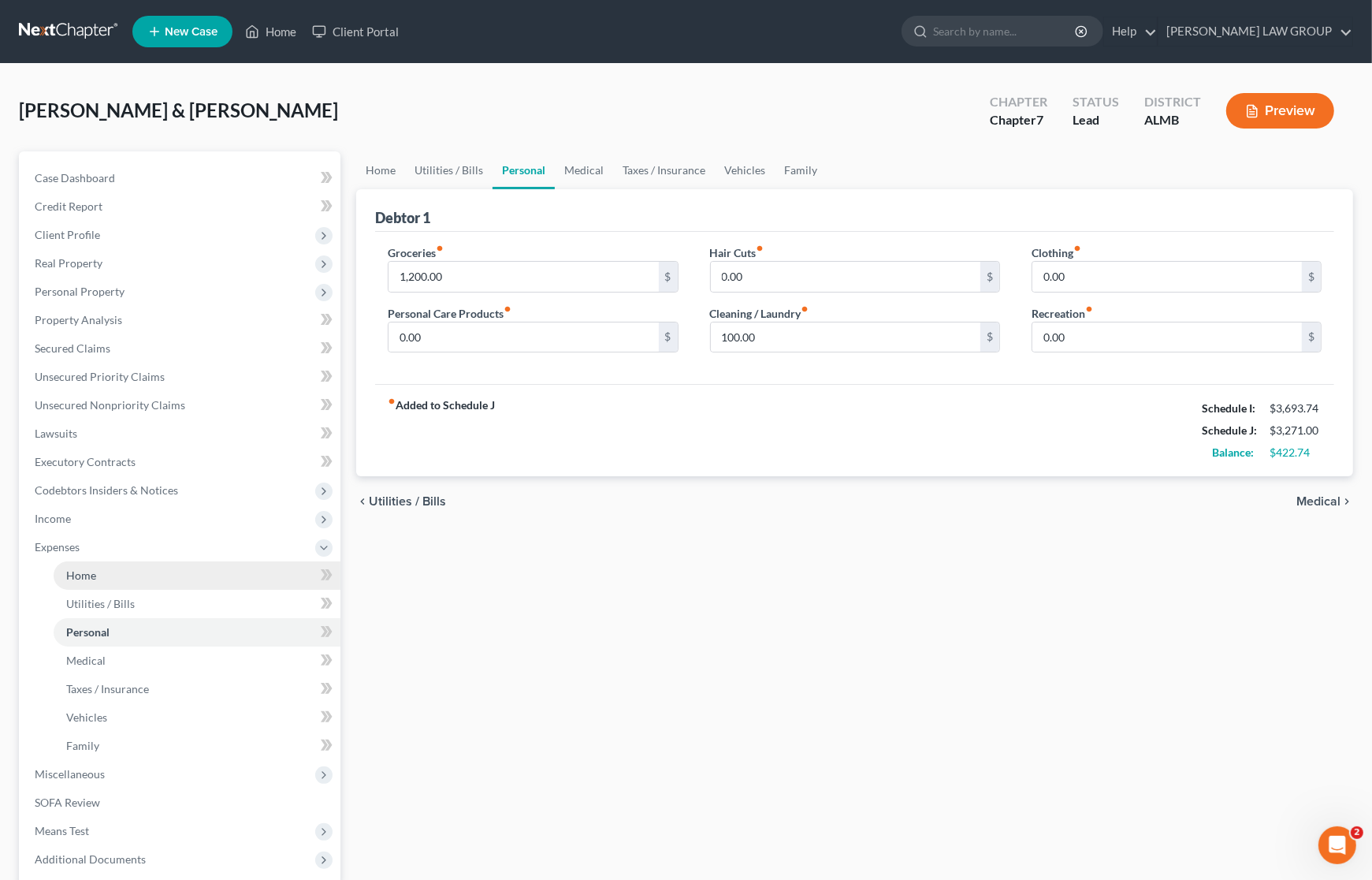
click at [108, 581] on link "Home" at bounding box center [197, 575] width 287 height 28
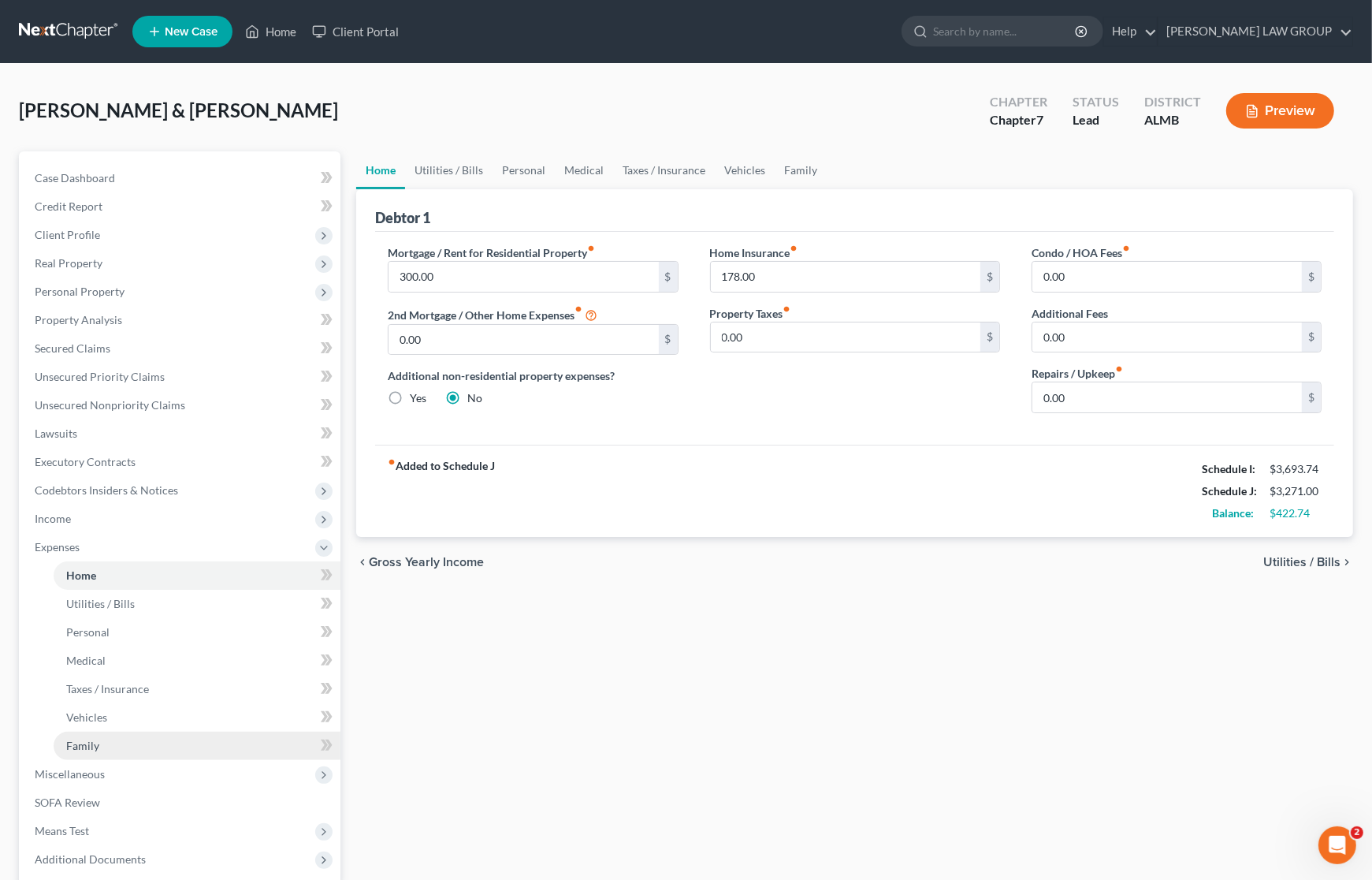
click at [100, 733] on link "Family" at bounding box center [197, 746] width 287 height 28
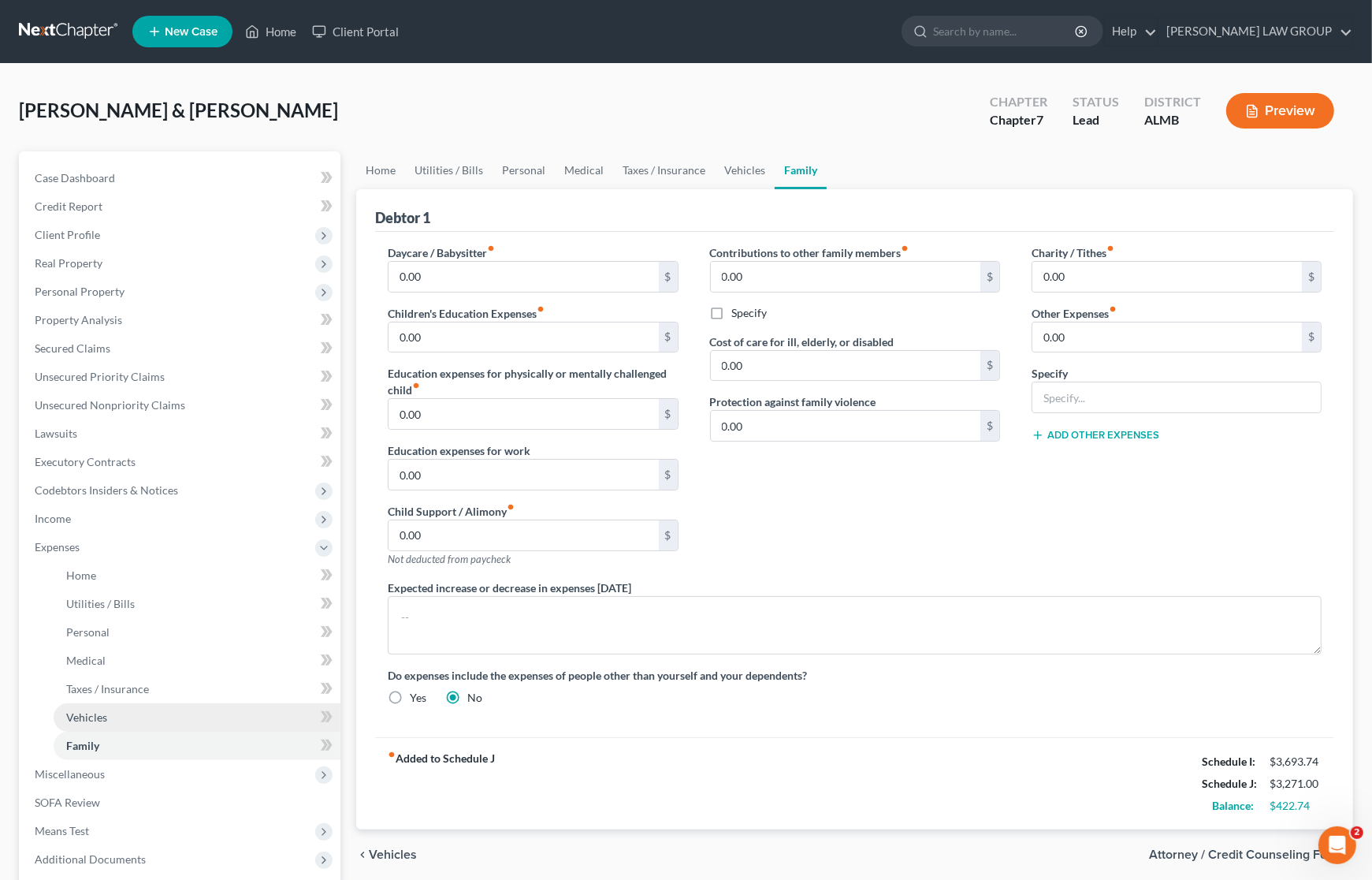
click at [111, 715] on link "Vehicles" at bounding box center [197, 717] width 287 height 28
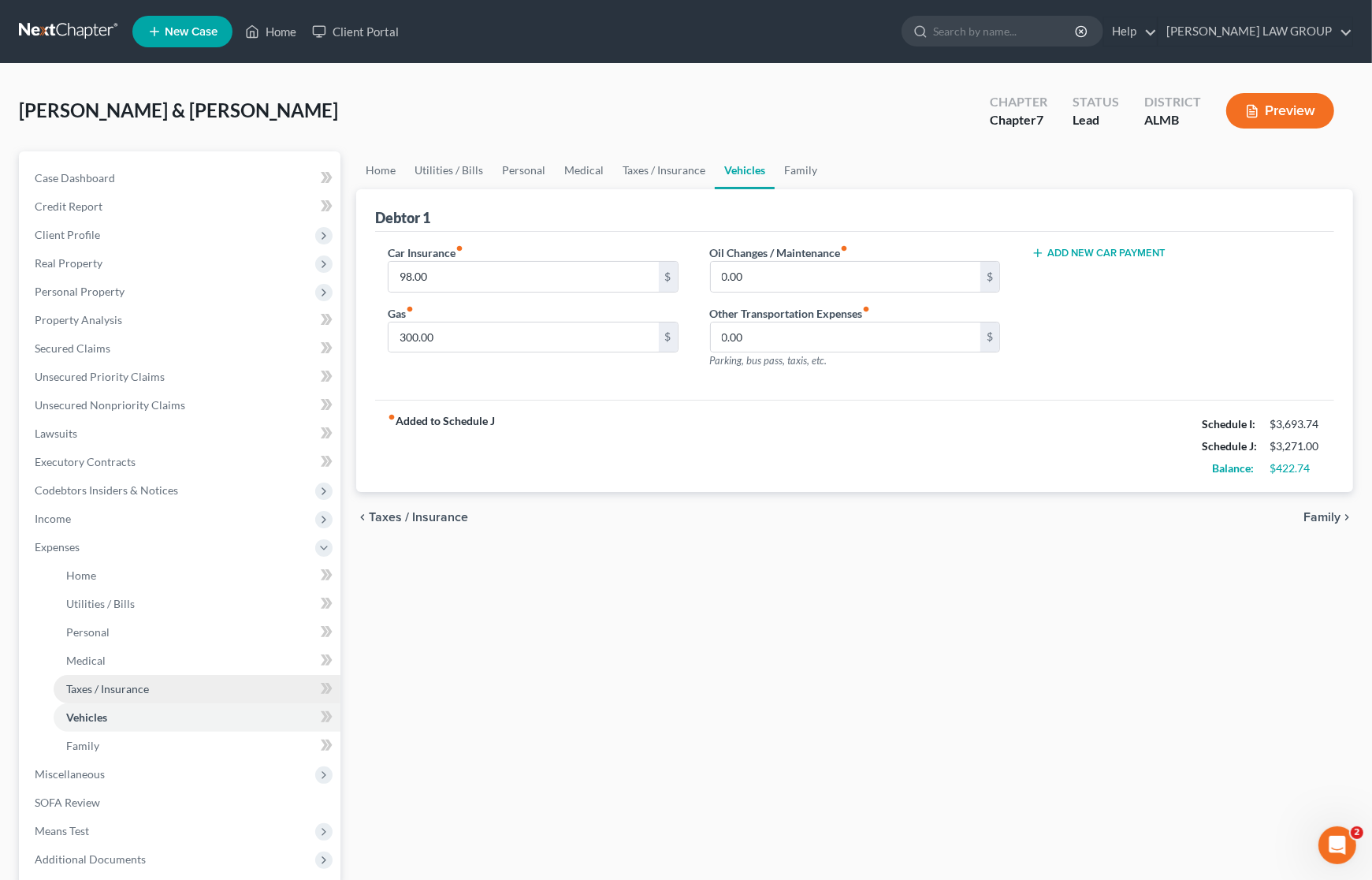
click at [122, 682] on span "Taxes / Insurance" at bounding box center [107, 688] width 83 height 13
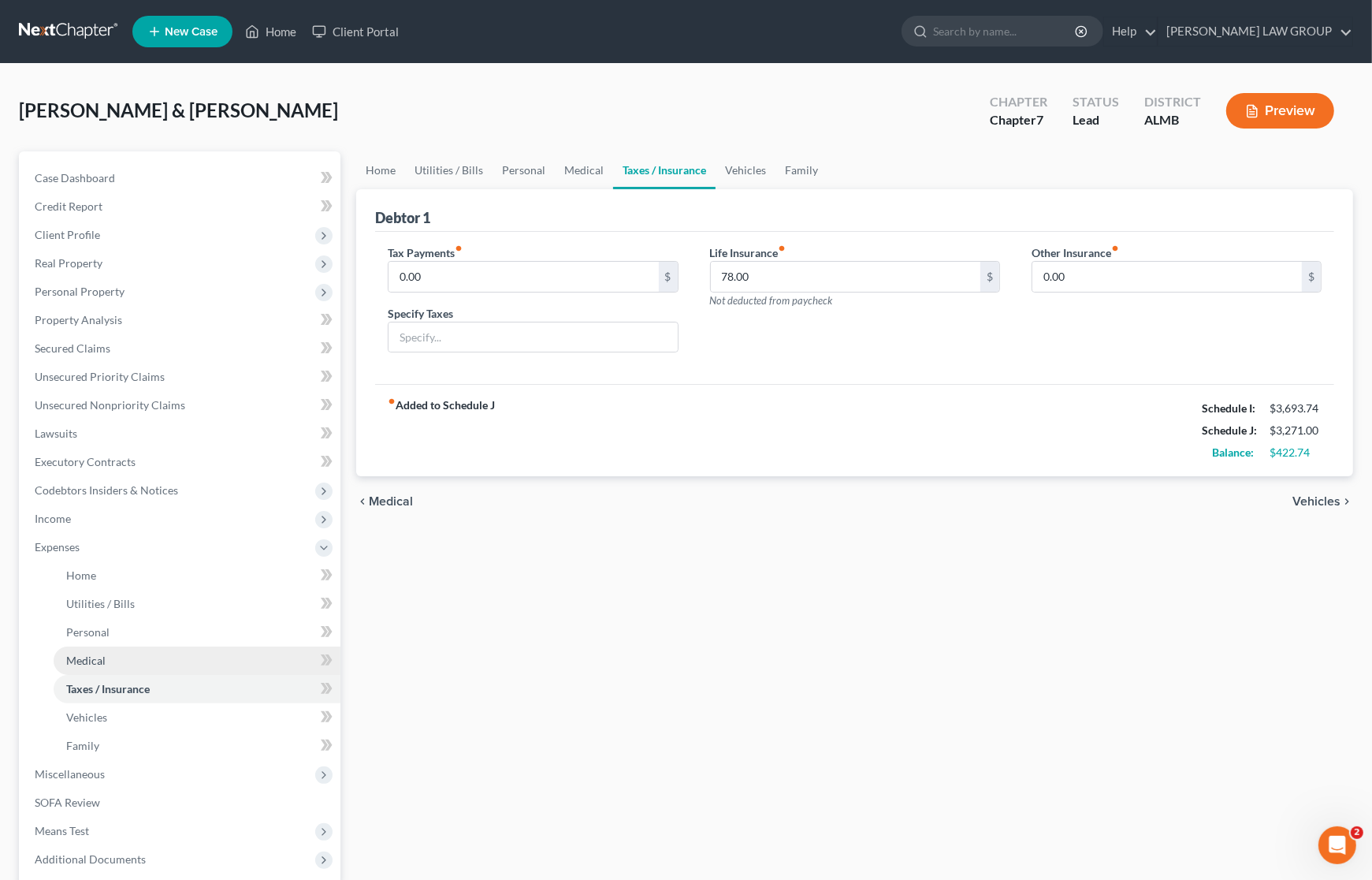
click at [119, 658] on link "Medical" at bounding box center [197, 660] width 287 height 28
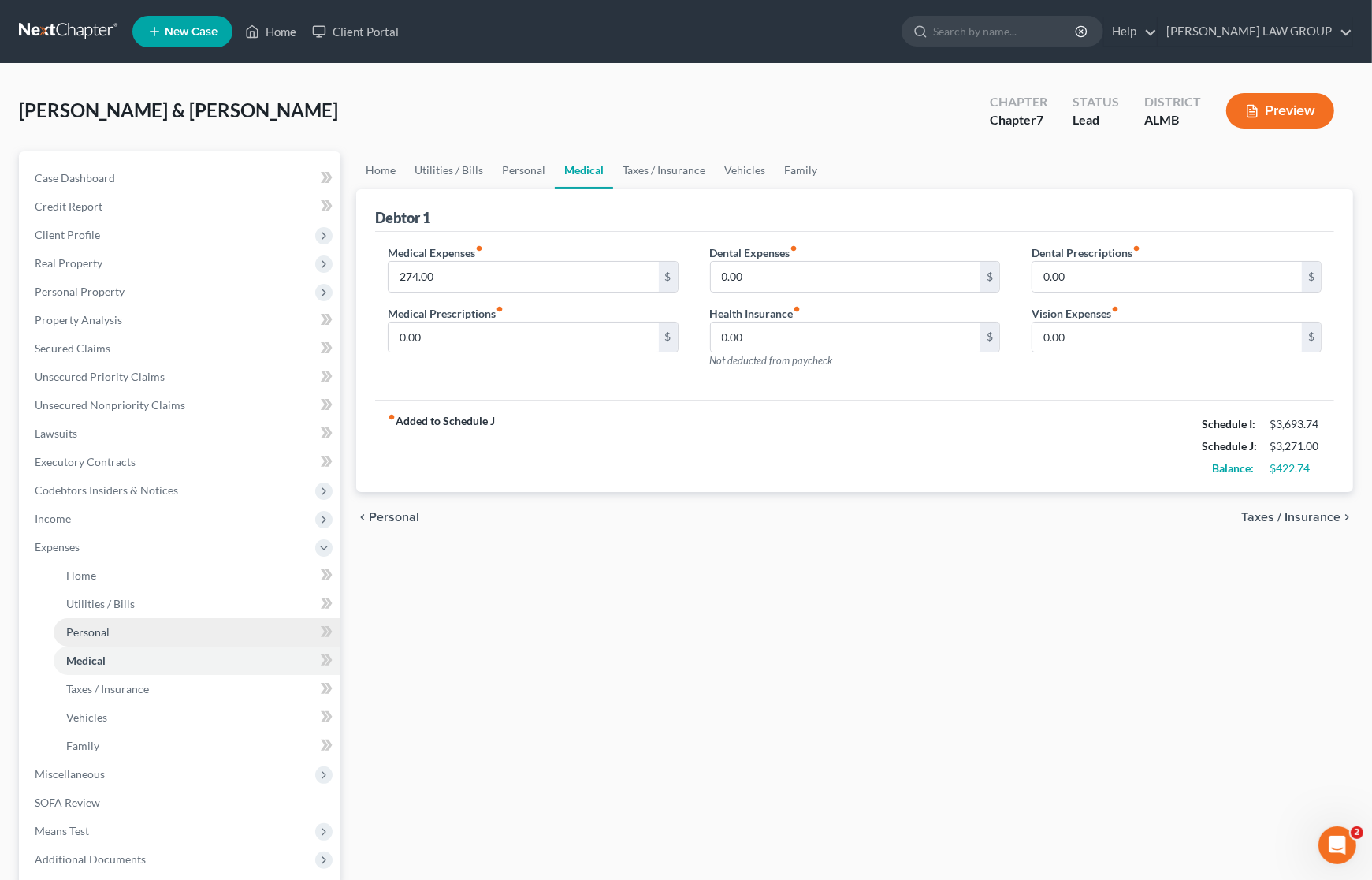
click at [119, 628] on link "Personal" at bounding box center [197, 632] width 287 height 28
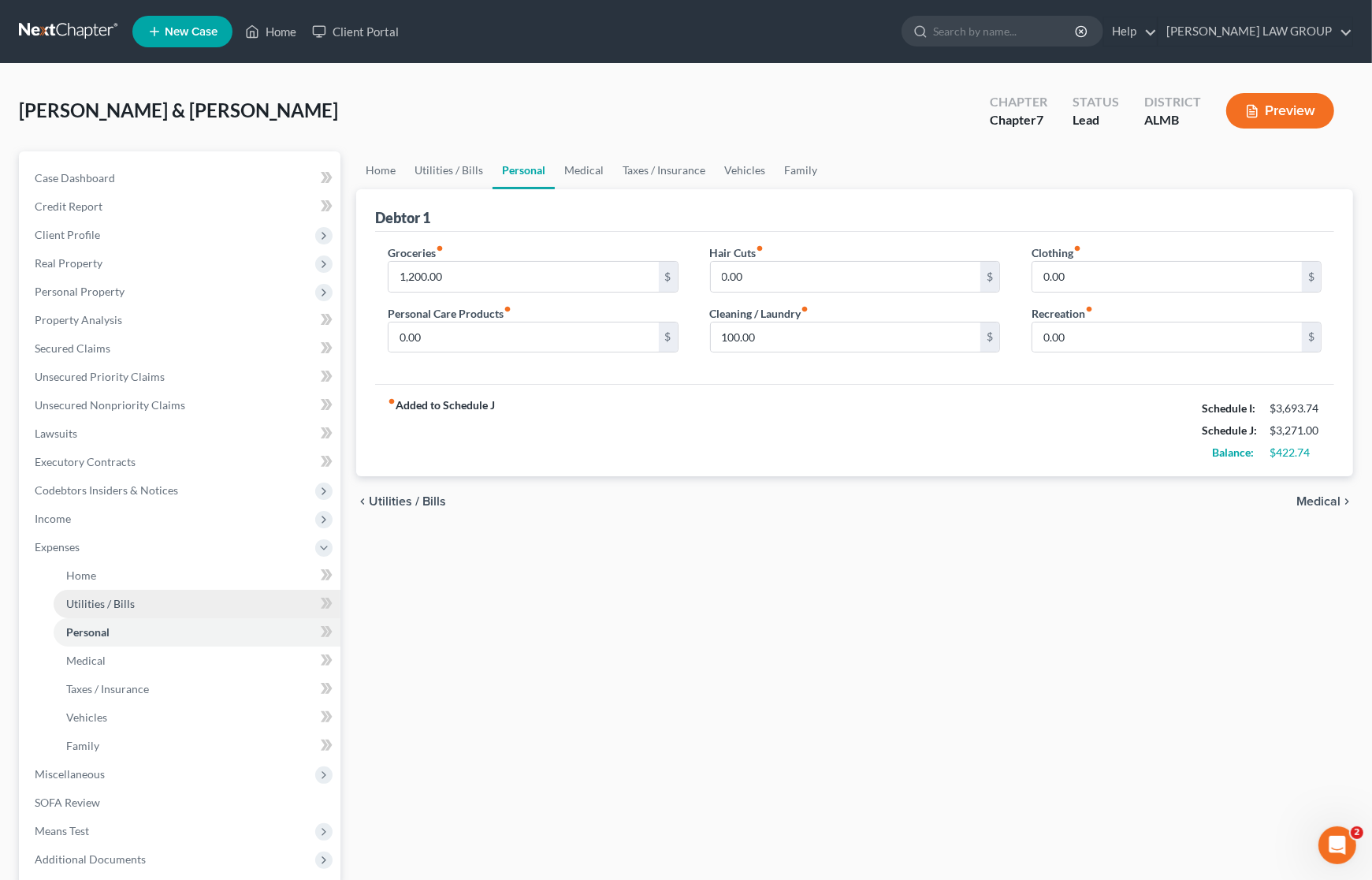
click at [119, 606] on span "Utilities / Bills" at bounding box center [100, 604] width 69 height 13
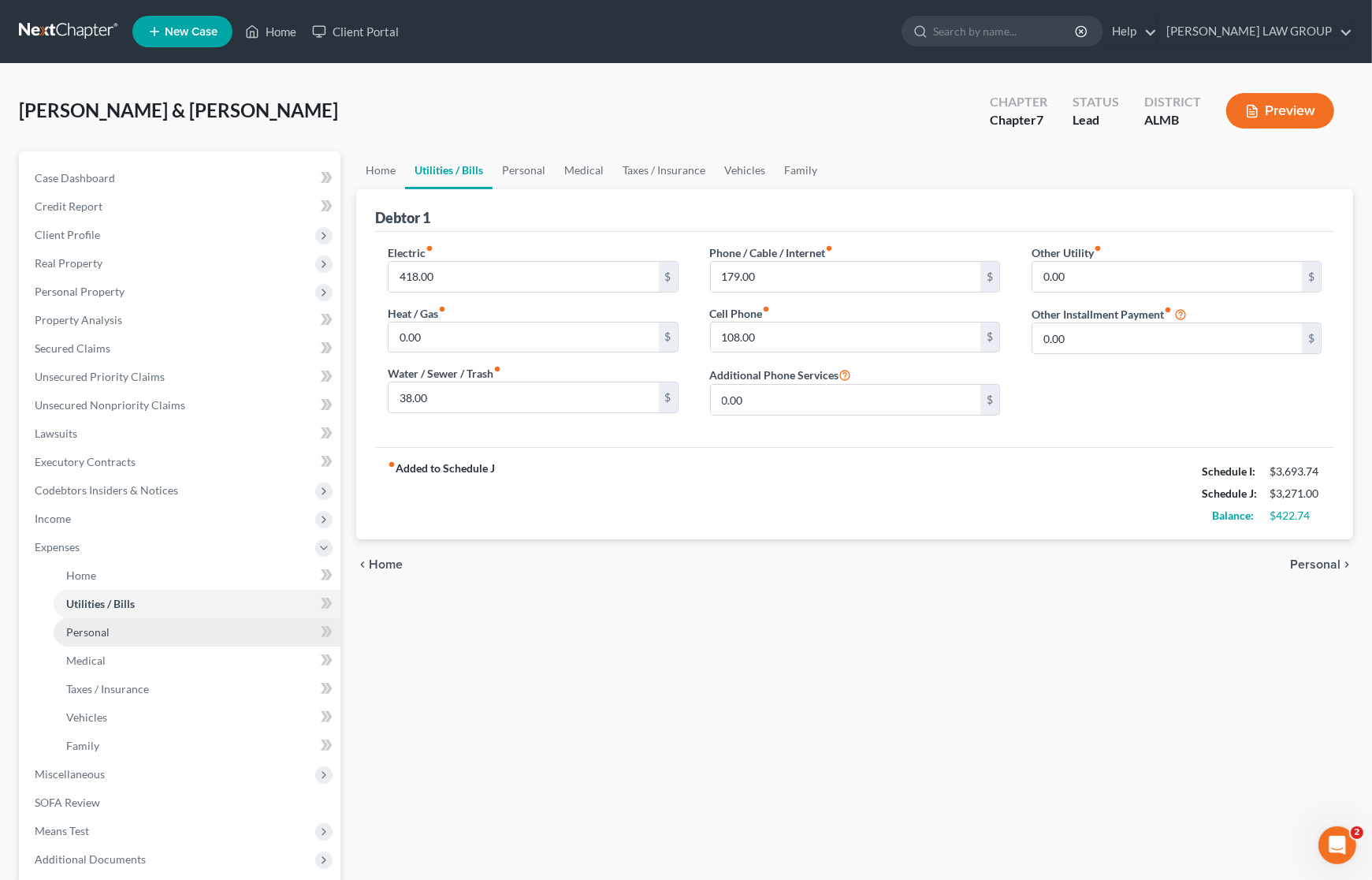
click at [113, 631] on link "Personal" at bounding box center [197, 632] width 287 height 28
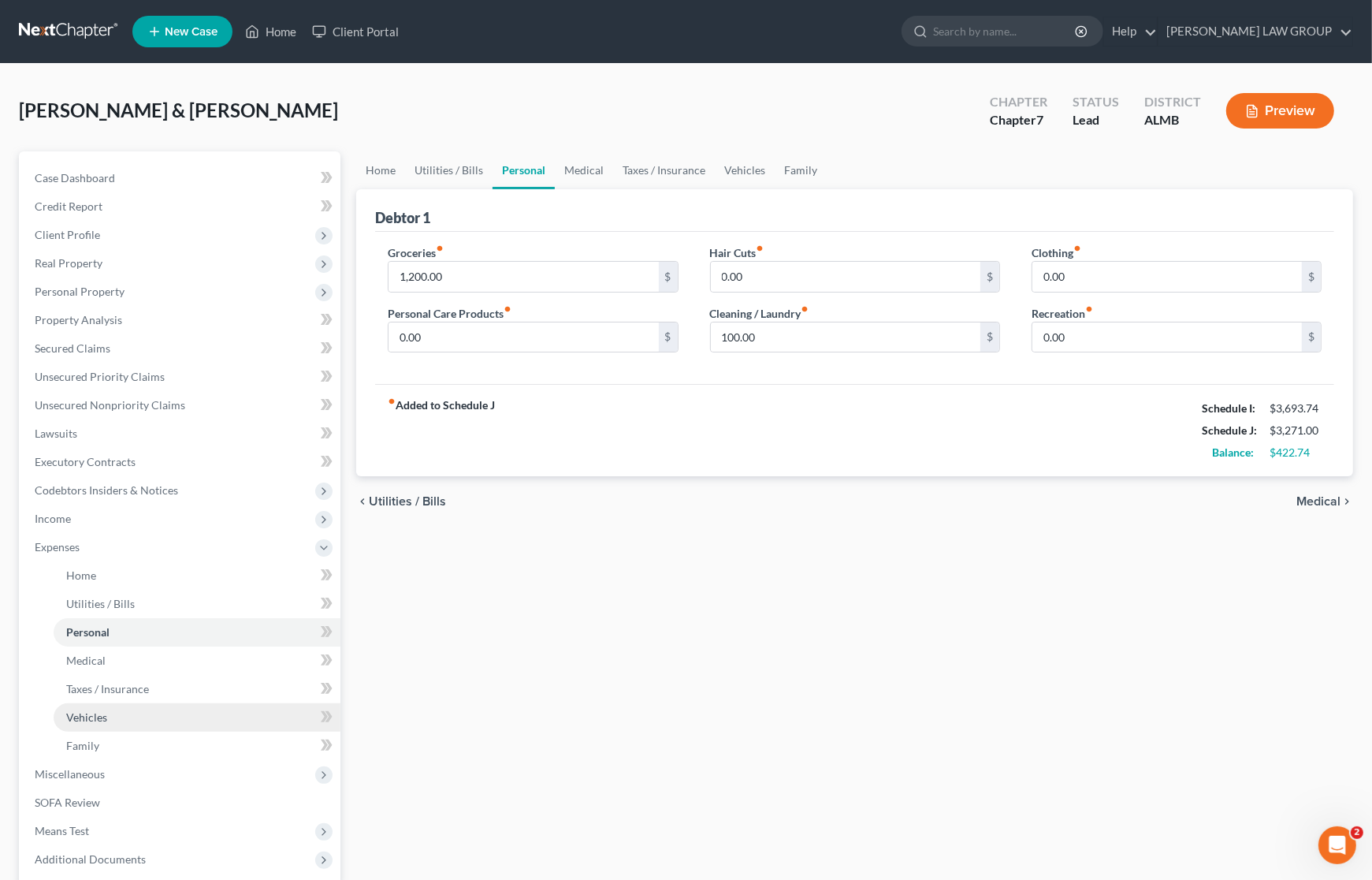
click at [109, 718] on link "Vehicles" at bounding box center [197, 717] width 287 height 28
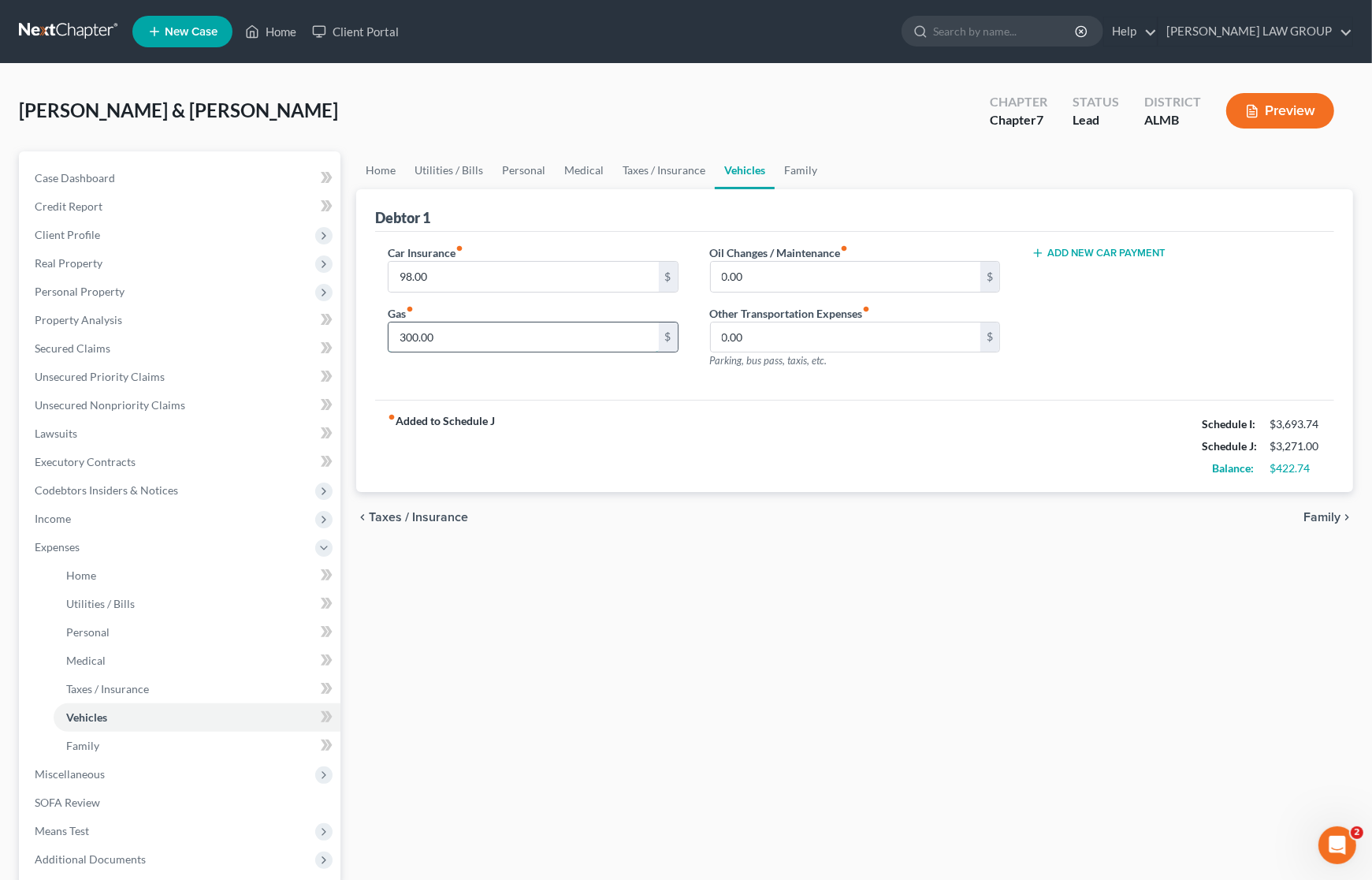
click at [462, 339] on input "300.00" at bounding box center [523, 338] width 270 height 30
drag, startPoint x: 408, startPoint y: 332, endPoint x: 316, endPoint y: 336, distance: 92.1
click at [316, 336] on div "Petition Navigation Case Dashboard Payments Invoices Payments Payments Credit R…" at bounding box center [686, 564] width 1350 height 825
click at [687, 631] on div "Home Utilities / Bills Personal Medical Taxes / Insurance Vehicles Family Debto…" at bounding box center [855, 564] width 1013 height 825
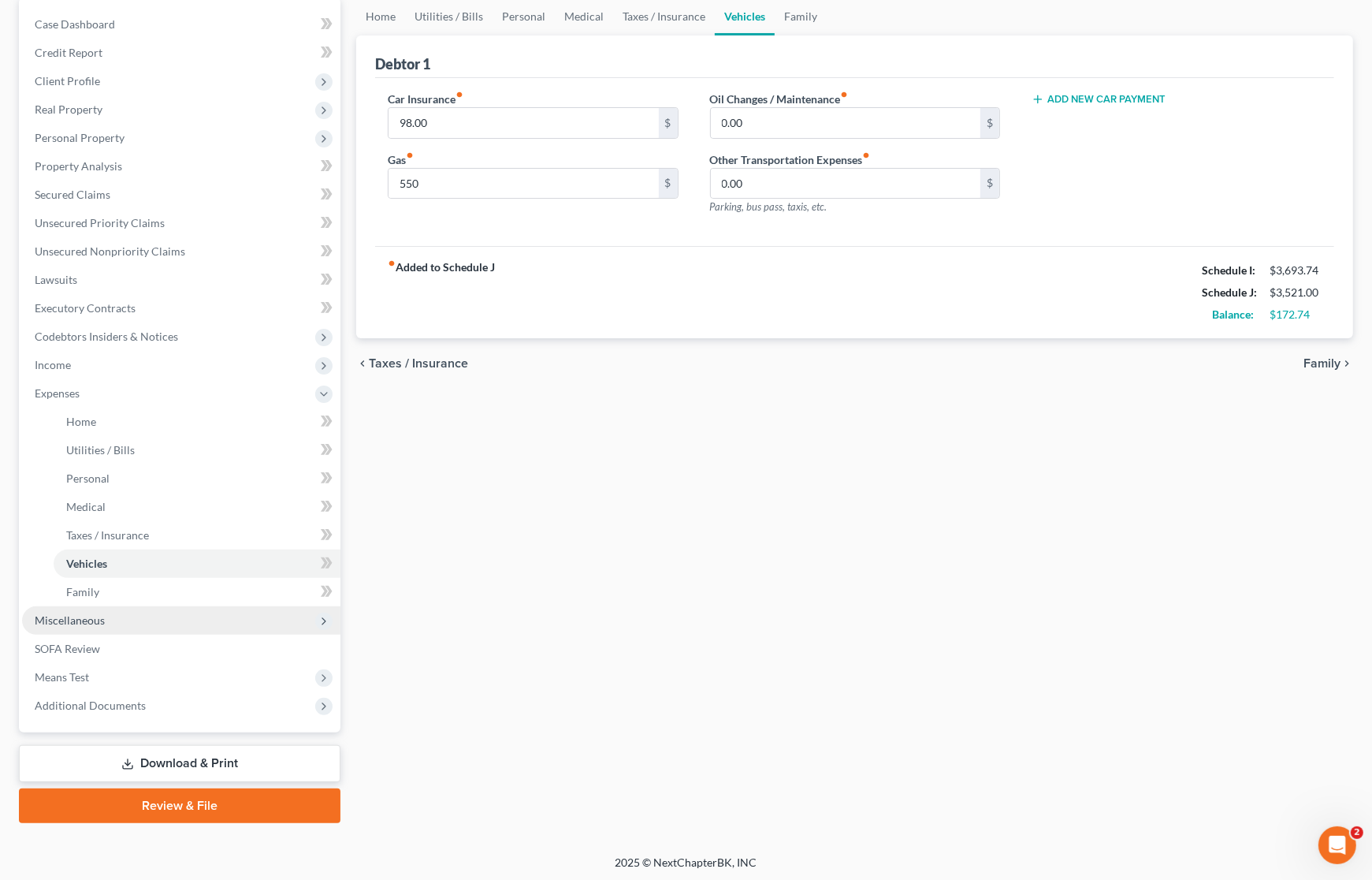
scroll to position [155, 0]
click at [266, 754] on link "Download & Print" at bounding box center [180, 762] width 322 height 37
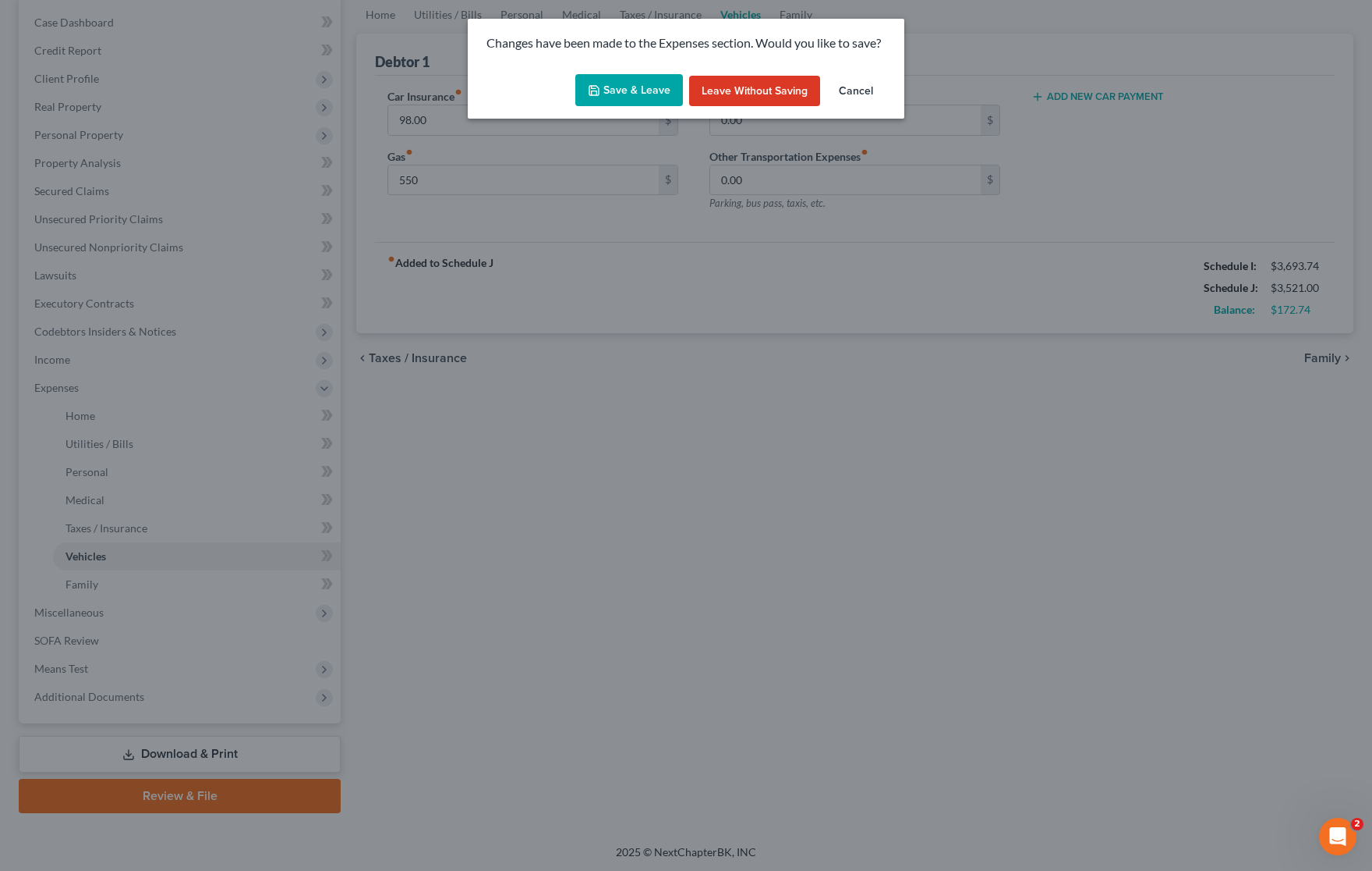
click at [626, 89] on button "Save & Leave" at bounding box center [630, 90] width 108 height 33
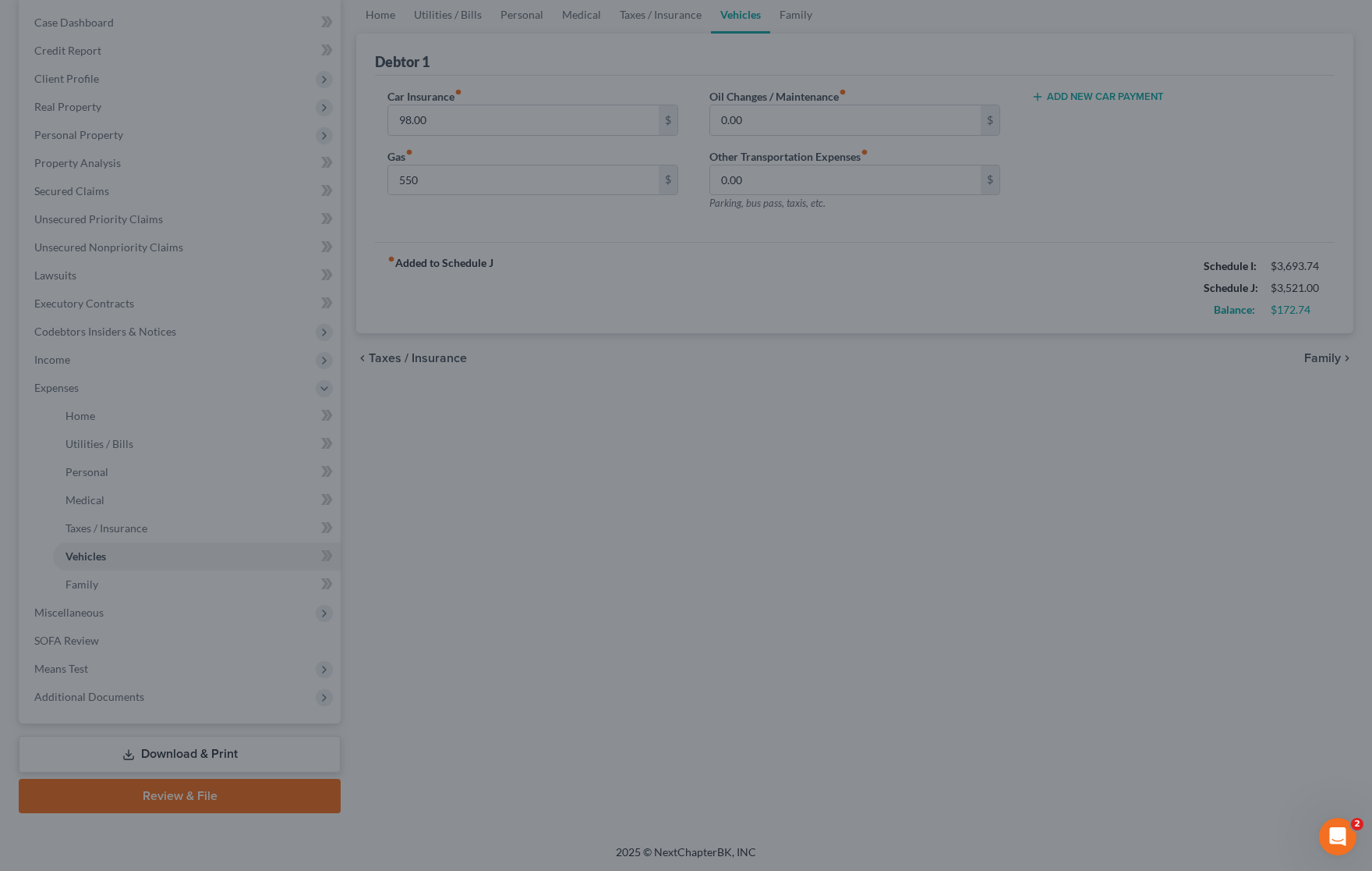
type input "550.00"
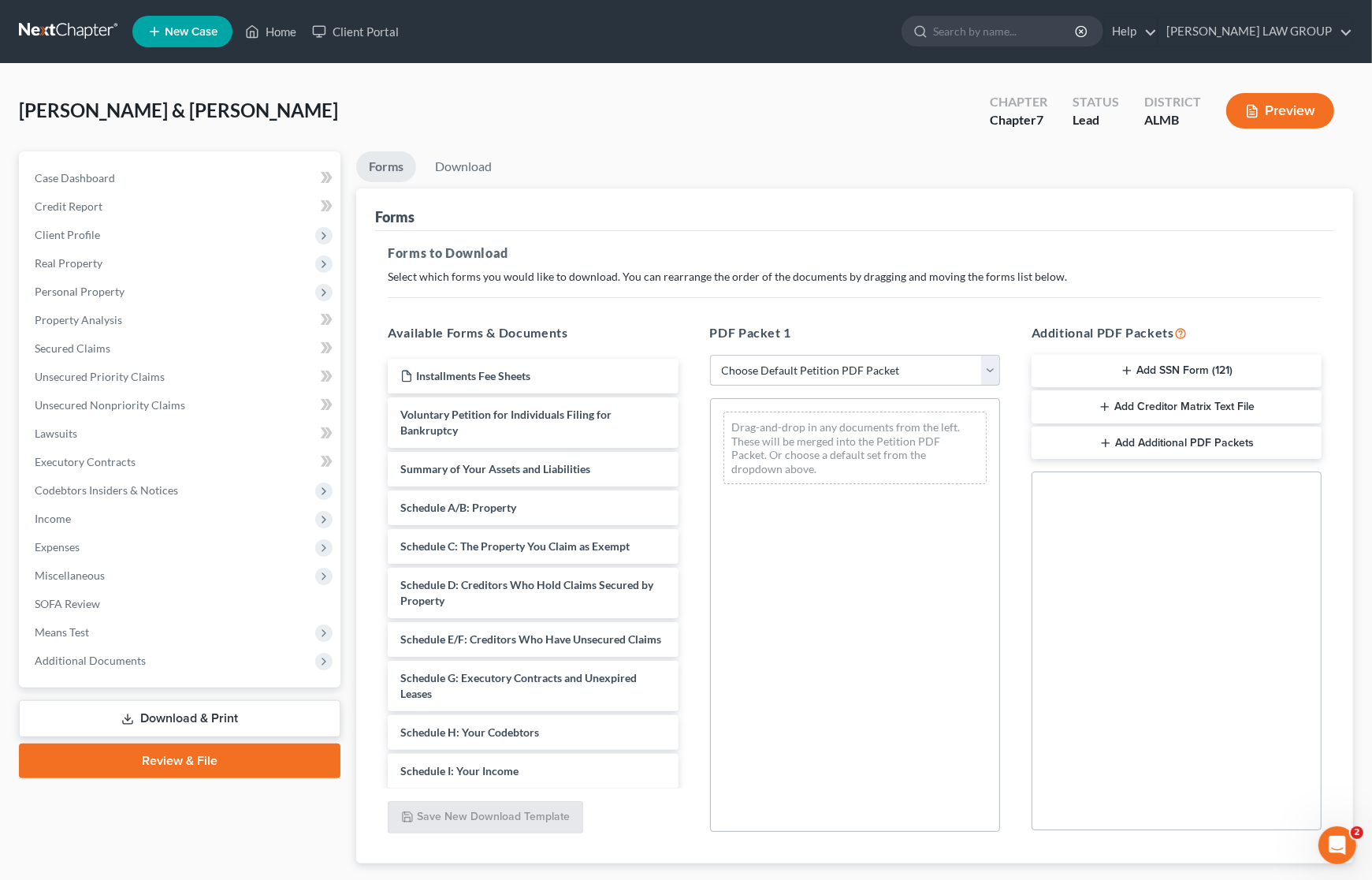
click at [812, 363] on select "Choose Default Petition PDF Packet Complete Bankruptcy Petition (all forms and …" at bounding box center [855, 370] width 290 height 32
select select "0"
click at [710, 354] on select "Choose Default Petition PDF Packet Complete Bankruptcy Petition (all forms and …" at bounding box center [855, 370] width 290 height 32
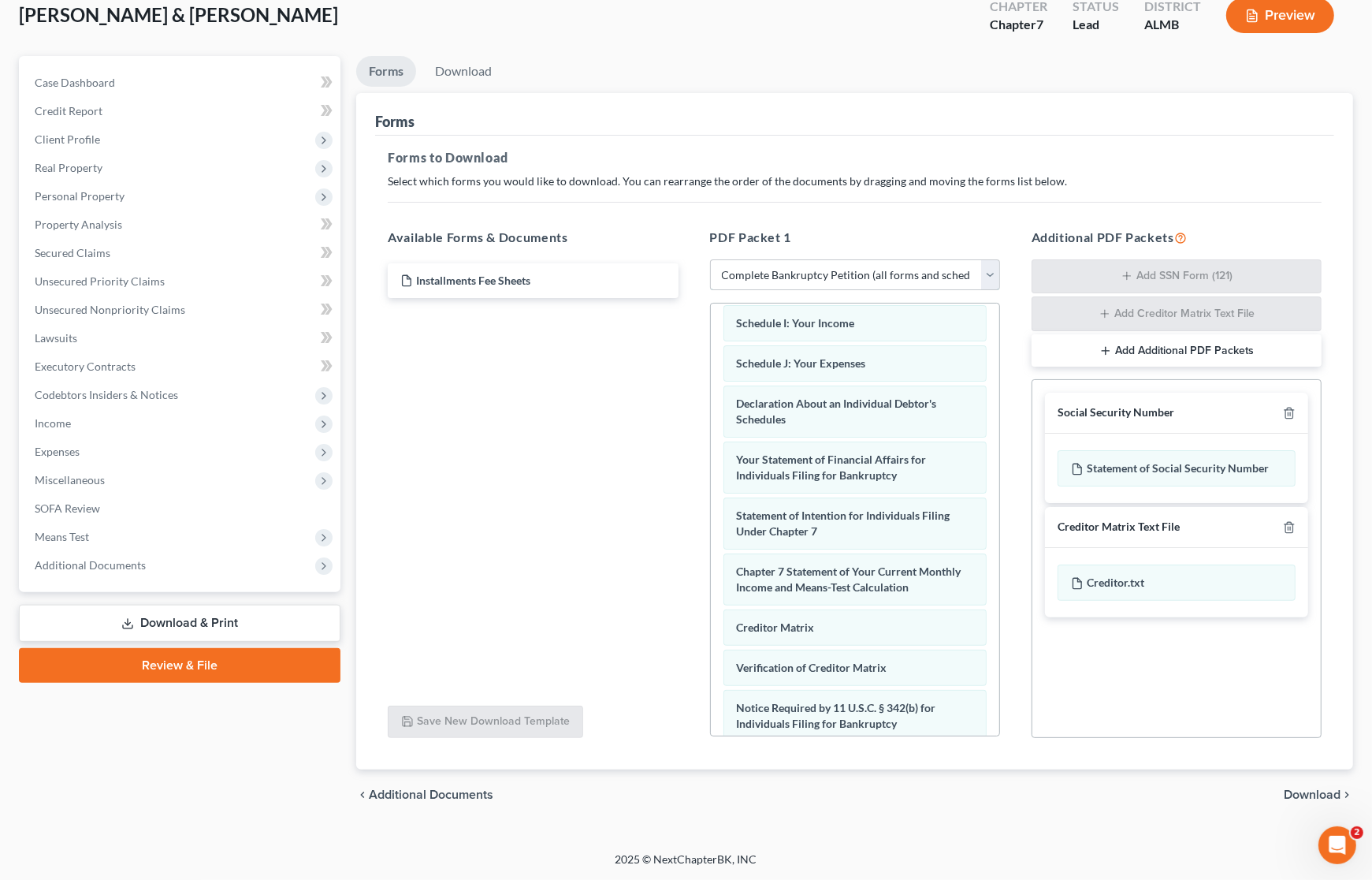
scroll to position [554, 0]
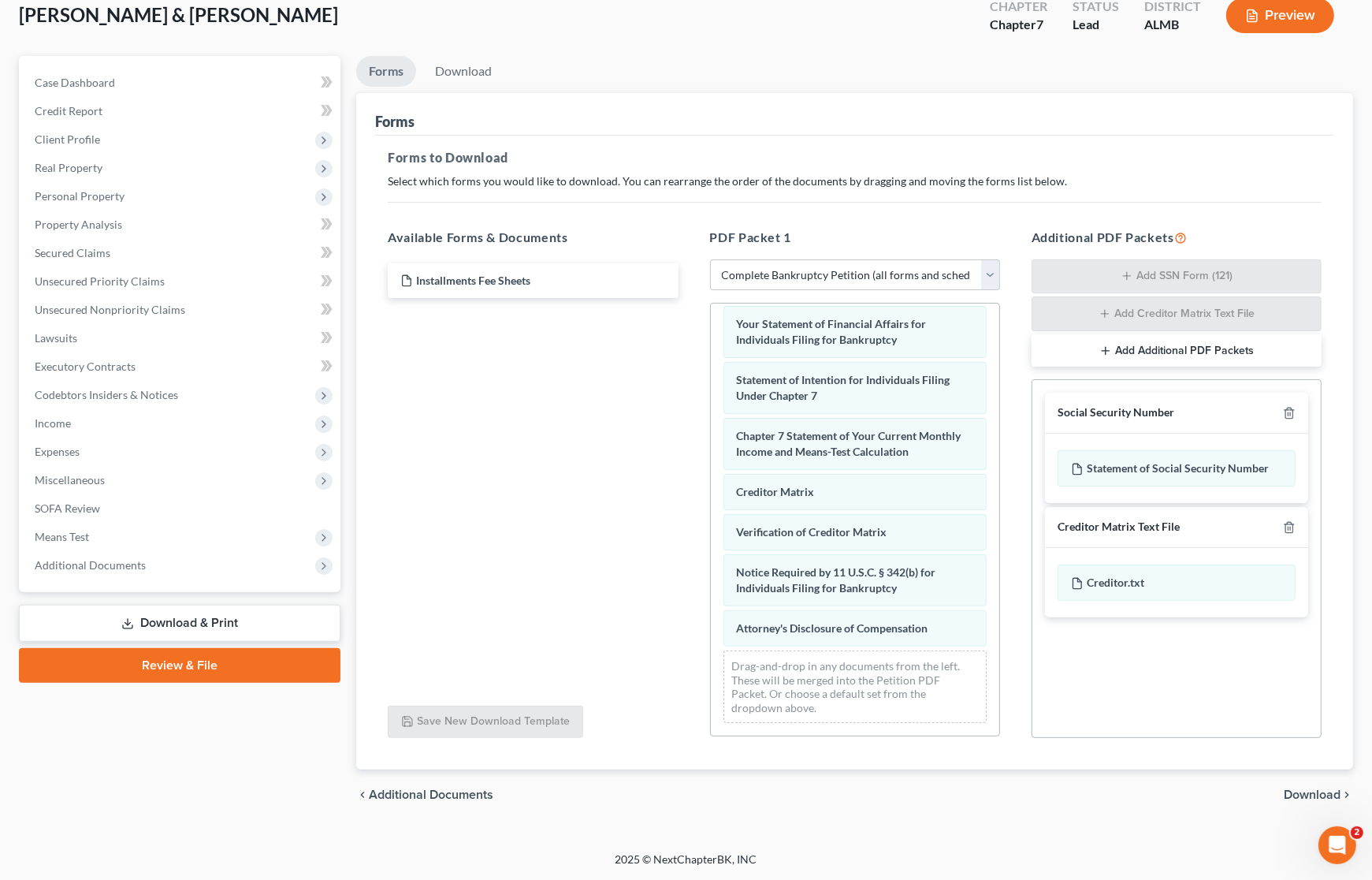
click at [1298, 791] on span "Download" at bounding box center [1313, 794] width 56 height 12
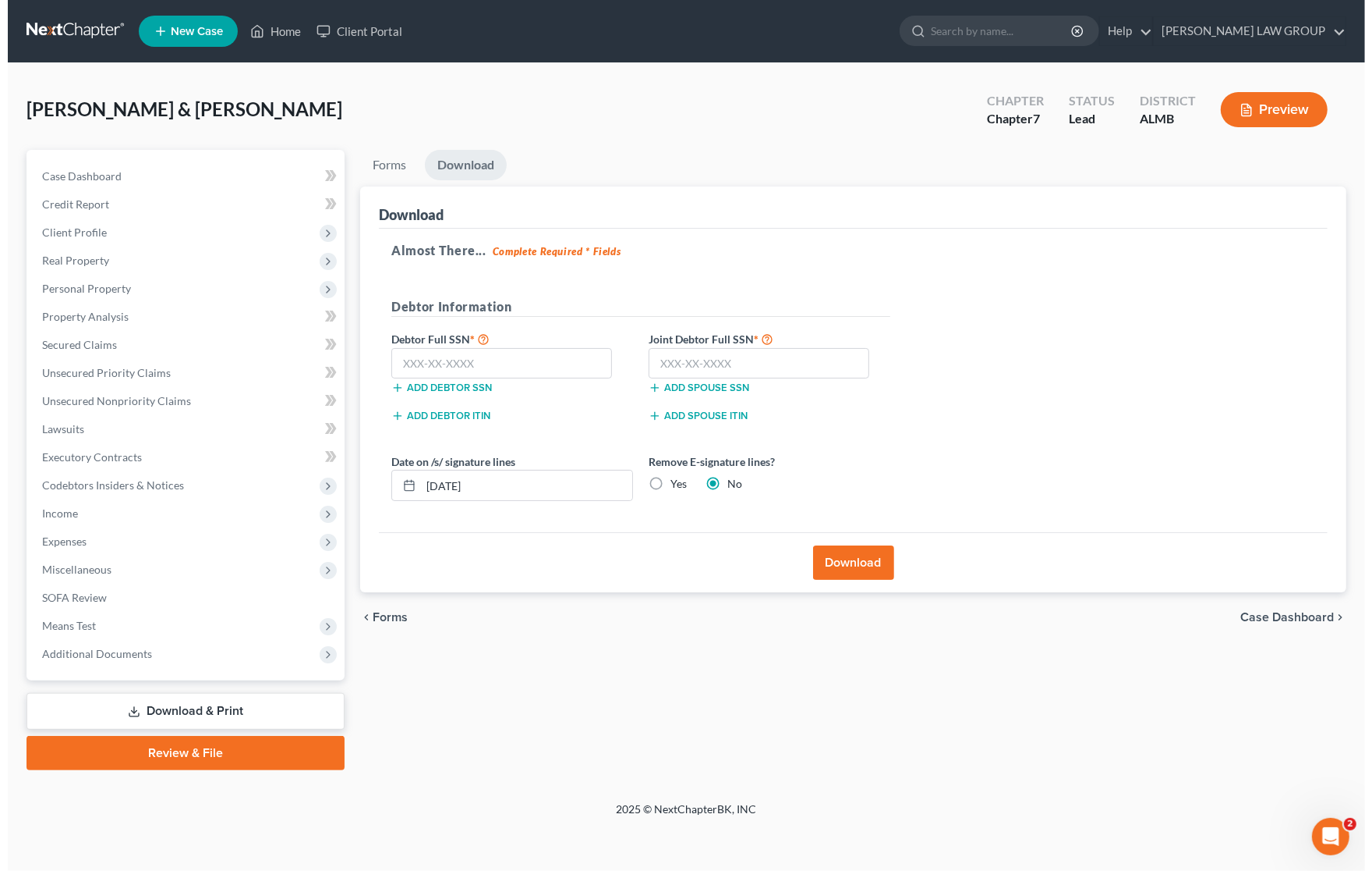
scroll to position [0, 0]
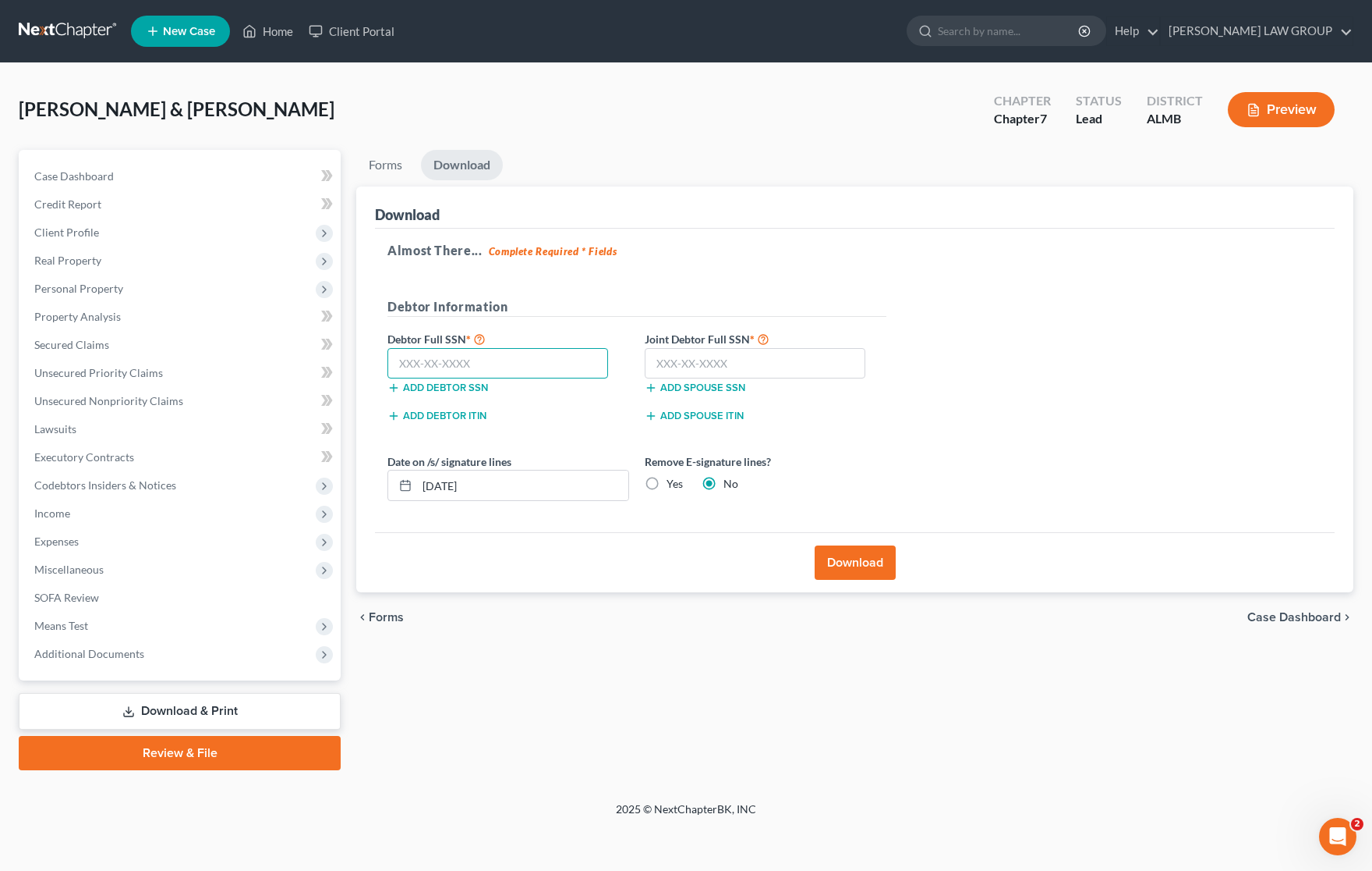
click at [470, 364] on input "text" at bounding box center [498, 364] width 220 height 32
type input "111-11-1111"
click at [682, 361] on input "text" at bounding box center [754, 364] width 220 height 32
type input "222-22-2222"
click at [836, 554] on button "Download" at bounding box center [855, 562] width 81 height 34
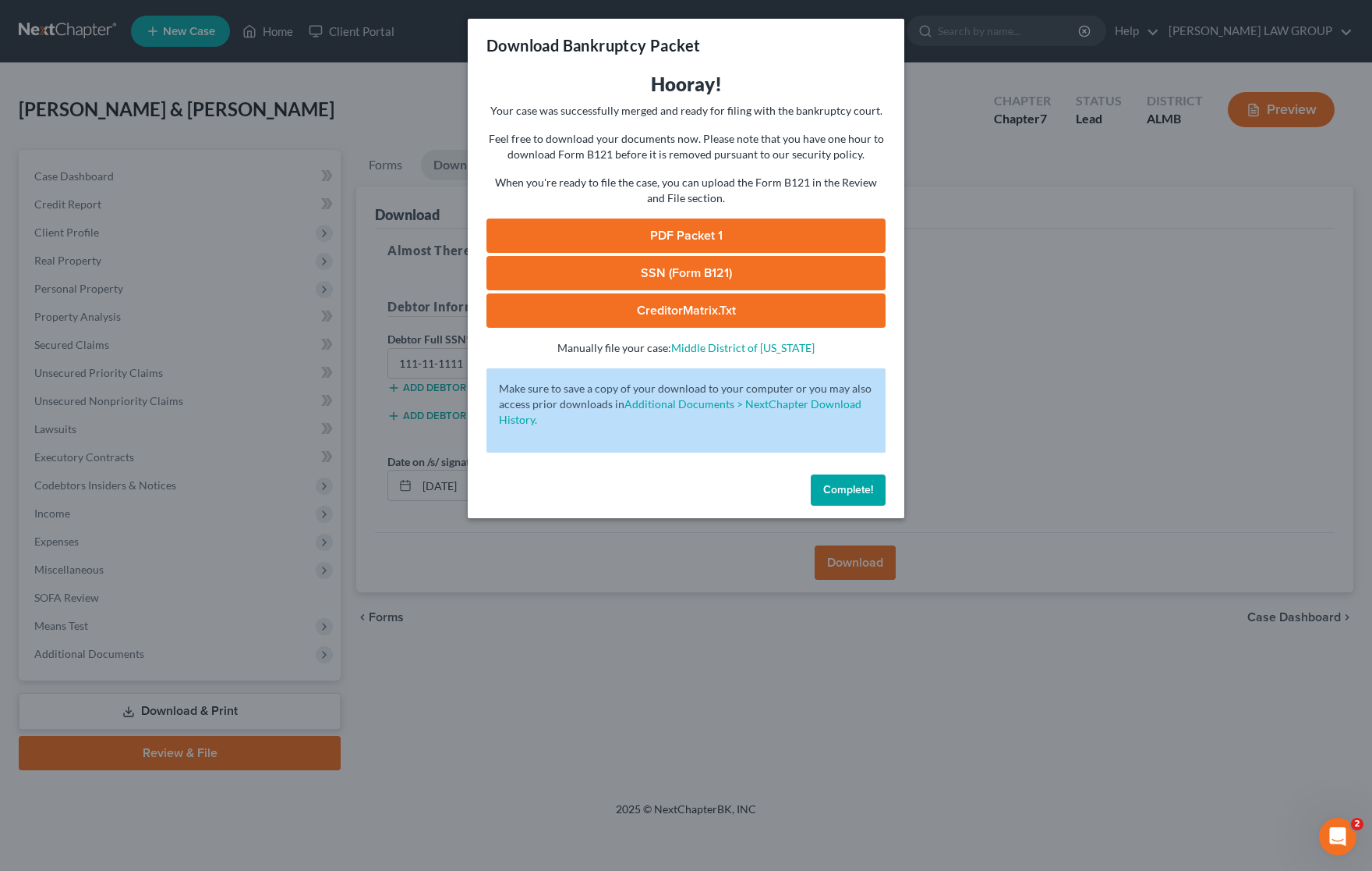
click at [659, 310] on link "CreditorMatrix.txt" at bounding box center [686, 310] width 399 height 34
click at [676, 234] on link "PDF Packet 1" at bounding box center [686, 235] width 399 height 34
